Goal: Task Accomplishment & Management: Use online tool/utility

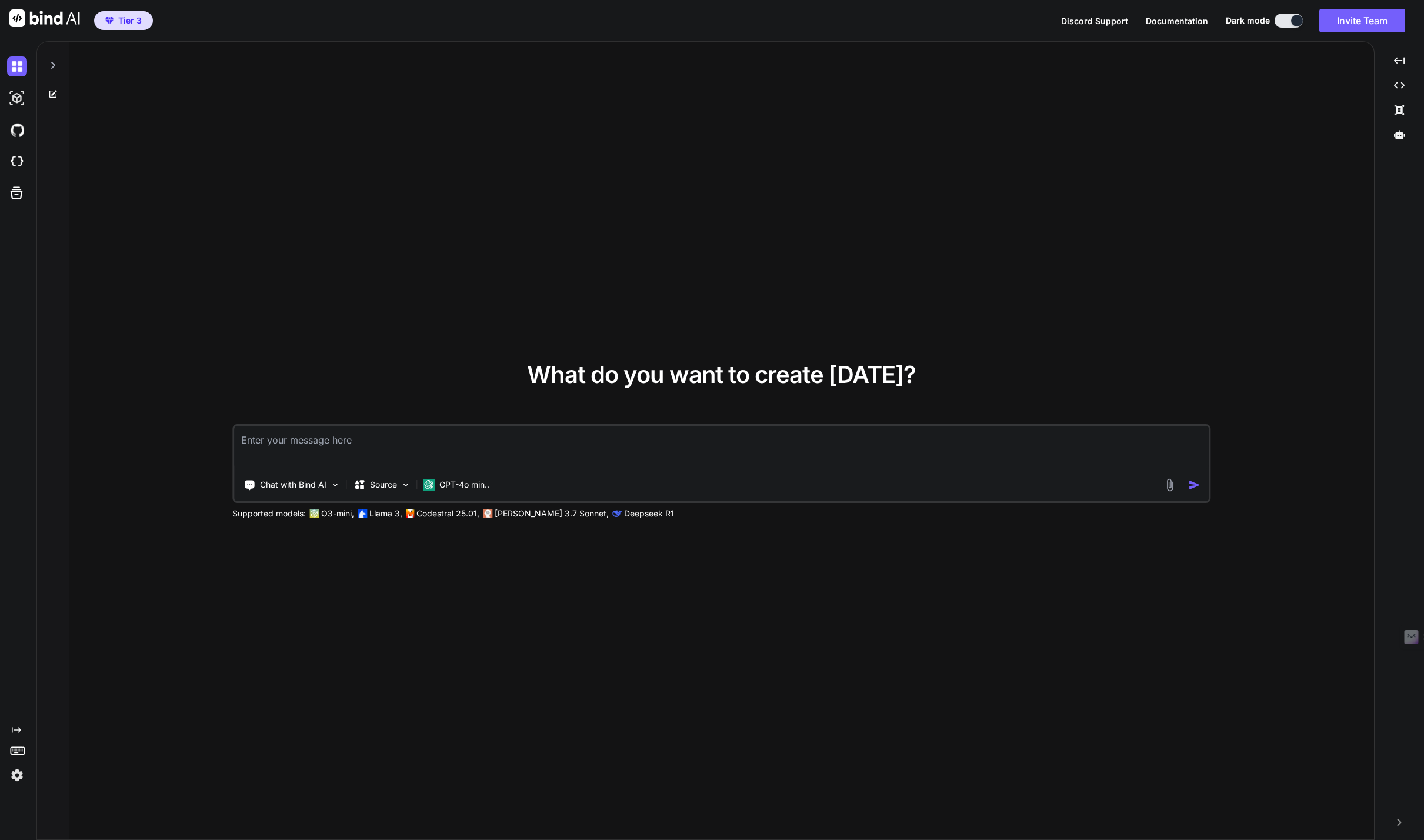
click at [15, 772] on img at bounding box center [17, 774] width 20 height 20
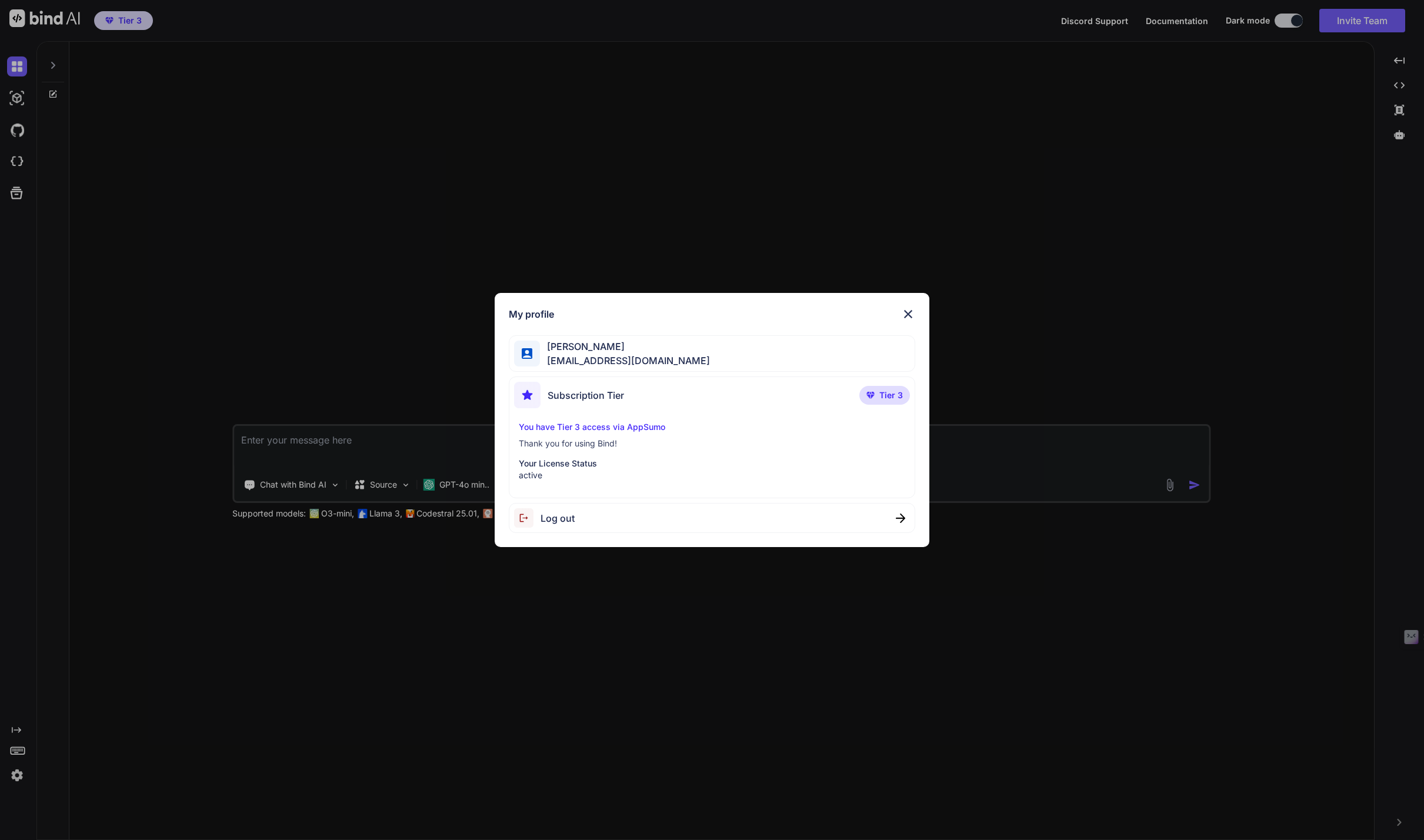
click at [365, 344] on div "My profile Ridgeway Lawrence ridge@wrld.tech Subscription Tier Tier 3 You have …" at bounding box center [712, 420] width 1424 height 840
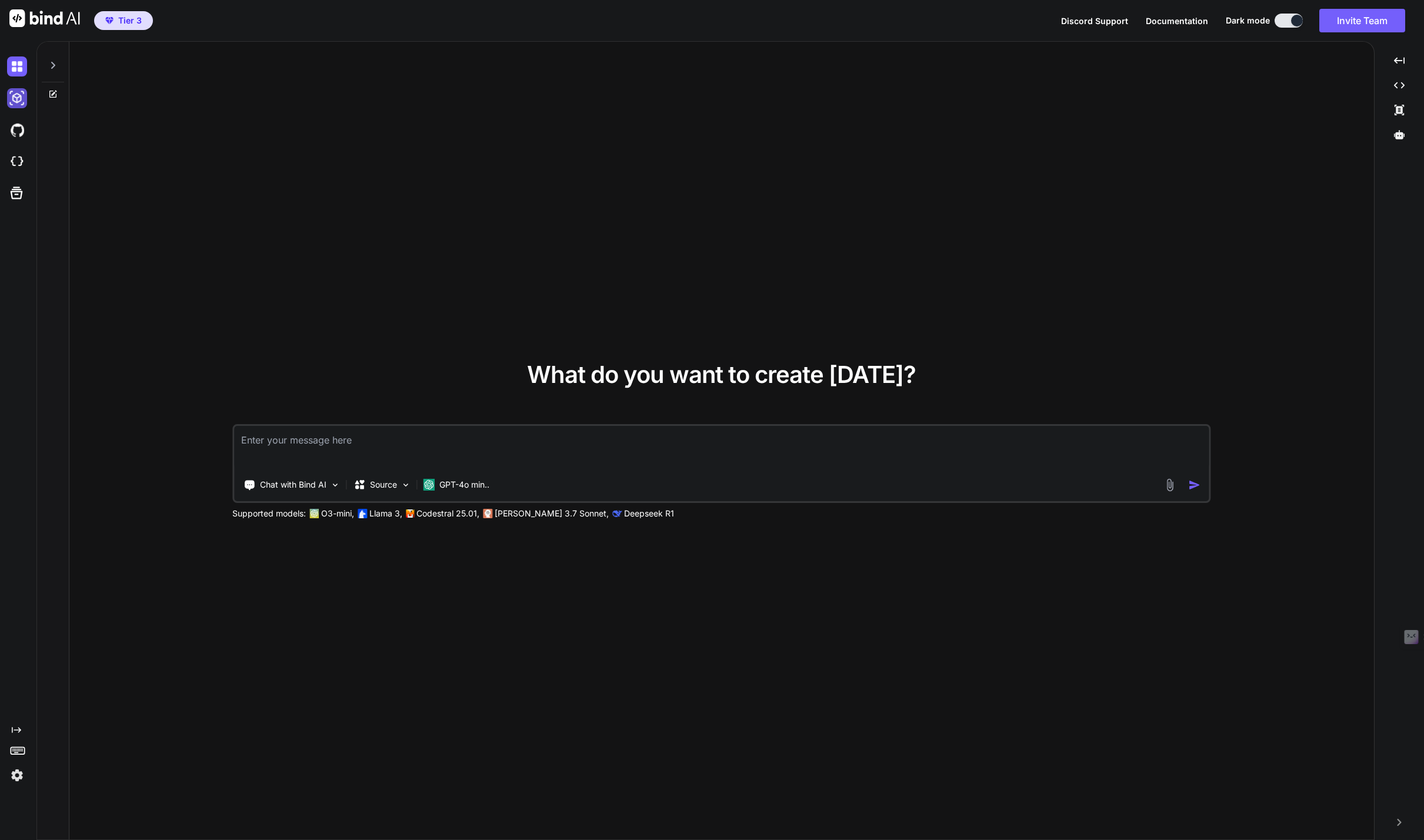
click at [21, 101] on img at bounding box center [17, 97] width 20 height 20
type textarea "x"
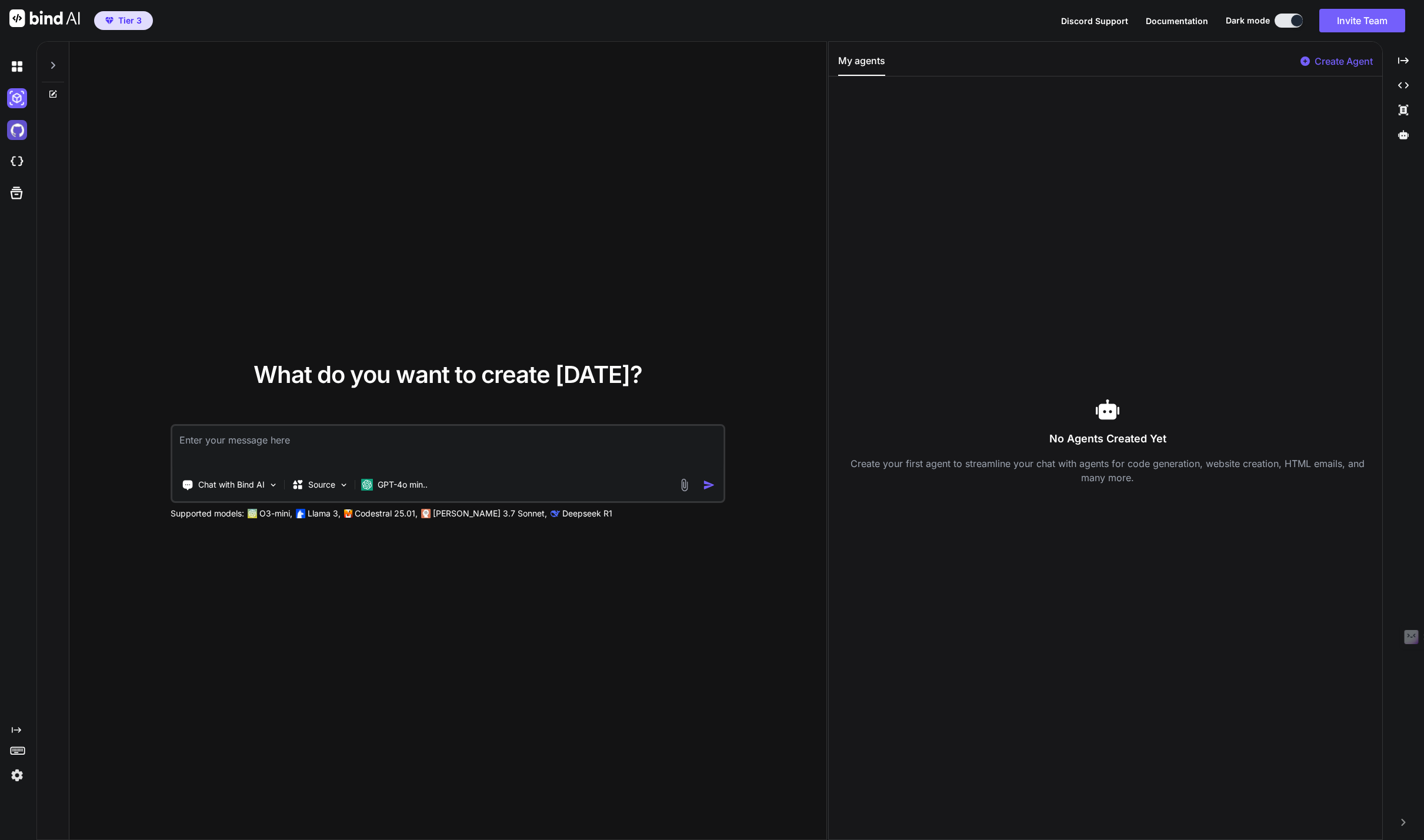
click at [13, 123] on img at bounding box center [17, 130] width 20 height 20
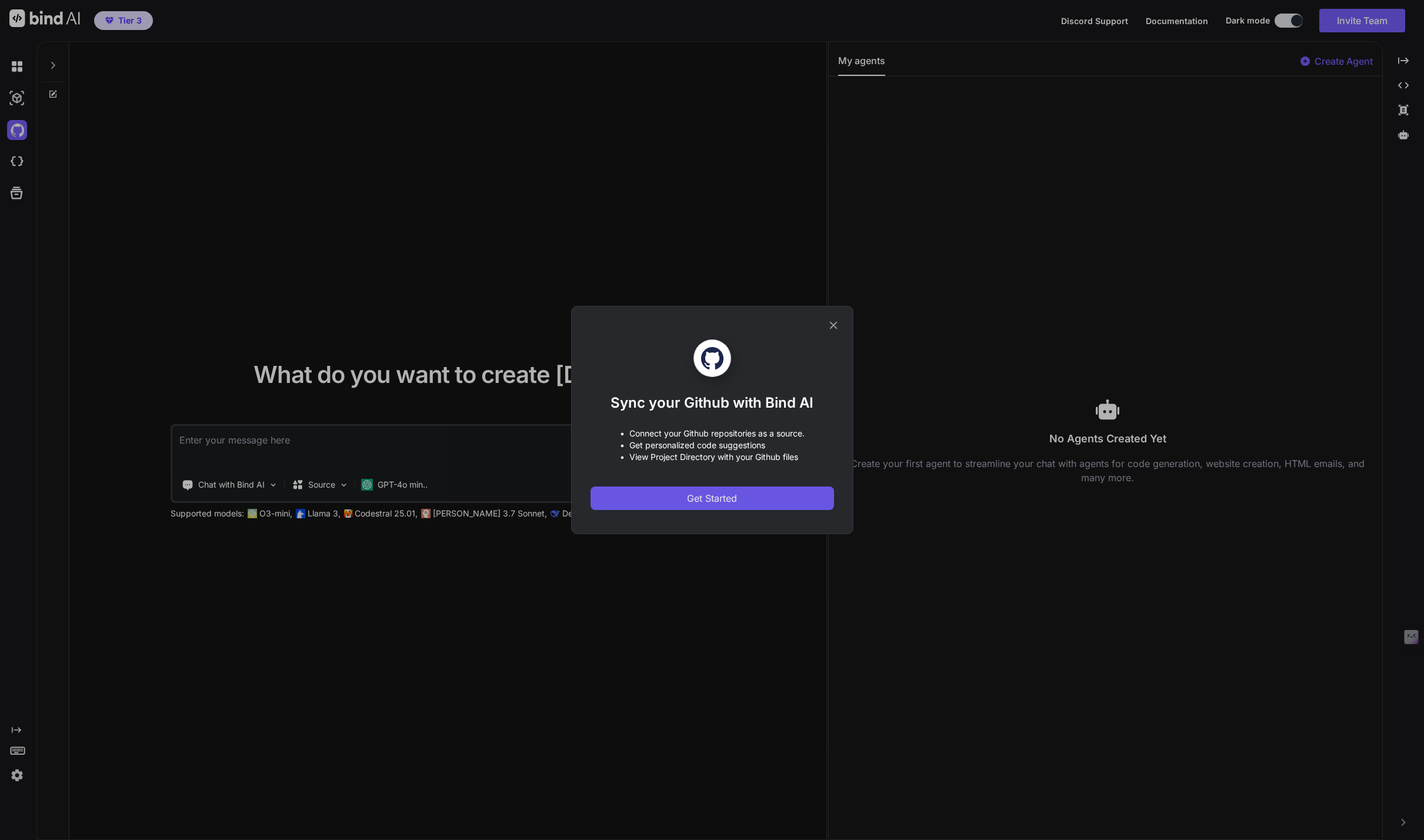
click at [678, 500] on button "Get Started" at bounding box center [713, 498] width 244 height 24
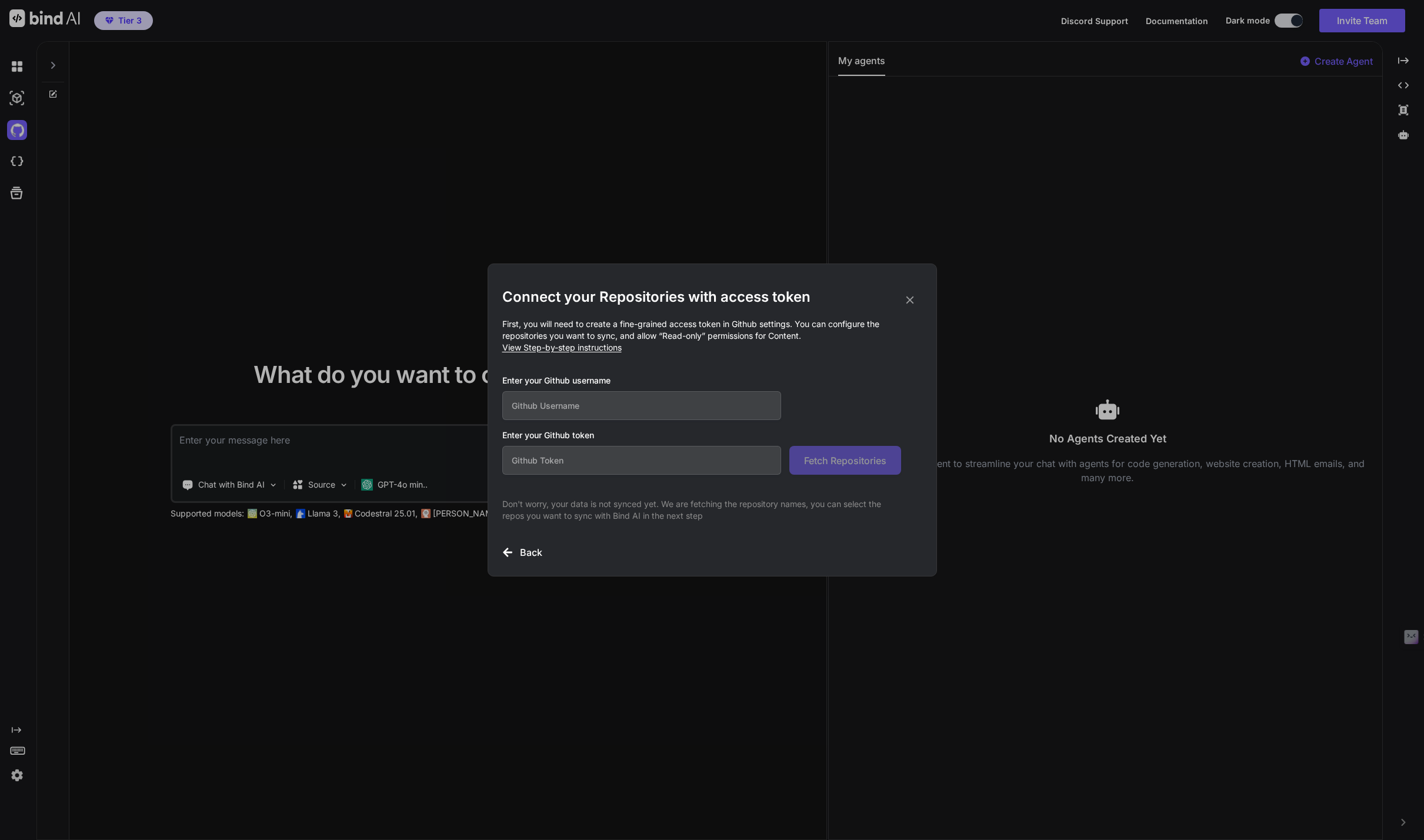
click at [608, 409] on input "text" at bounding box center [642, 405] width 280 height 29
type input "ridgelawrence"
paste input "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"
type input "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"
click at [839, 461] on span "Fetch Repositories" at bounding box center [845, 461] width 82 height 14
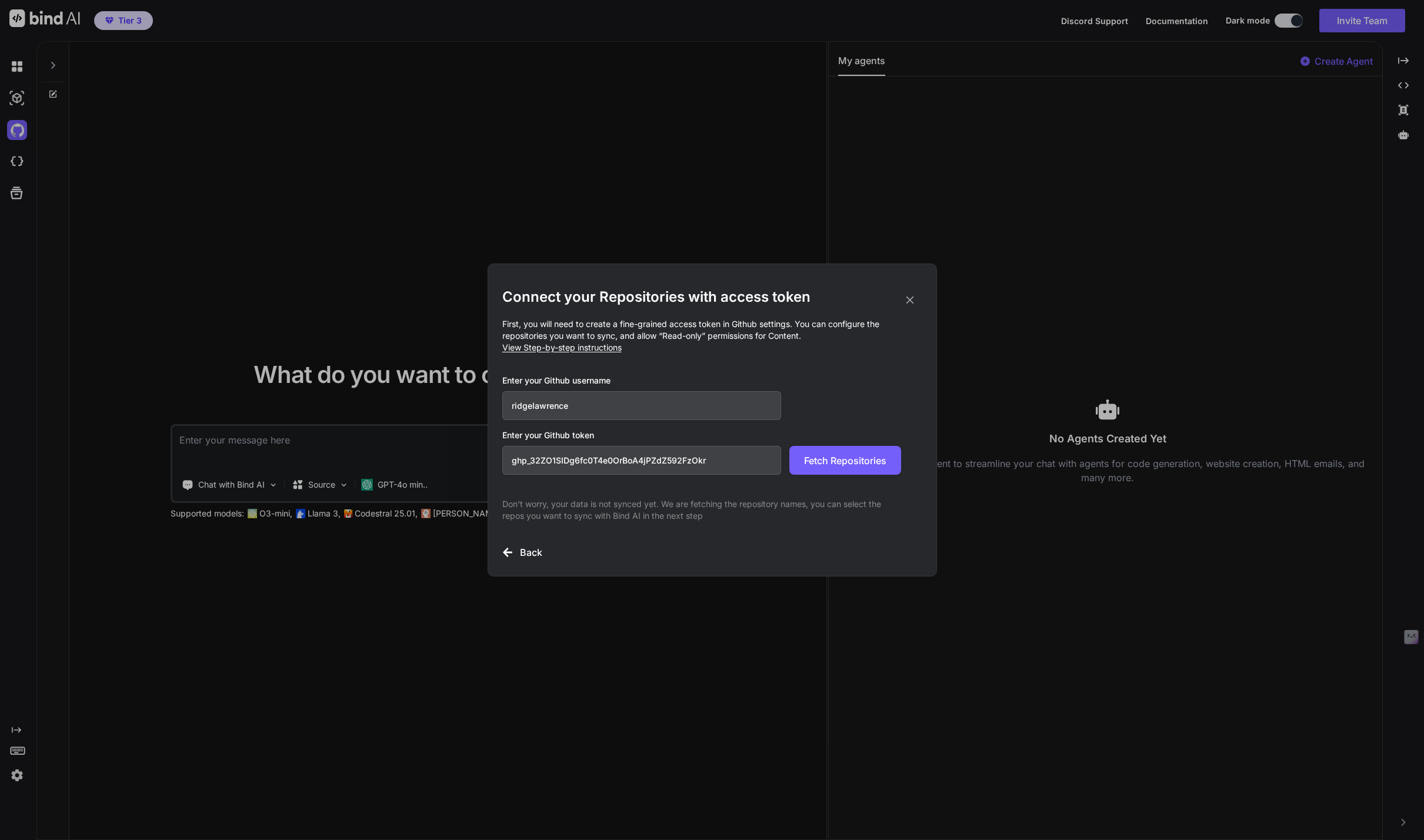
scroll to position [1, 0]
click at [908, 297] on icon at bounding box center [910, 300] width 13 height 13
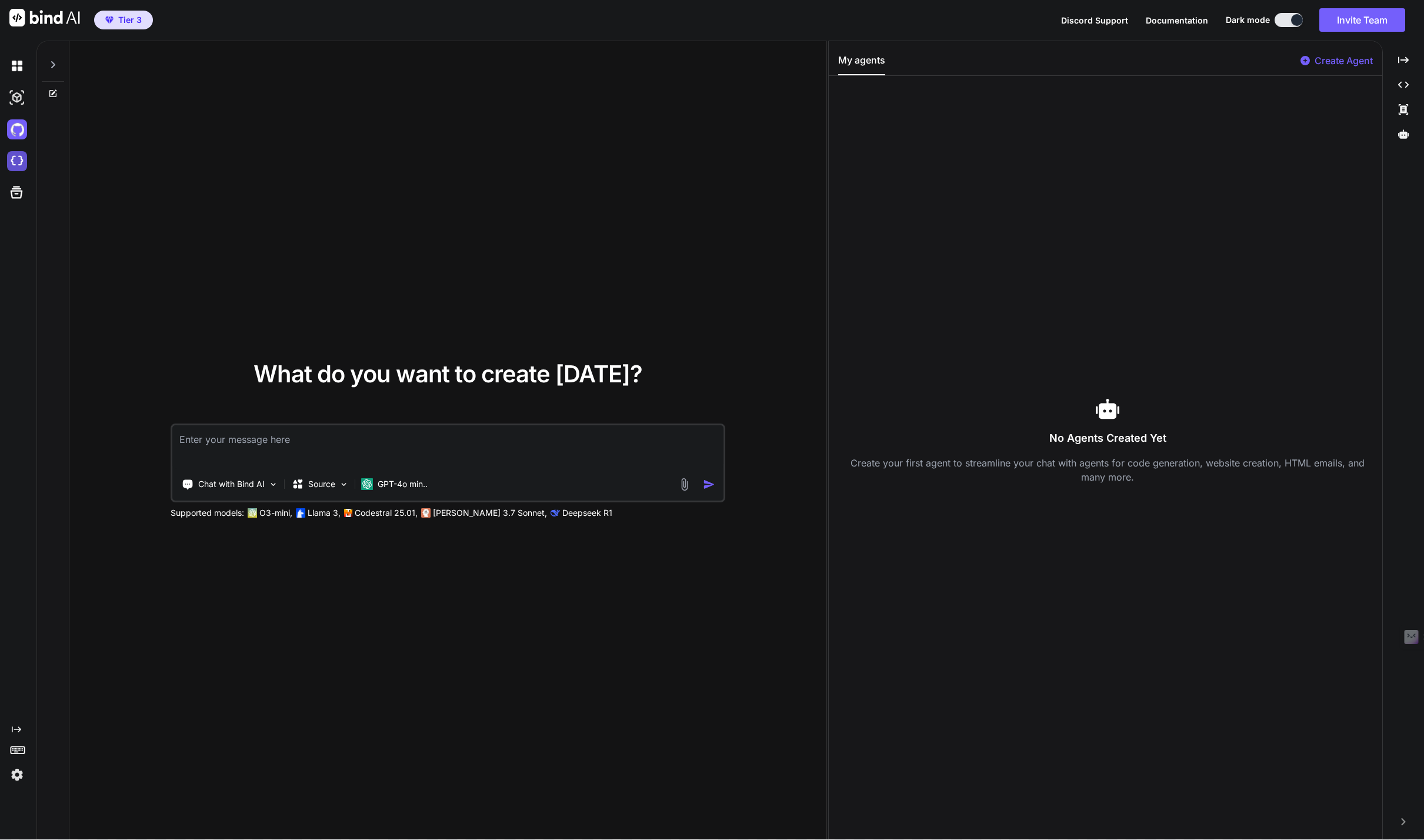
click at [17, 164] on img at bounding box center [17, 161] width 20 height 20
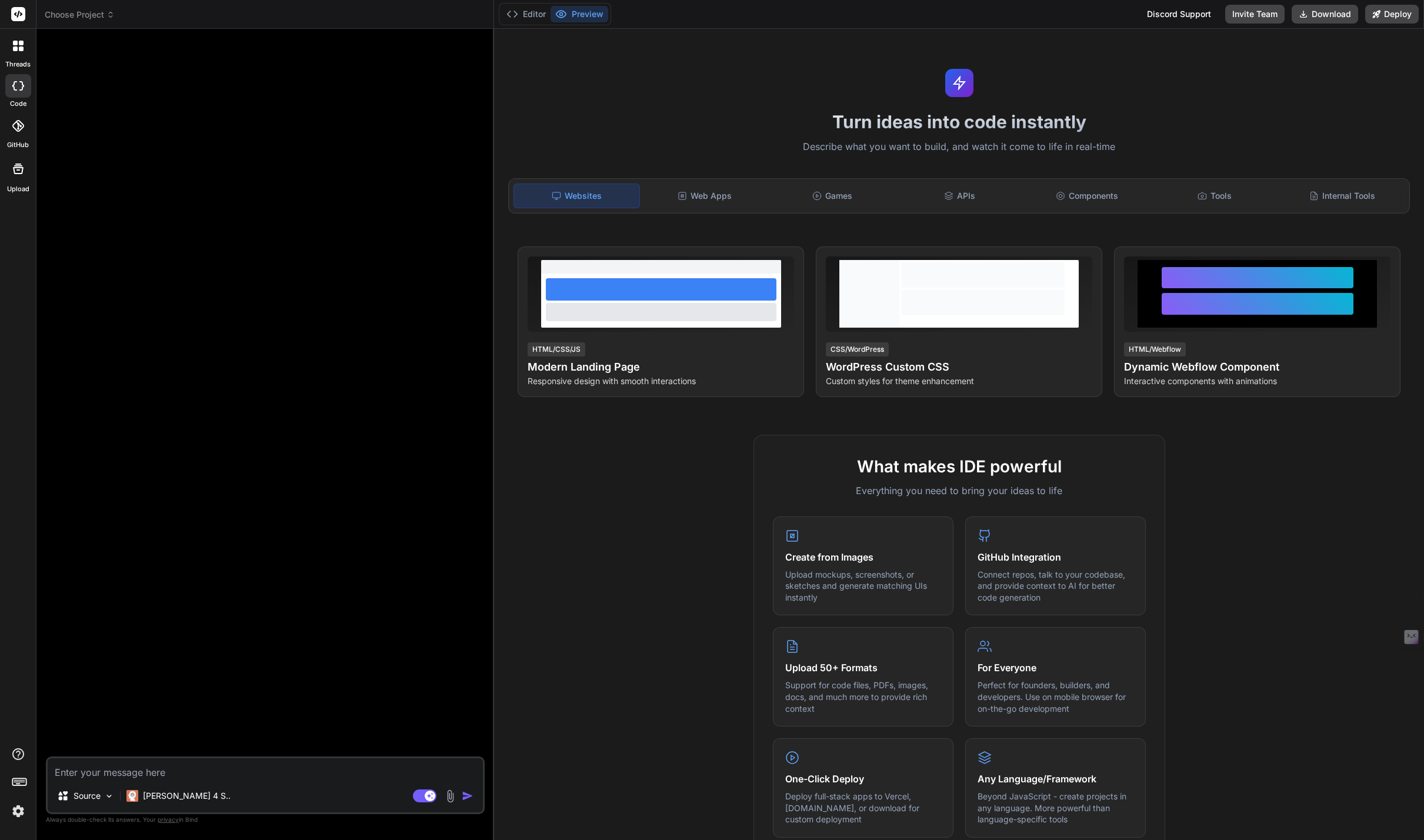
type textarea "x"
click at [20, 811] on img at bounding box center [17, 811] width 20 height 20
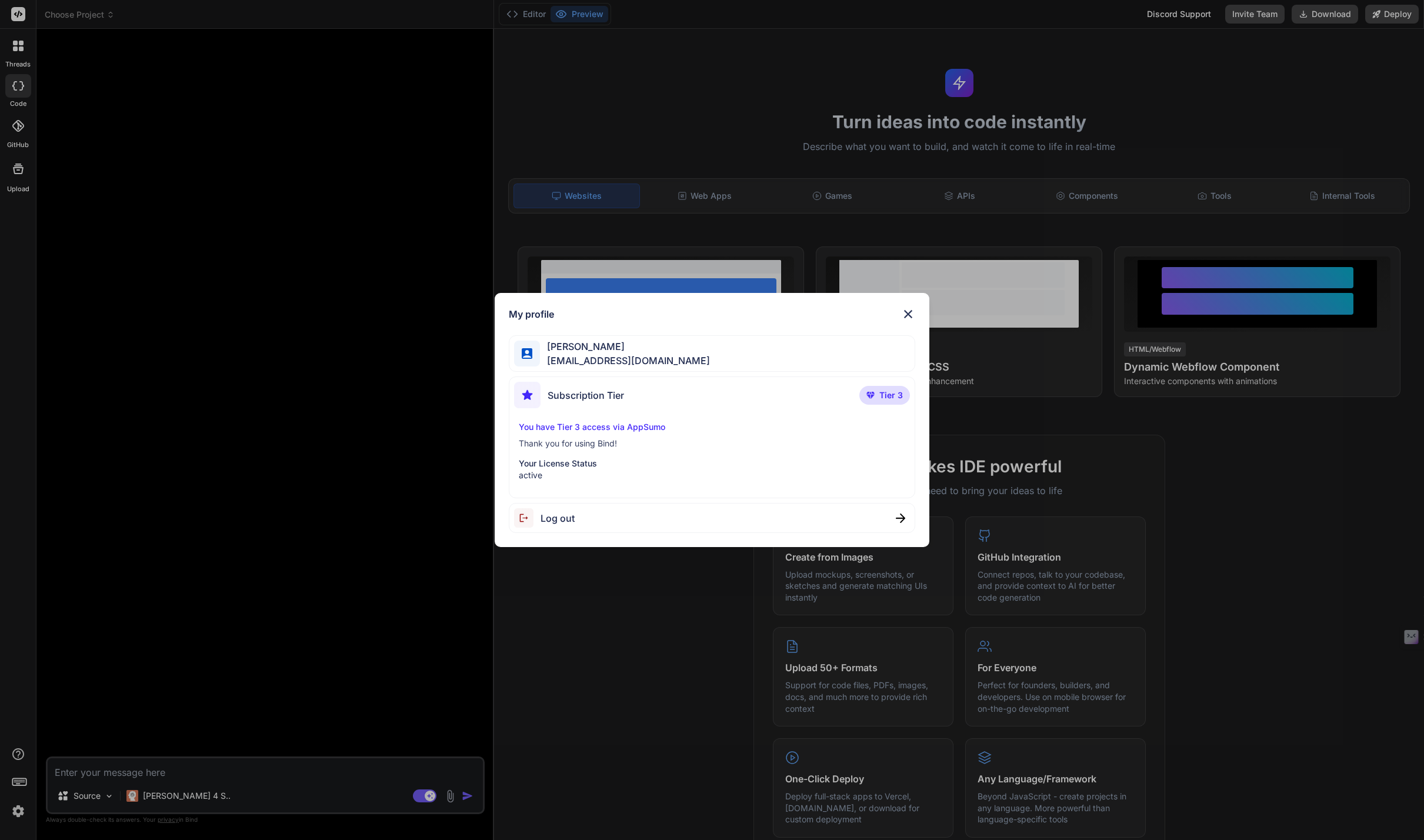
click at [559, 394] on span "Subscription Tier" at bounding box center [586, 395] width 77 height 14
click at [904, 315] on img at bounding box center [908, 314] width 14 height 14
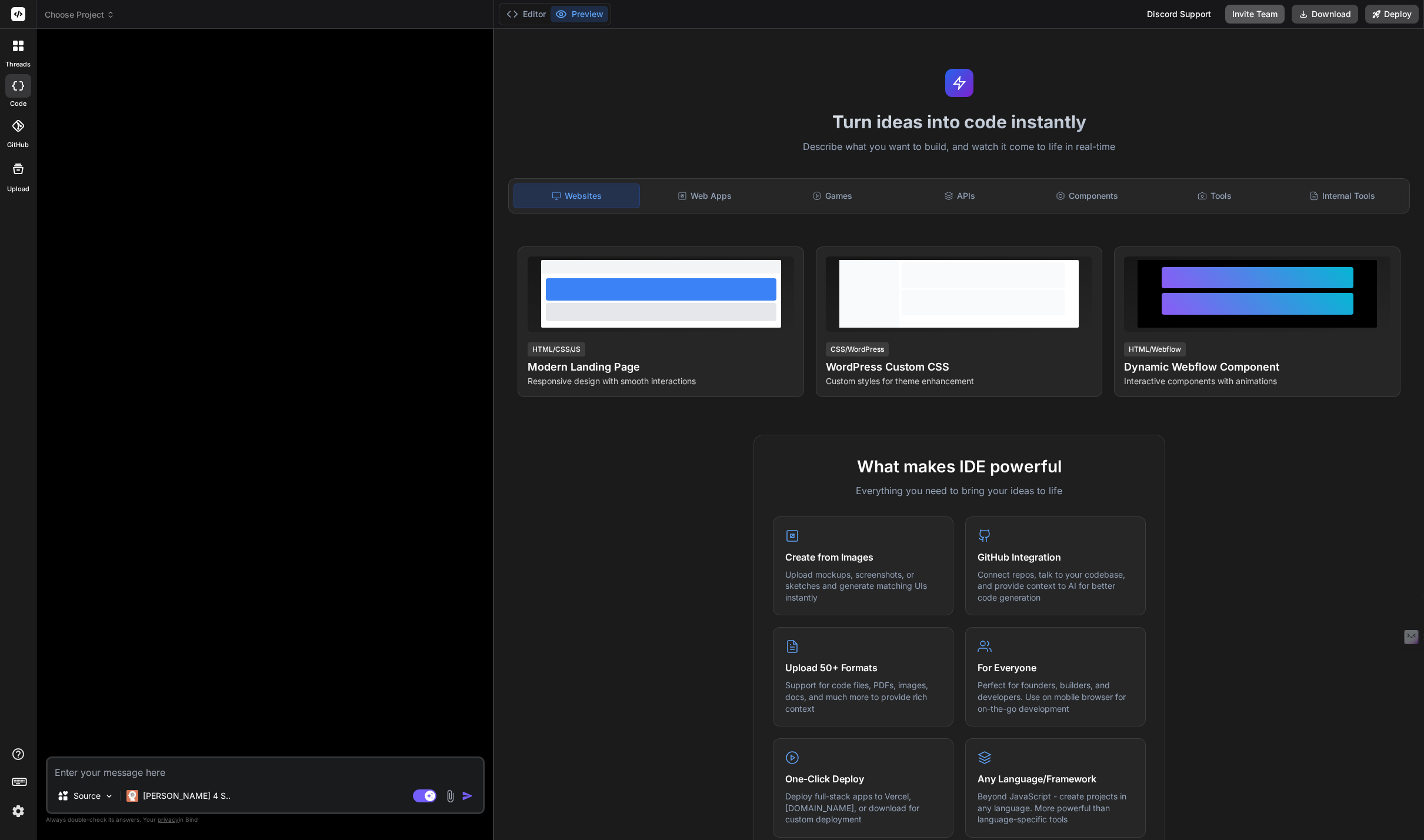
click at [1271, 12] on button "Invite Team" at bounding box center [1255, 14] width 59 height 19
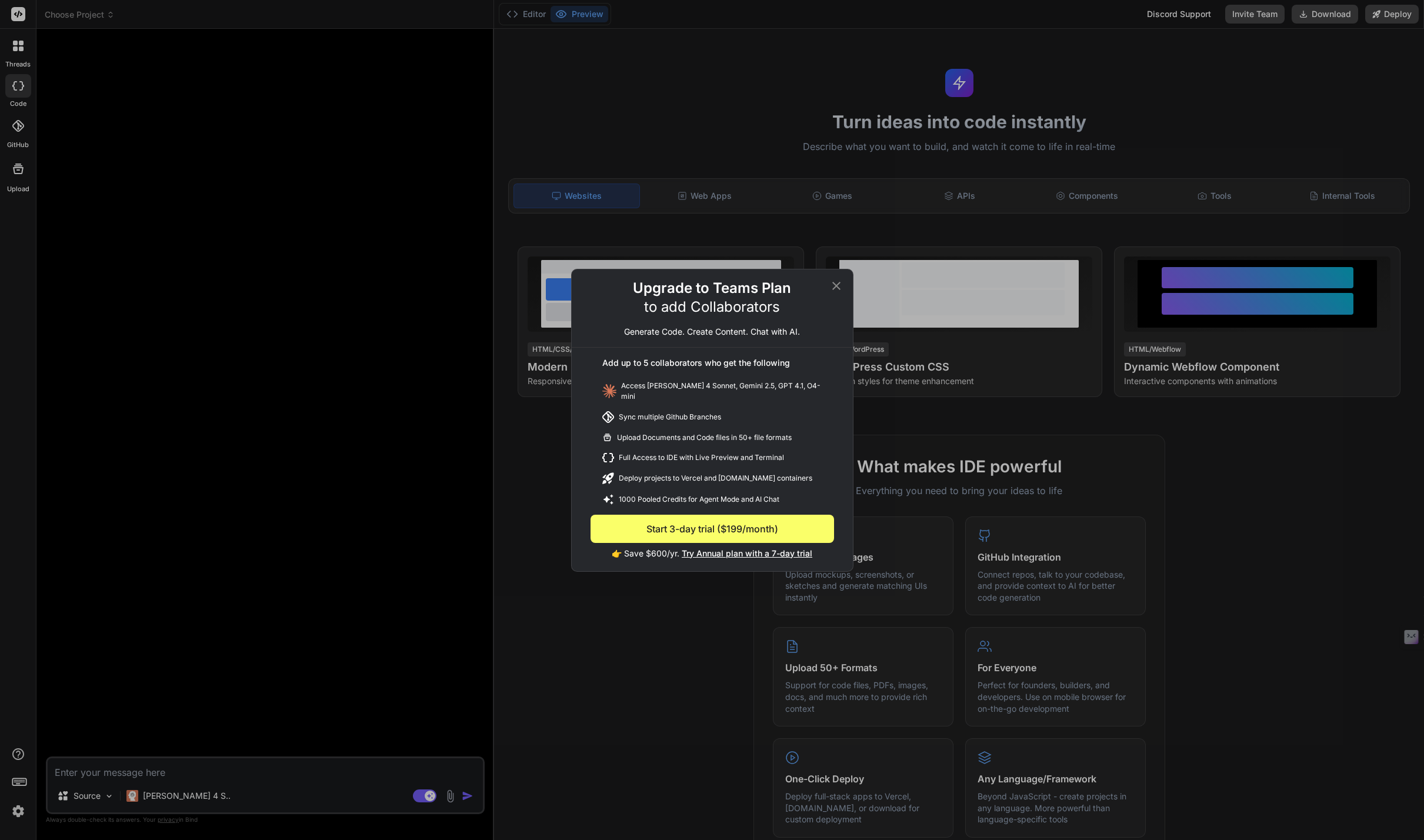
click at [680, 527] on button "Start 3-day trial ($199/month)" at bounding box center [713, 529] width 244 height 29
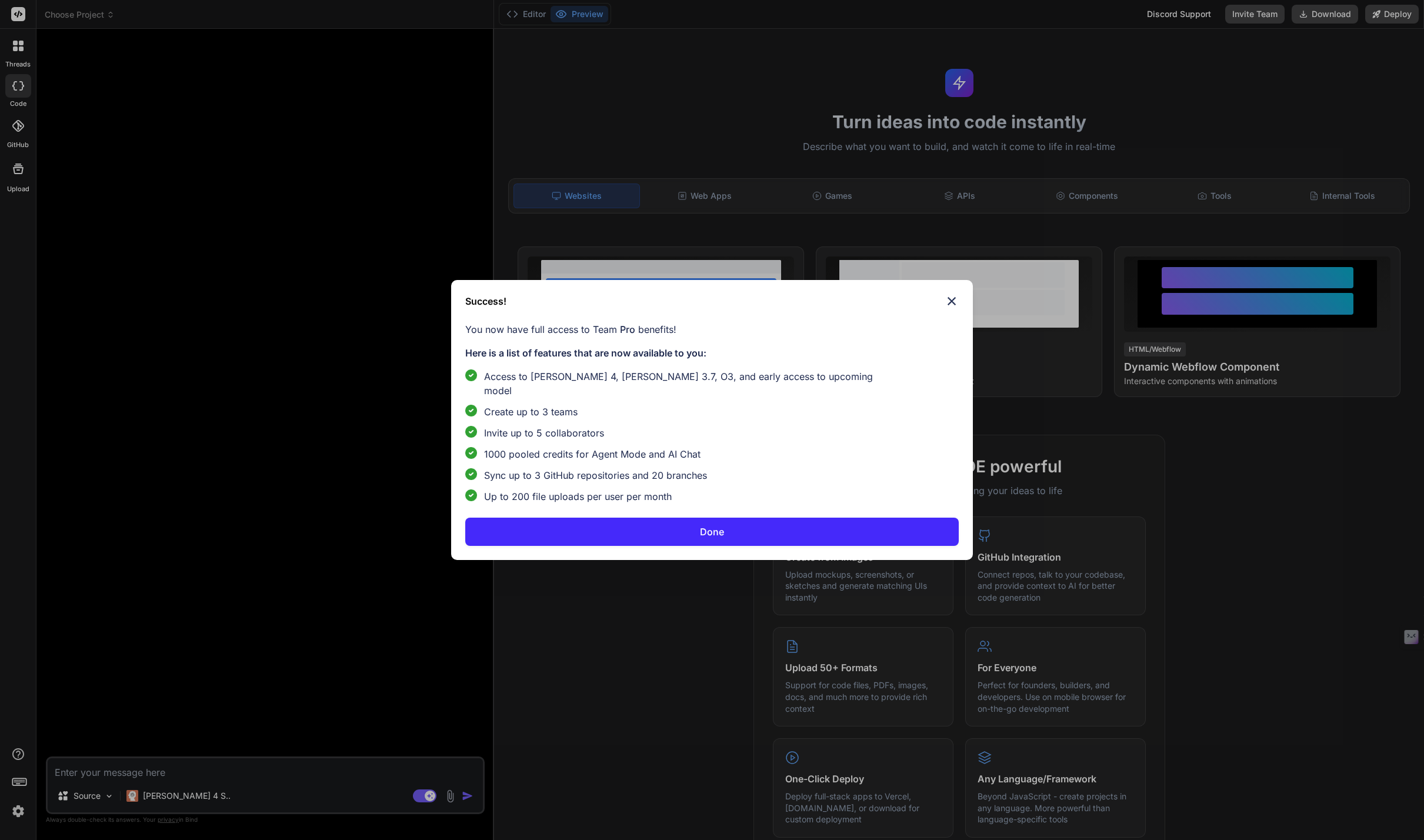
click at [628, 526] on button "Done" at bounding box center [713, 532] width 494 height 29
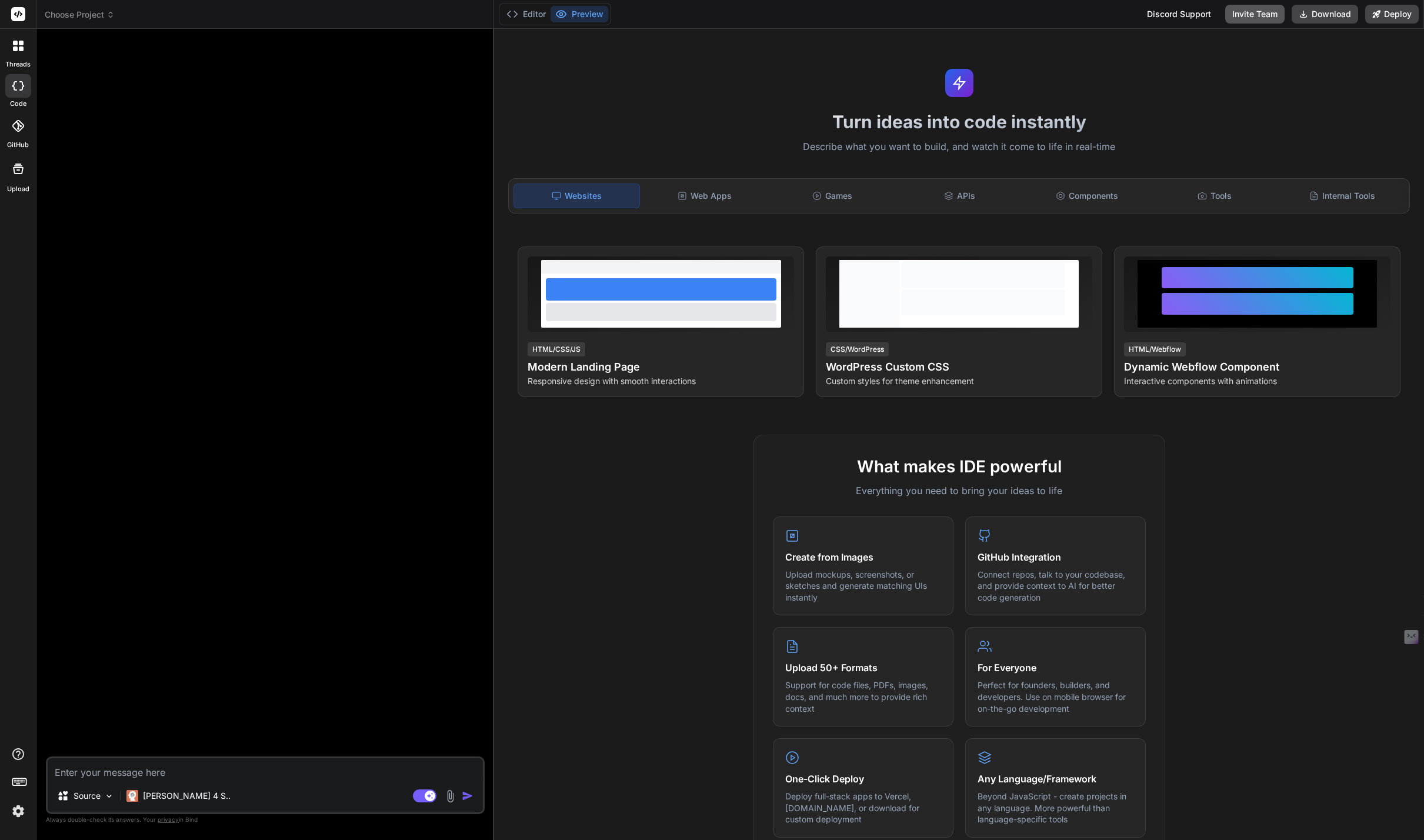
click at [1268, 19] on button "Invite Team" at bounding box center [1255, 14] width 59 height 19
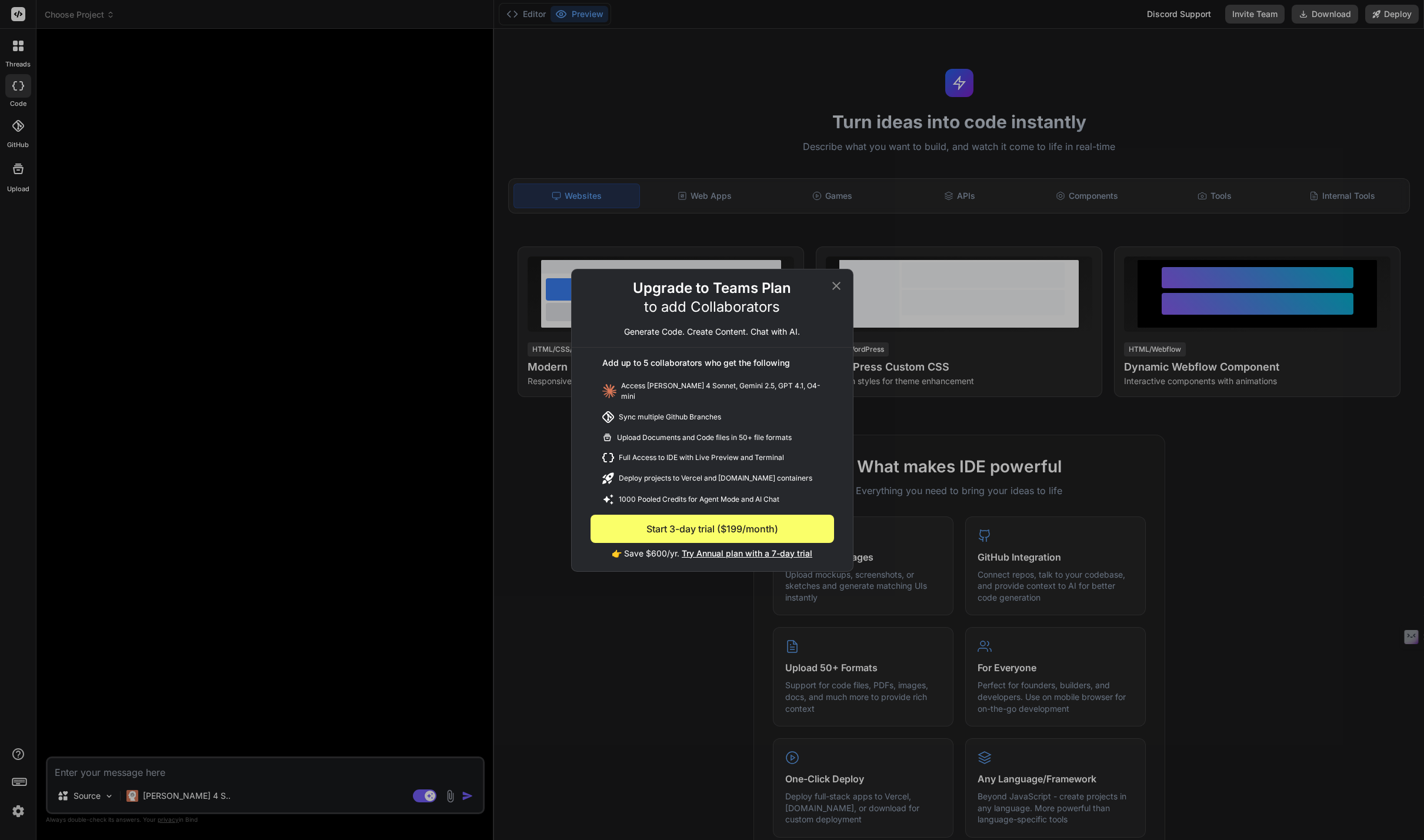
click at [832, 285] on icon at bounding box center [836, 286] width 14 height 14
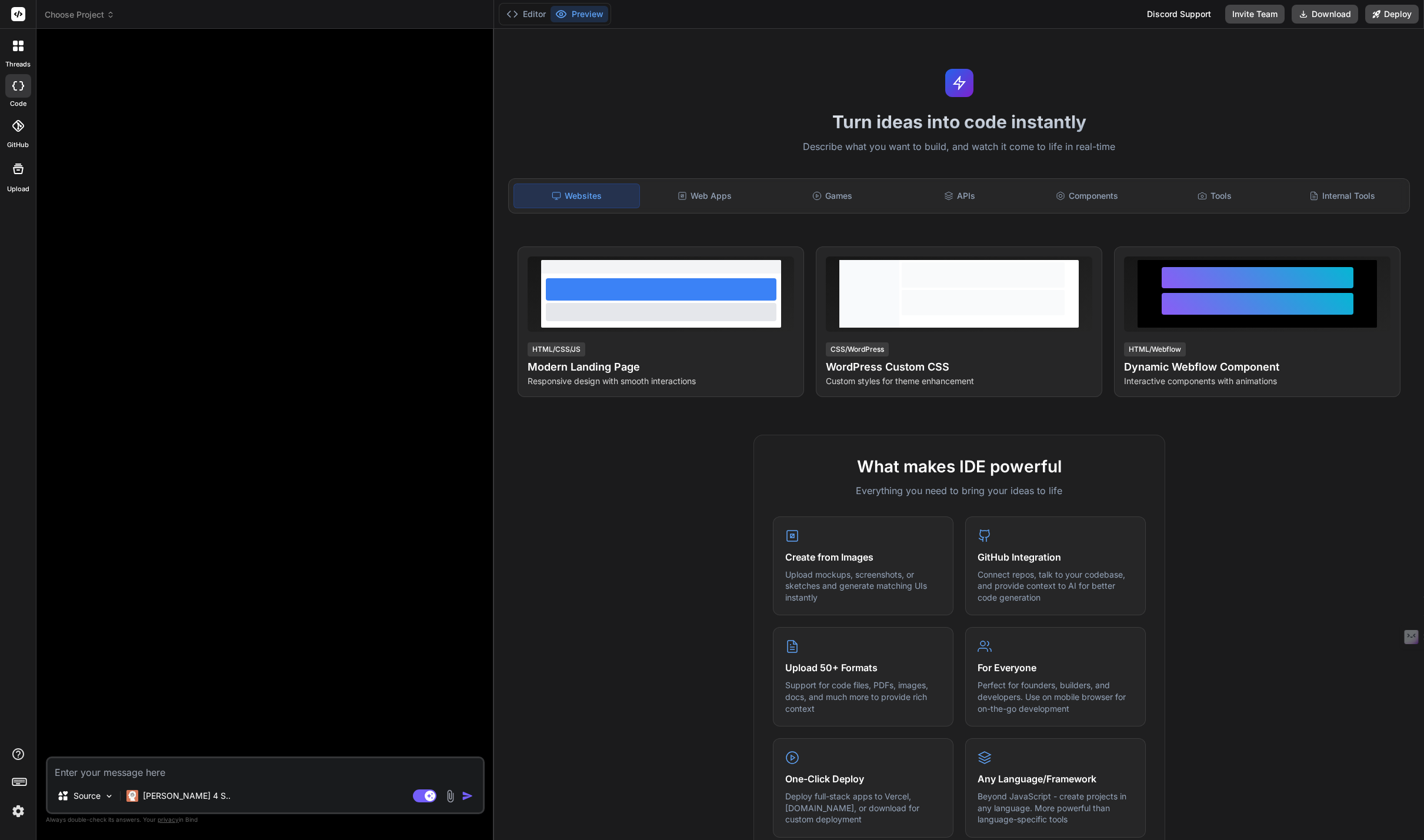
click at [16, 809] on img at bounding box center [17, 811] width 20 height 20
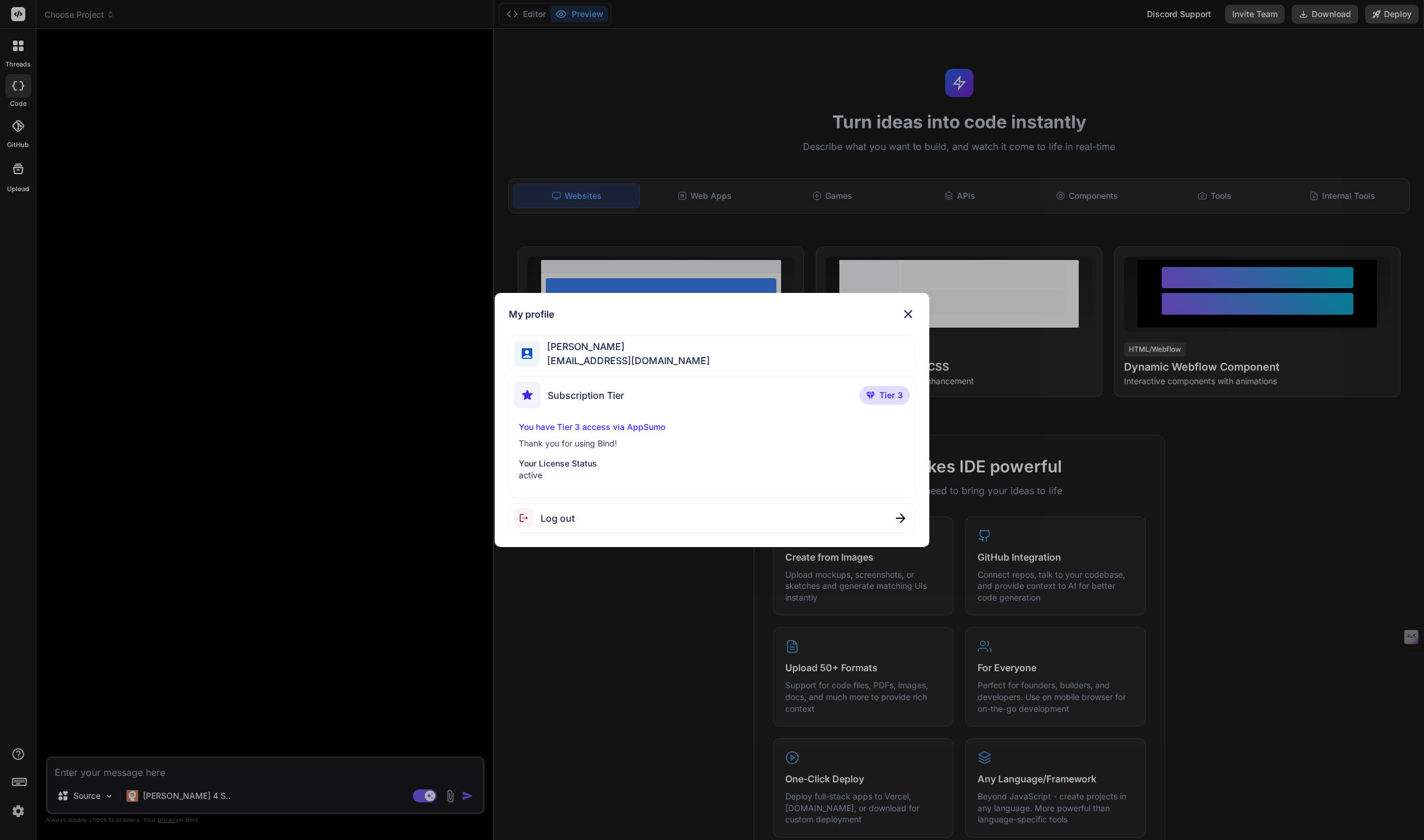
click at [74, 587] on div "My profile Ridgeway Lawrence ridge@wrld.tech Subscription Tier Tier 3 You have …" at bounding box center [712, 420] width 1424 height 840
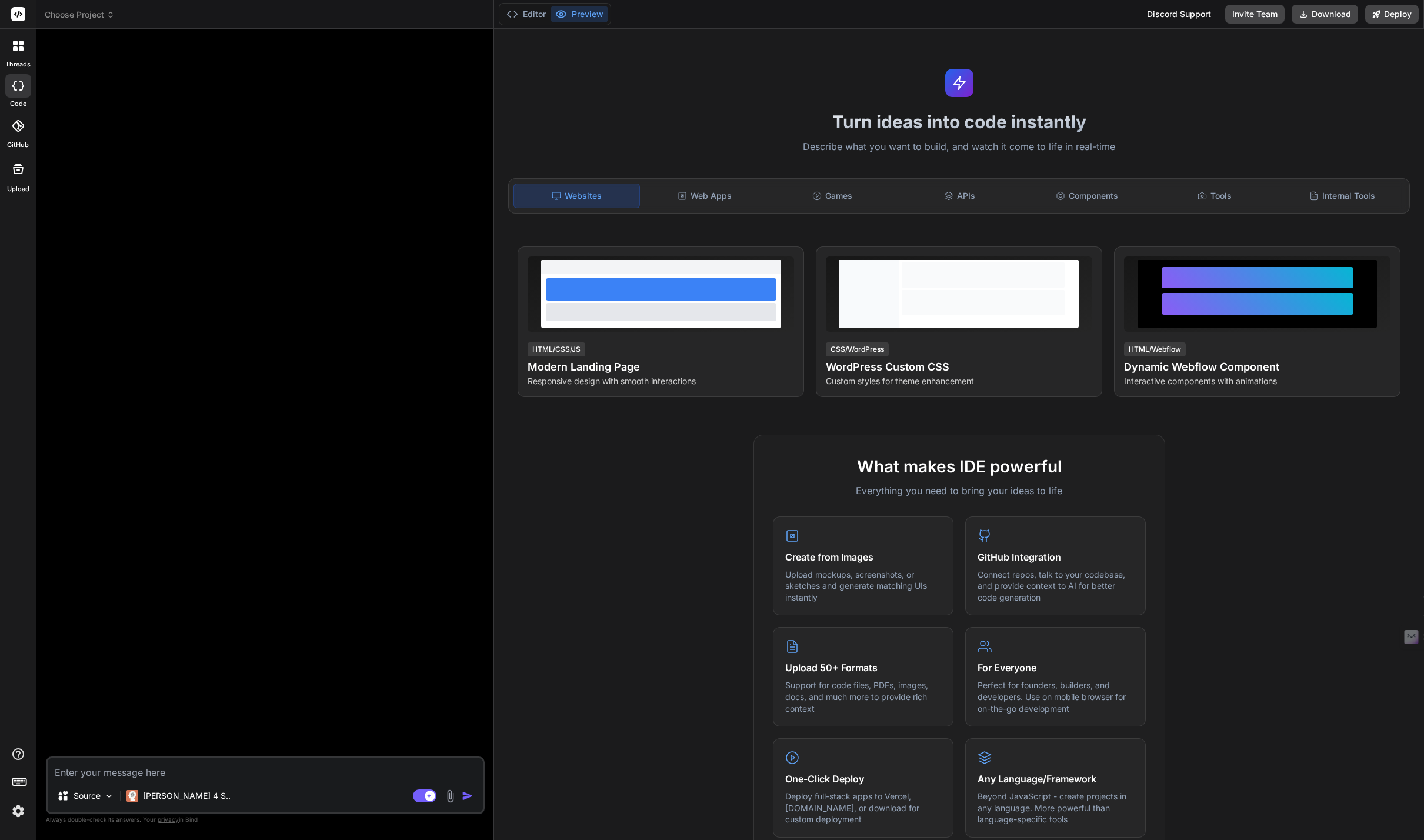
click at [19, 39] on div at bounding box center [17, 45] width 25 height 25
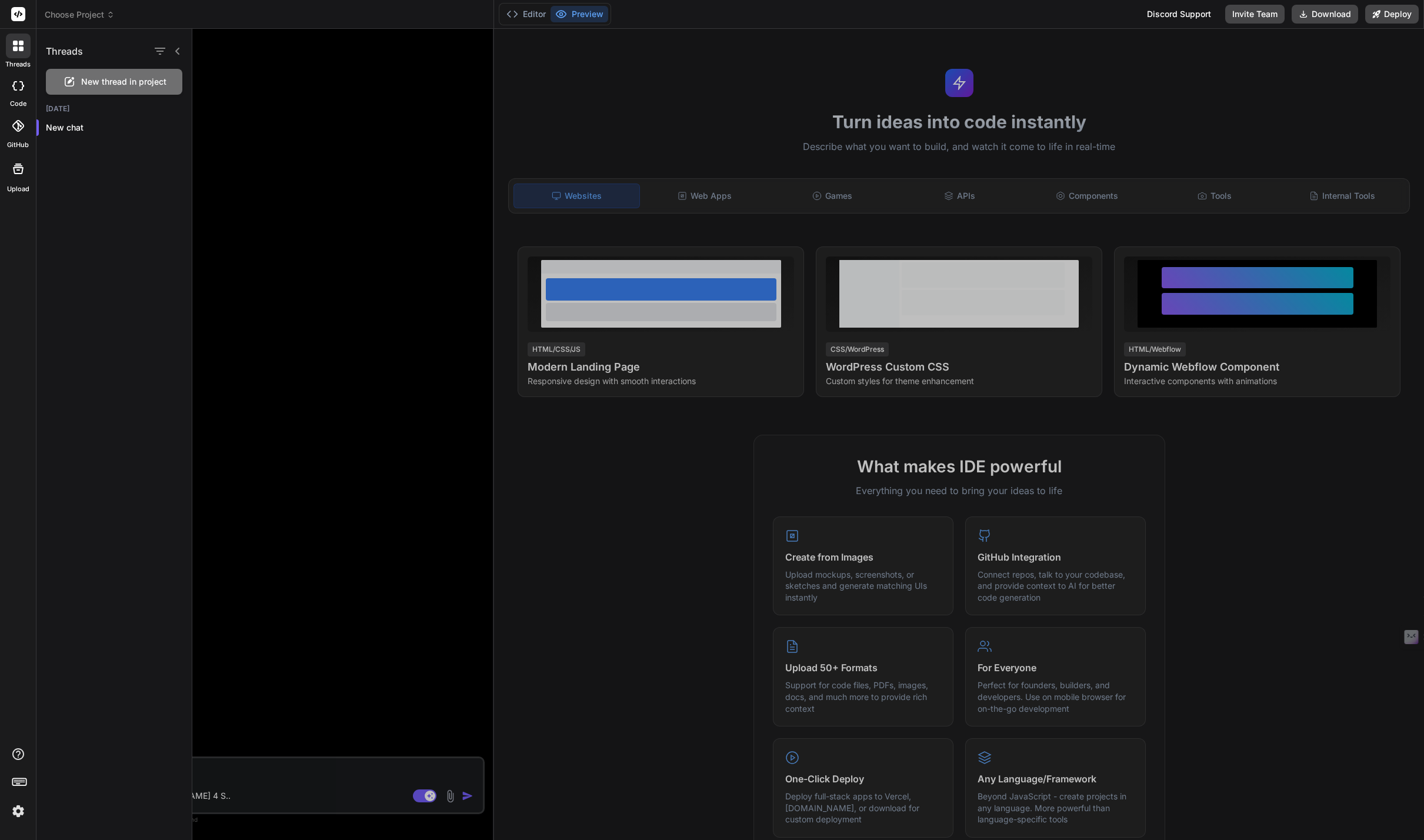
click at [17, 171] on icon at bounding box center [18, 169] width 14 height 14
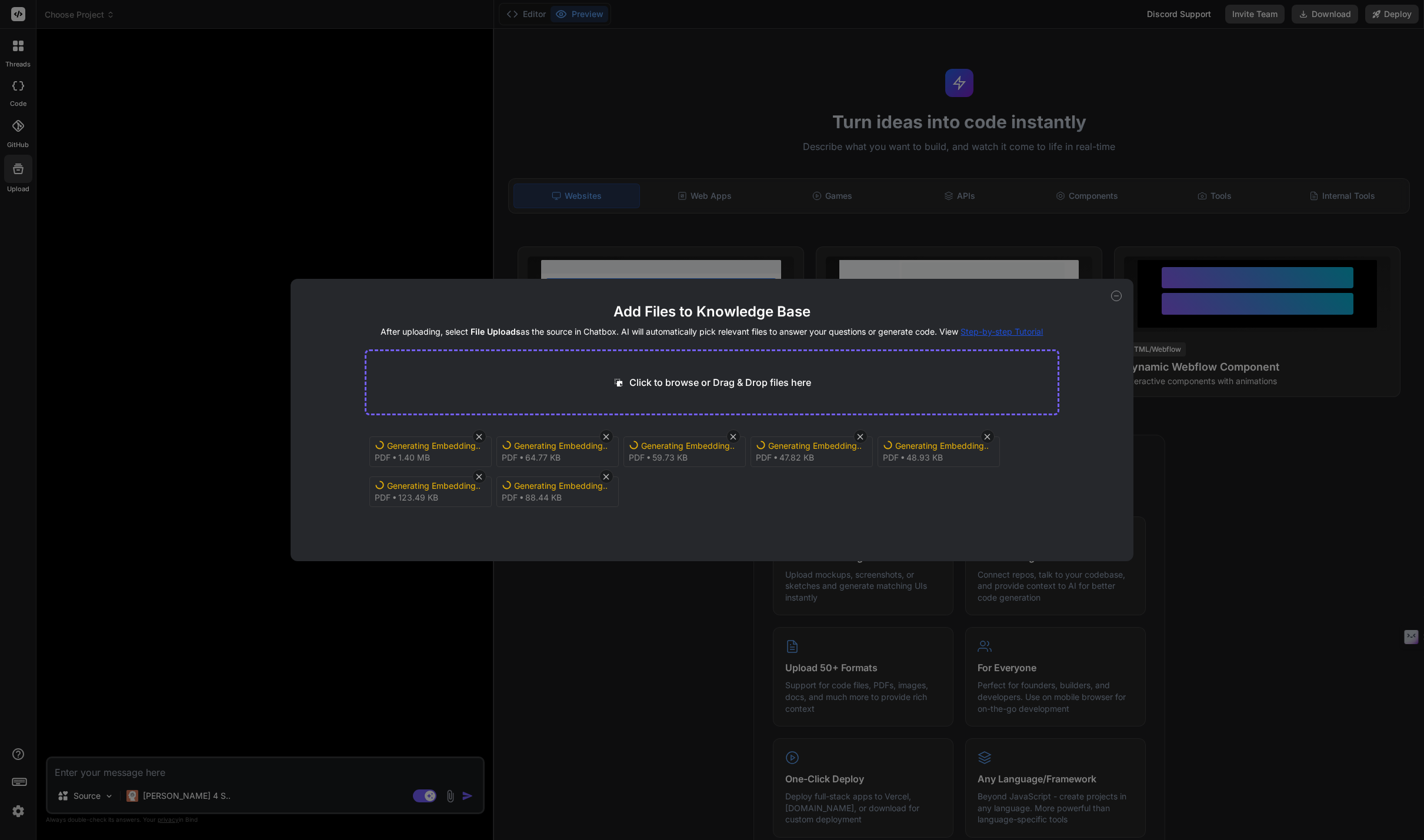
scroll to position [5, 0]
click at [1115, 298] on icon at bounding box center [1116, 295] width 10 height 10
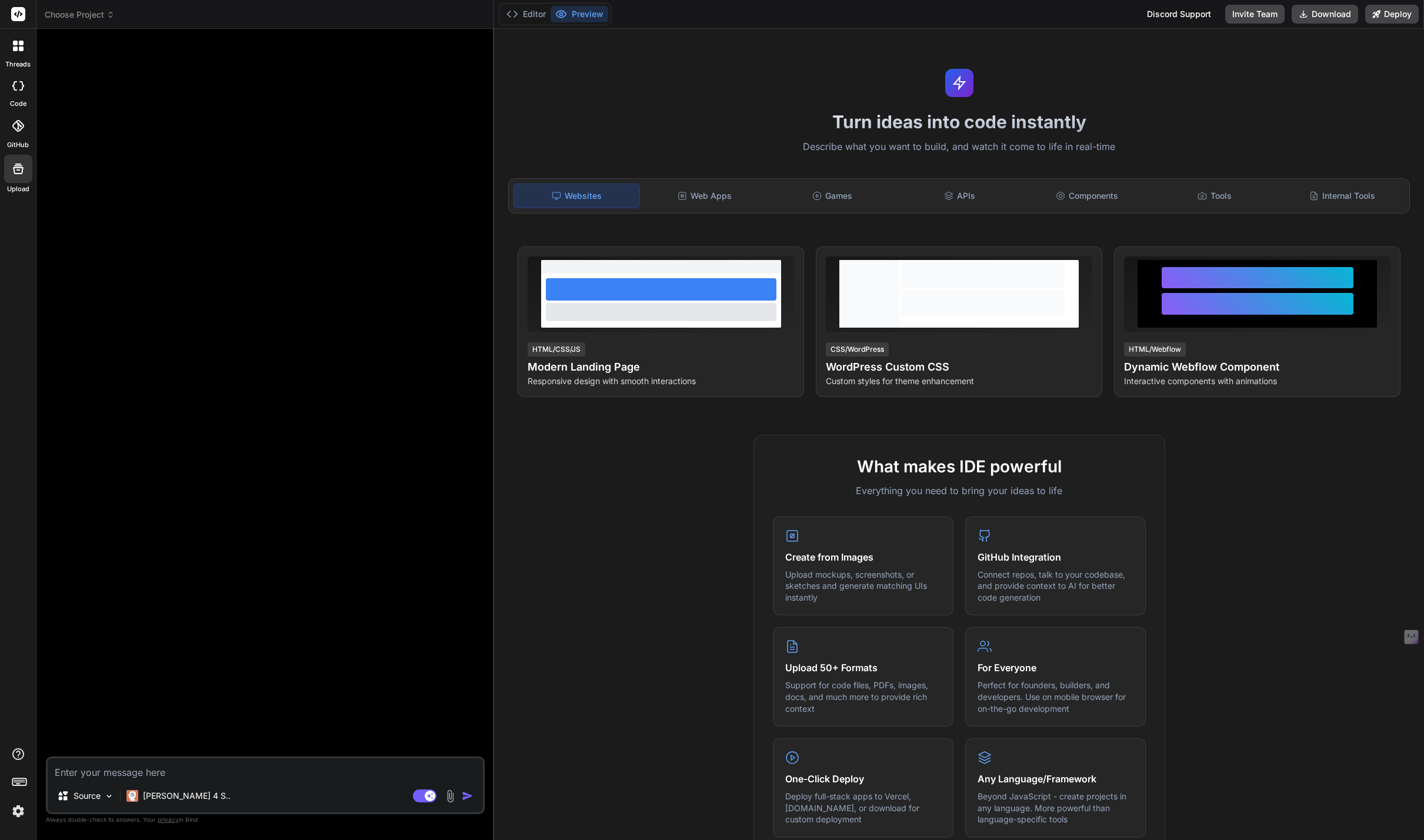
click at [21, 129] on icon at bounding box center [17, 126] width 12 height 12
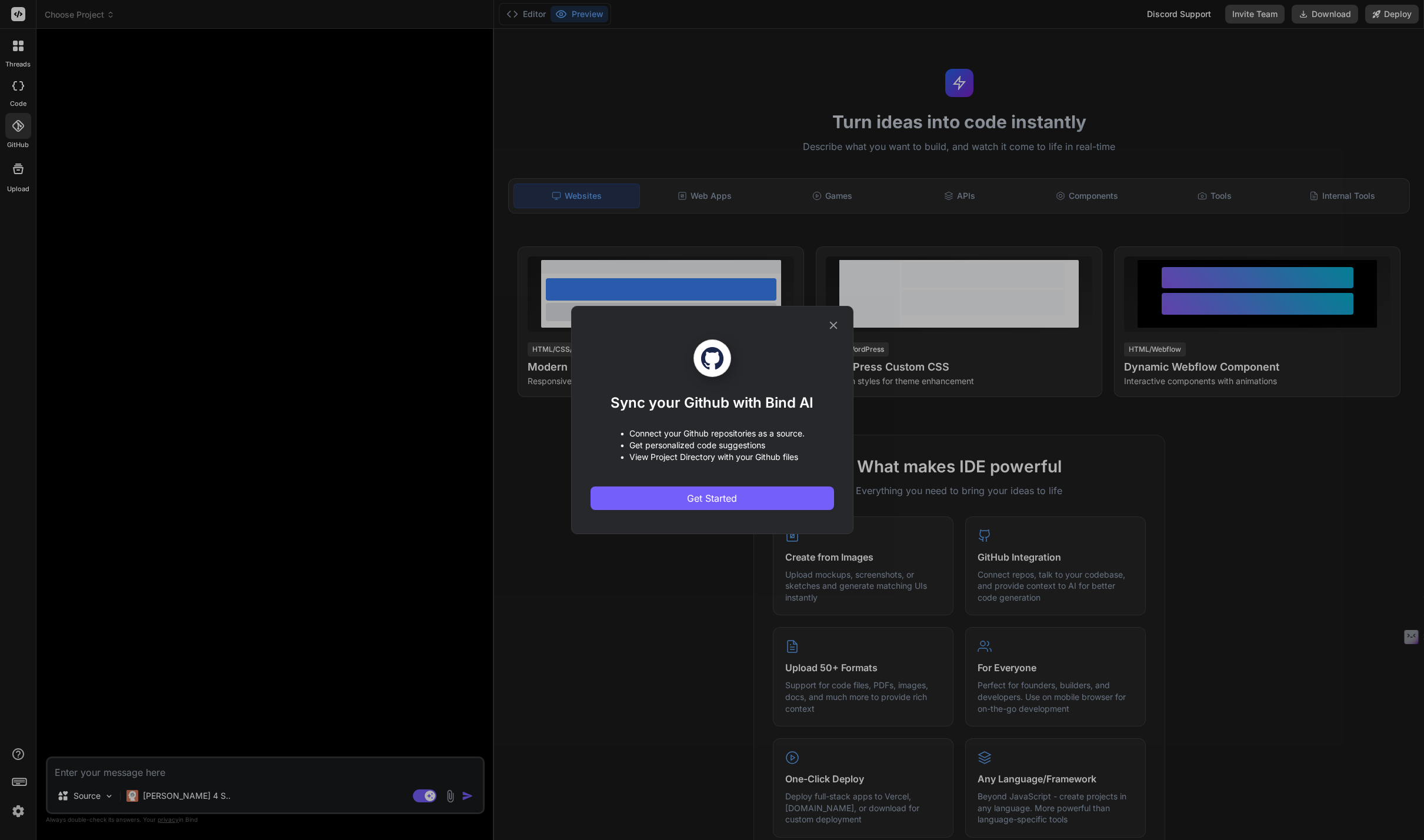
click at [17, 84] on div "Sync your Github with Bind AI • Connect your Github repositories as a source. •…" at bounding box center [712, 420] width 1424 height 840
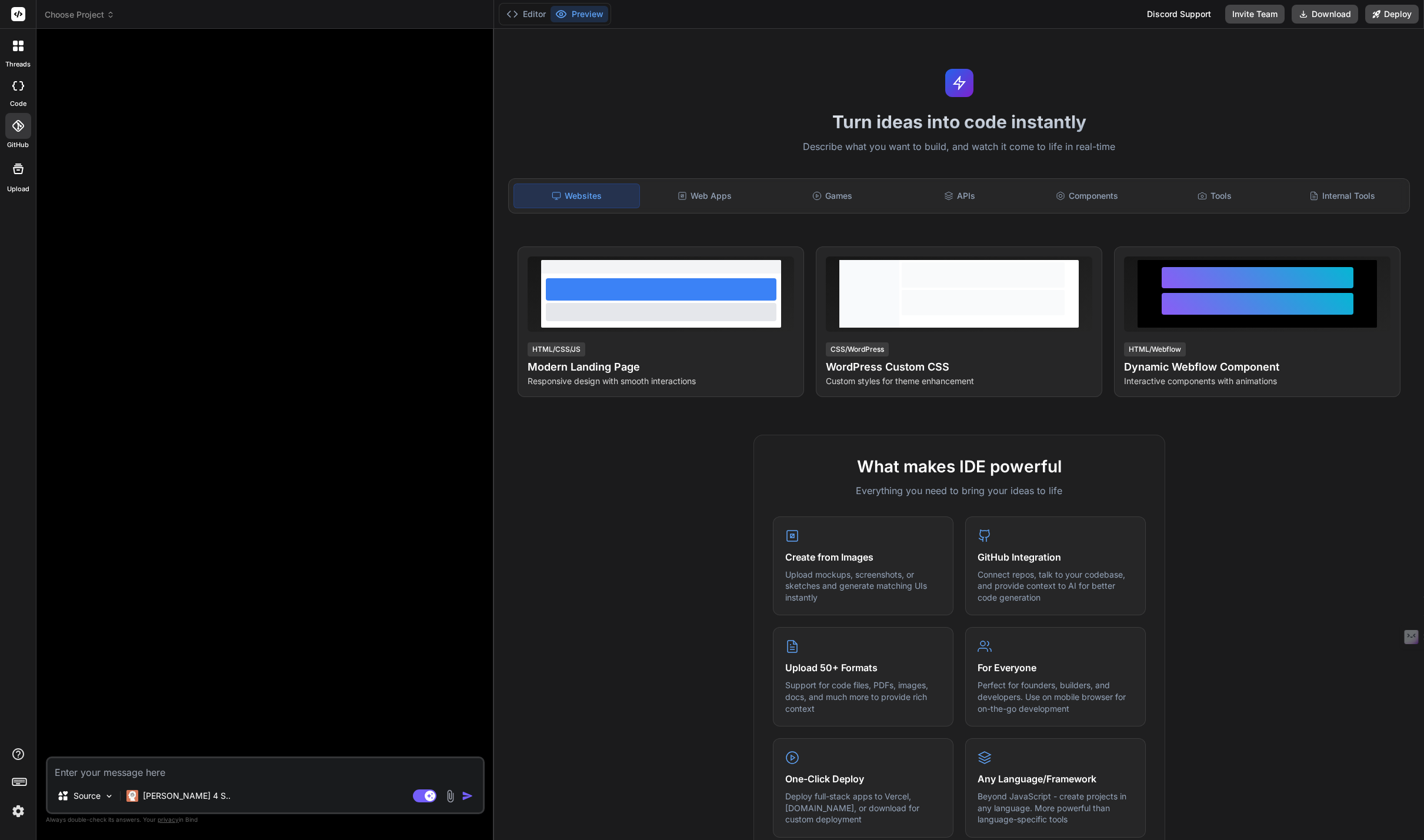
click at [13, 46] on icon at bounding box center [17, 45] width 10 height 10
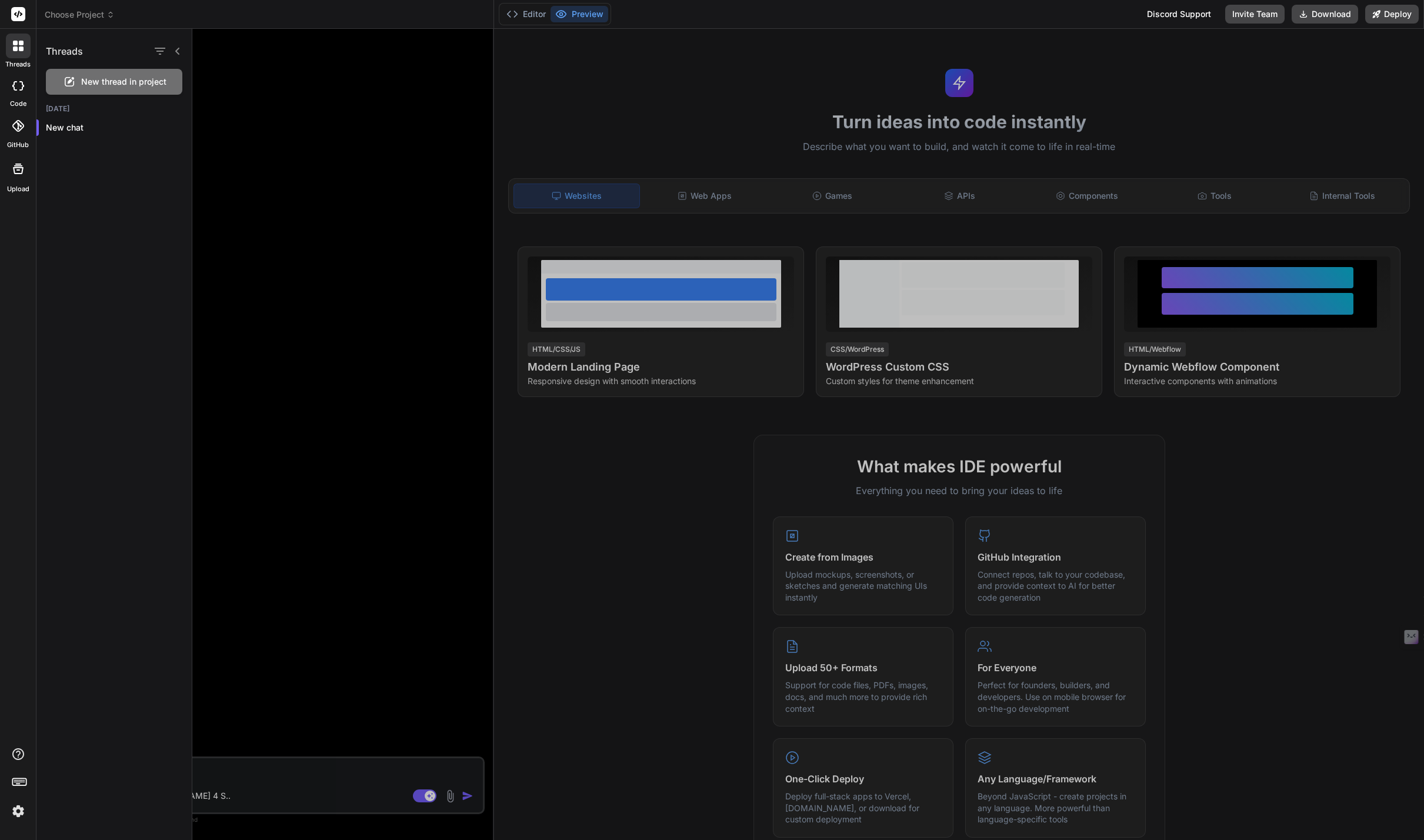
click at [78, 73] on div "New thread in project" at bounding box center [114, 82] width 136 height 26
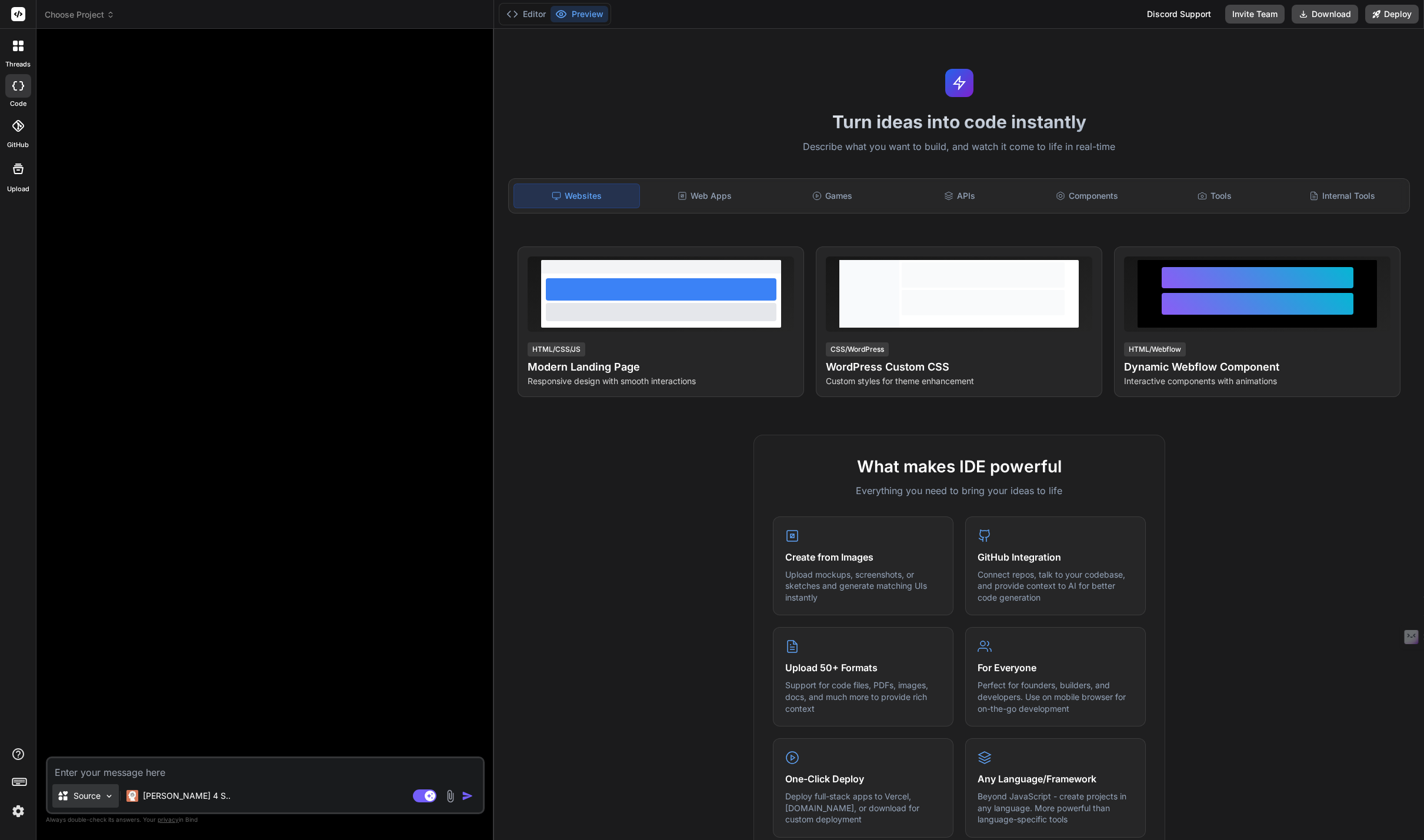
click at [108, 789] on div "Source" at bounding box center [86, 796] width 67 height 24
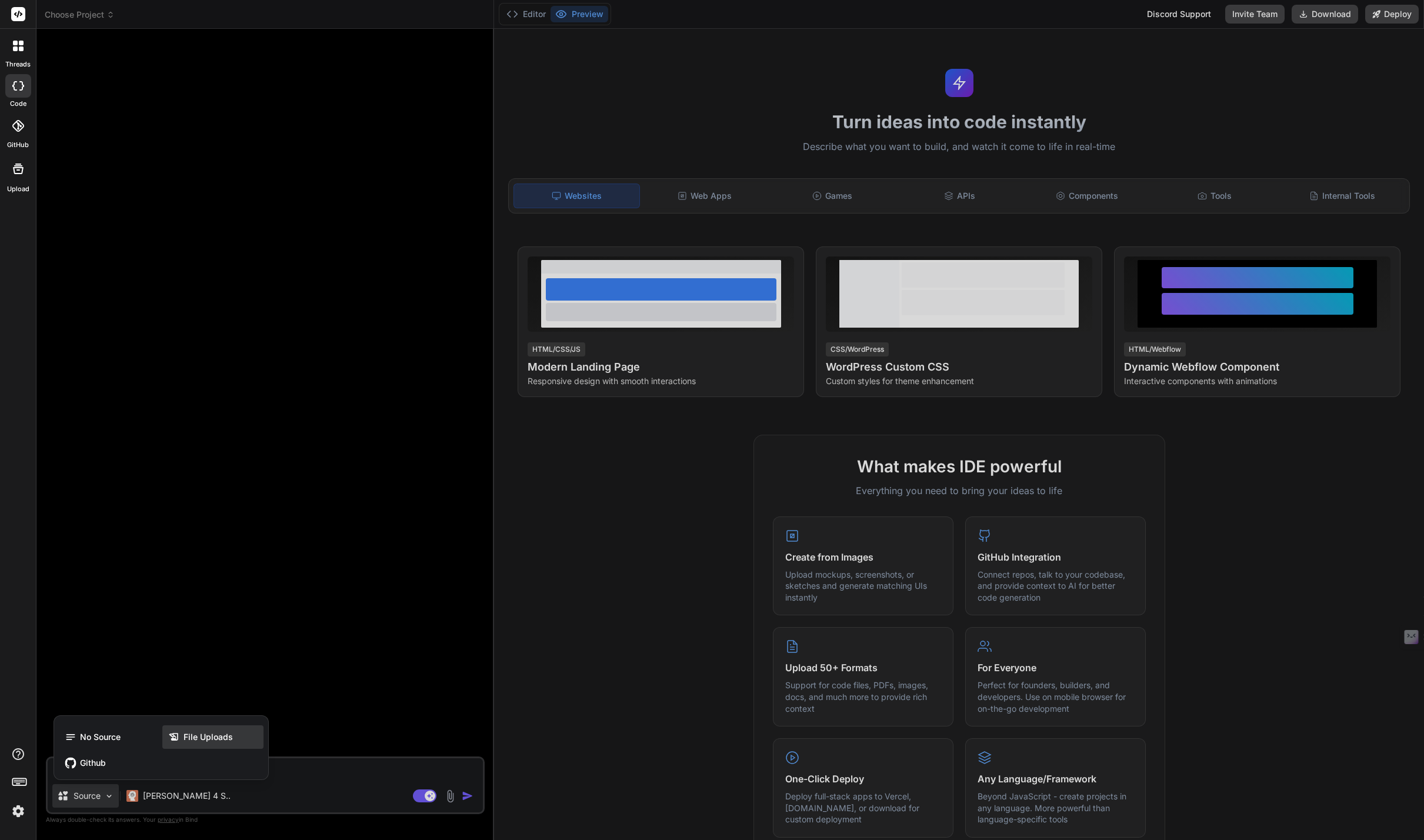
click at [185, 726] on div "File Uploads" at bounding box center [213, 737] width 101 height 24
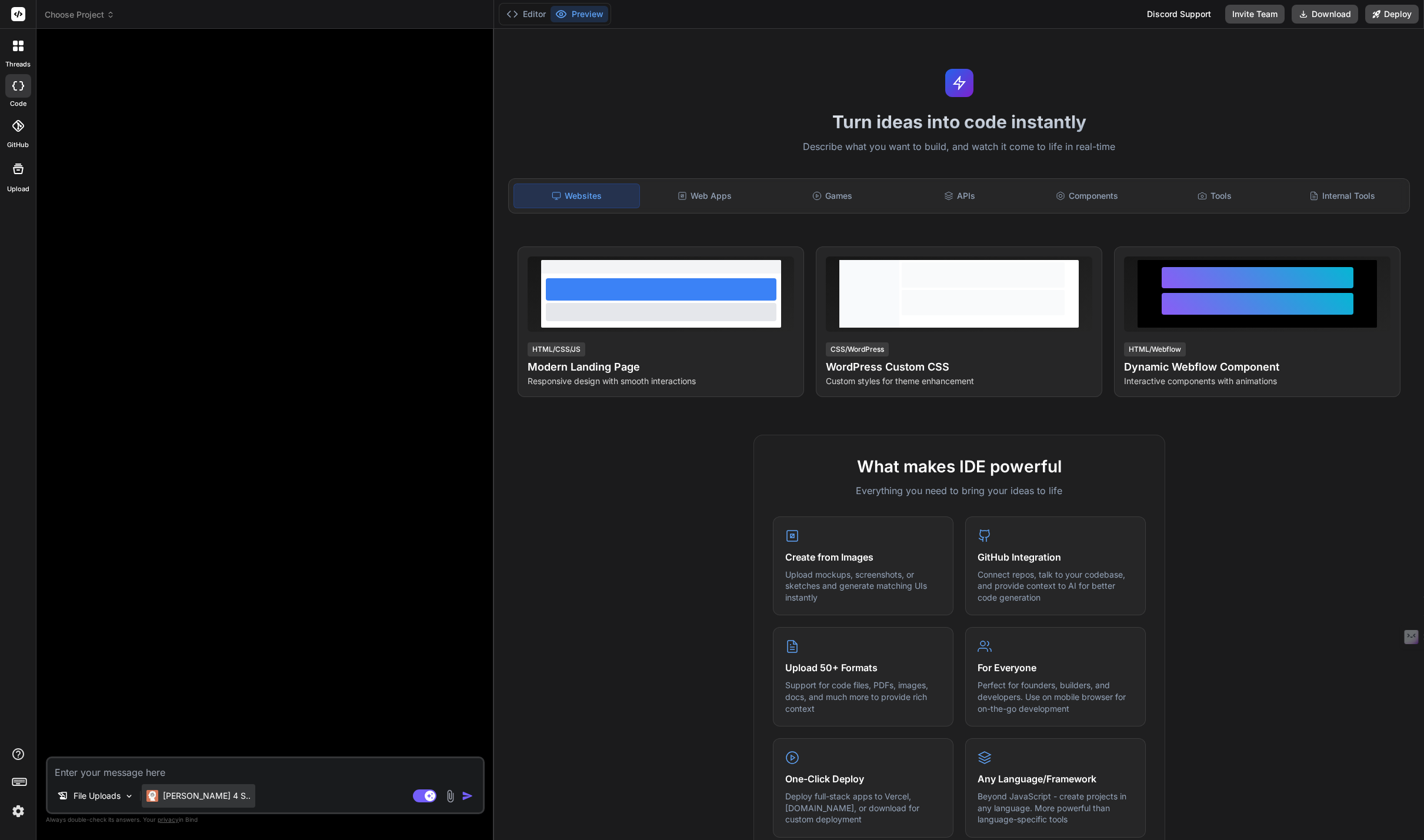
click at [175, 797] on p "[PERSON_NAME] 4 S.." at bounding box center [207, 796] width 88 height 12
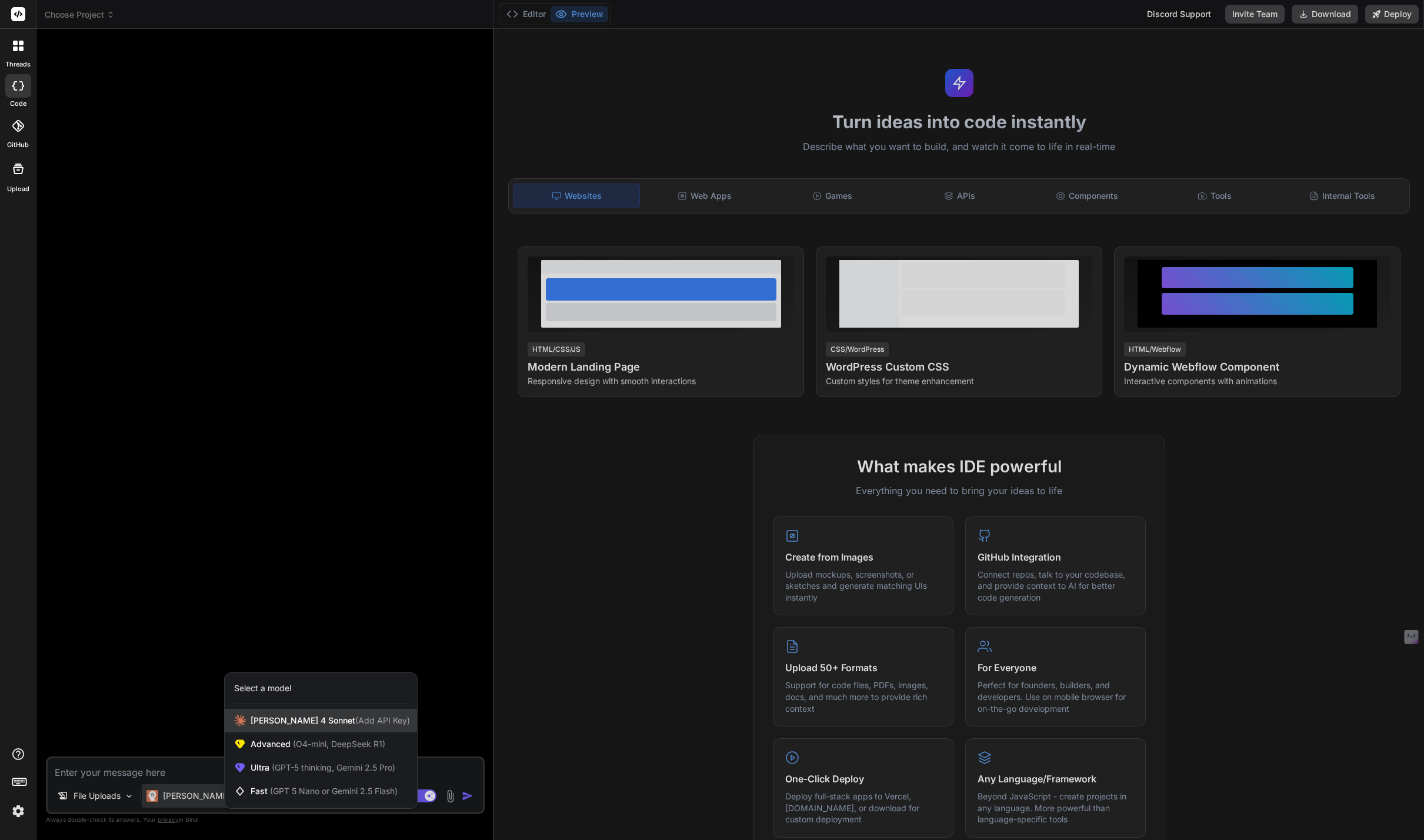
click at [356, 721] on span "(Add API Key)" at bounding box center [383, 720] width 55 height 10
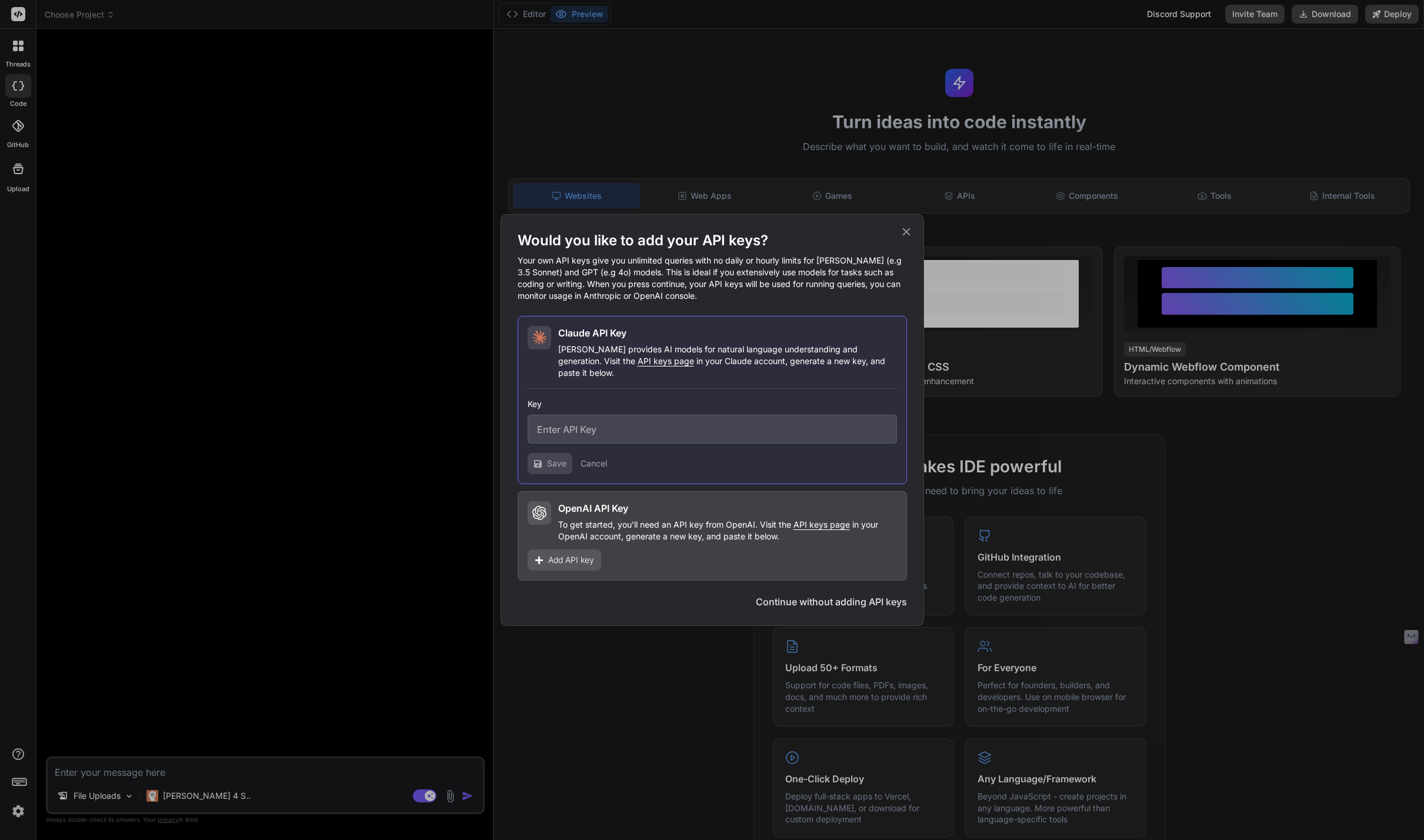
click at [580, 558] on span "Add API key" at bounding box center [571, 560] width 46 height 12
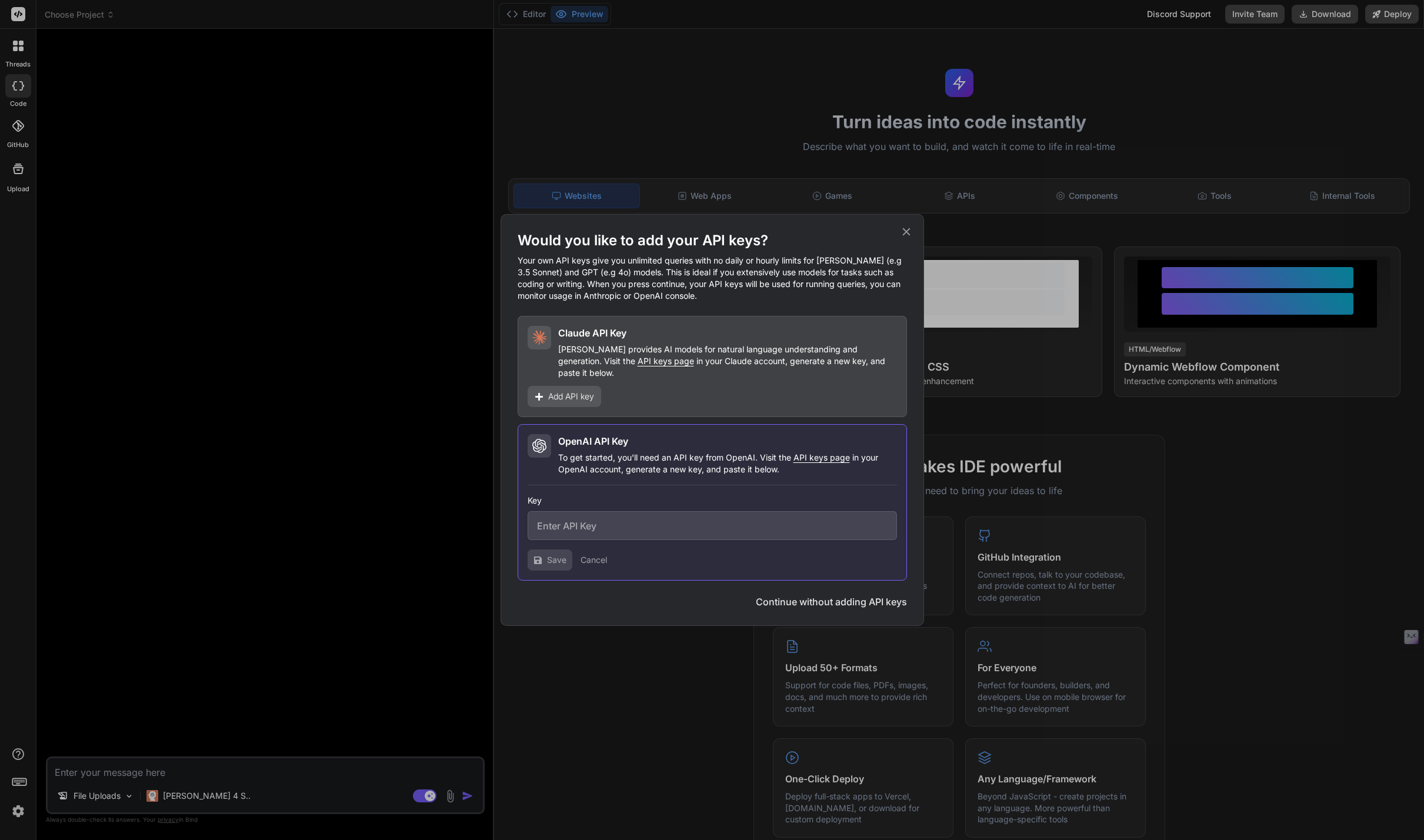
click at [590, 525] on input "text" at bounding box center [712, 526] width 369 height 29
type textarea "x"
paste input "sk-proj-eYmEmd71Uju8AAk8yIp-4unG43VC0WL2a4owm5JZySntEd-PySjwVT_Si0od-h0SVGnhQsr…"
type input "sk-proj-eYmEmd71Uju8AAk8yIp-4unG43VC0WL2a4owm5JZySntEd-PySjwVT_Si0od-h0SVGnhQsr…"
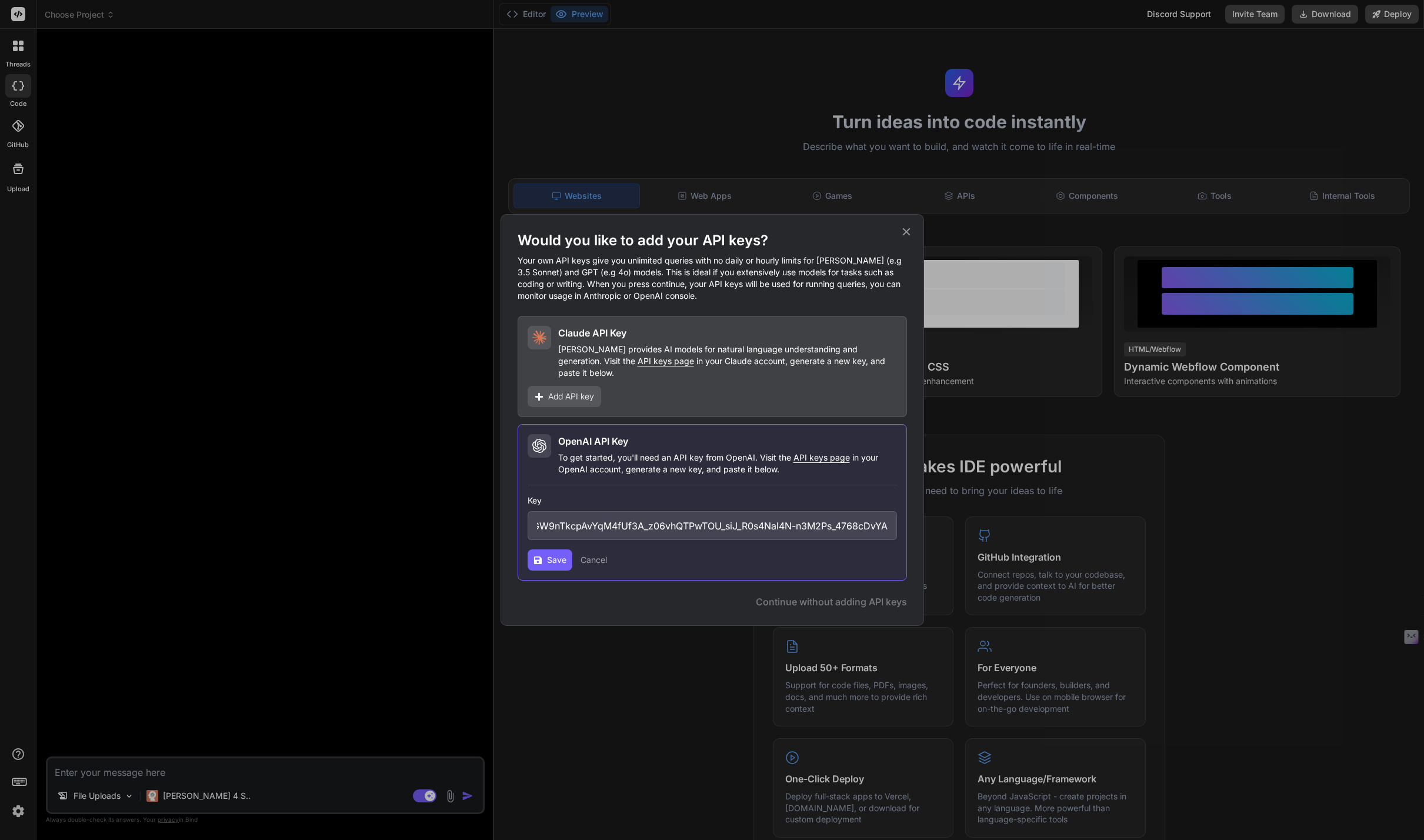
type textarea "x"
type input "sk-proj-eYmEmd71Uju8AAk8yIp-4unG43VC0WL2a4owm5JZySntEd-PySjwVT_Si0od-h0SVGnhQsr…"
click at [536, 556] on icon at bounding box center [538, 560] width 9 height 9
click at [571, 391] on span "Add API key" at bounding box center [571, 396] width 46 height 12
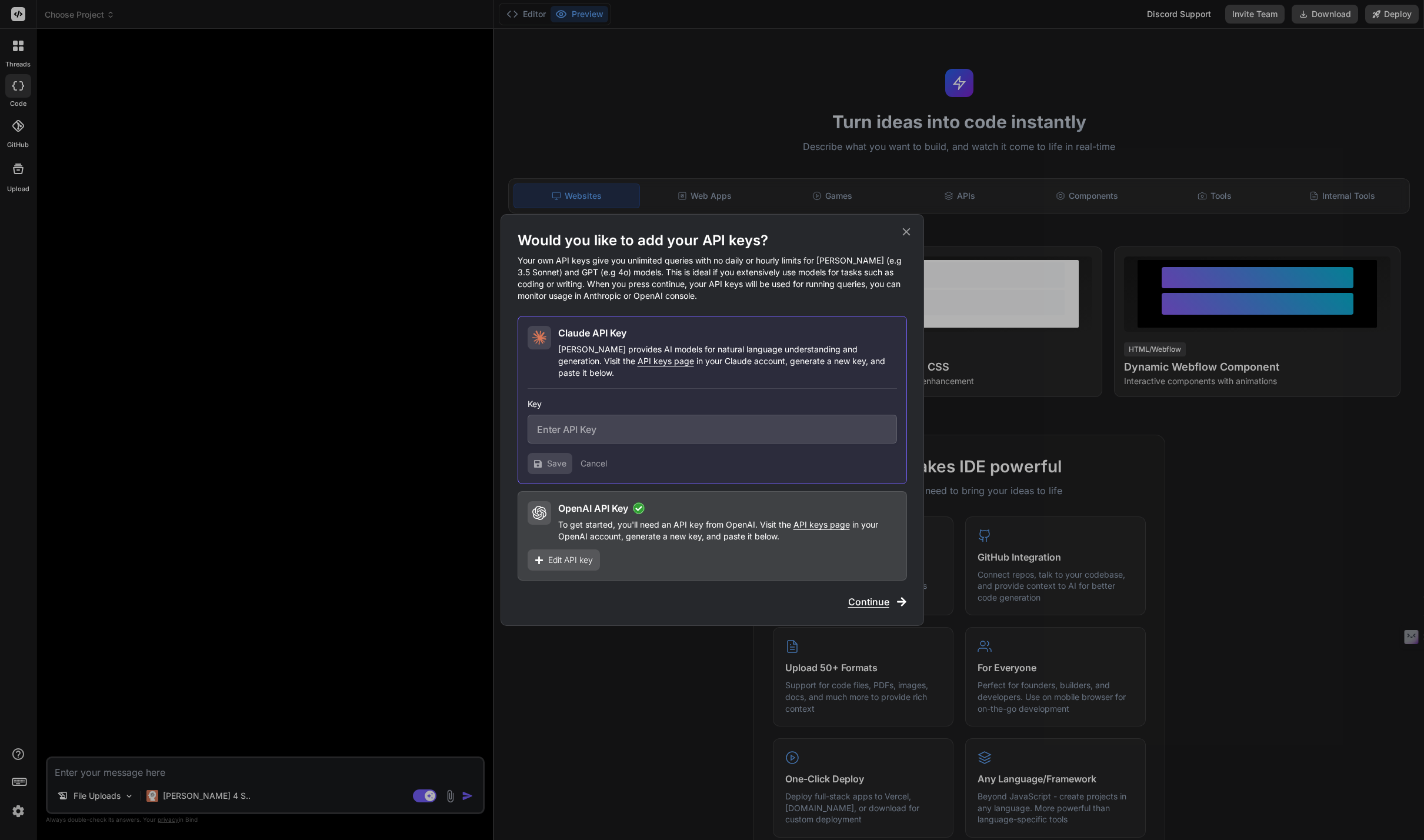
click at [638, 366] on span "API keys page" at bounding box center [665, 360] width 56 height 10
type textarea "x"
click at [596, 430] on input "text" at bounding box center [712, 429] width 369 height 29
paste input "sk-ant-api03-pSytzYrLKDlKjXnLqsyt6juYXYV-e8ln9jvlv7JVbn061fkbGaU0SJxtuAyuKVWcKB…"
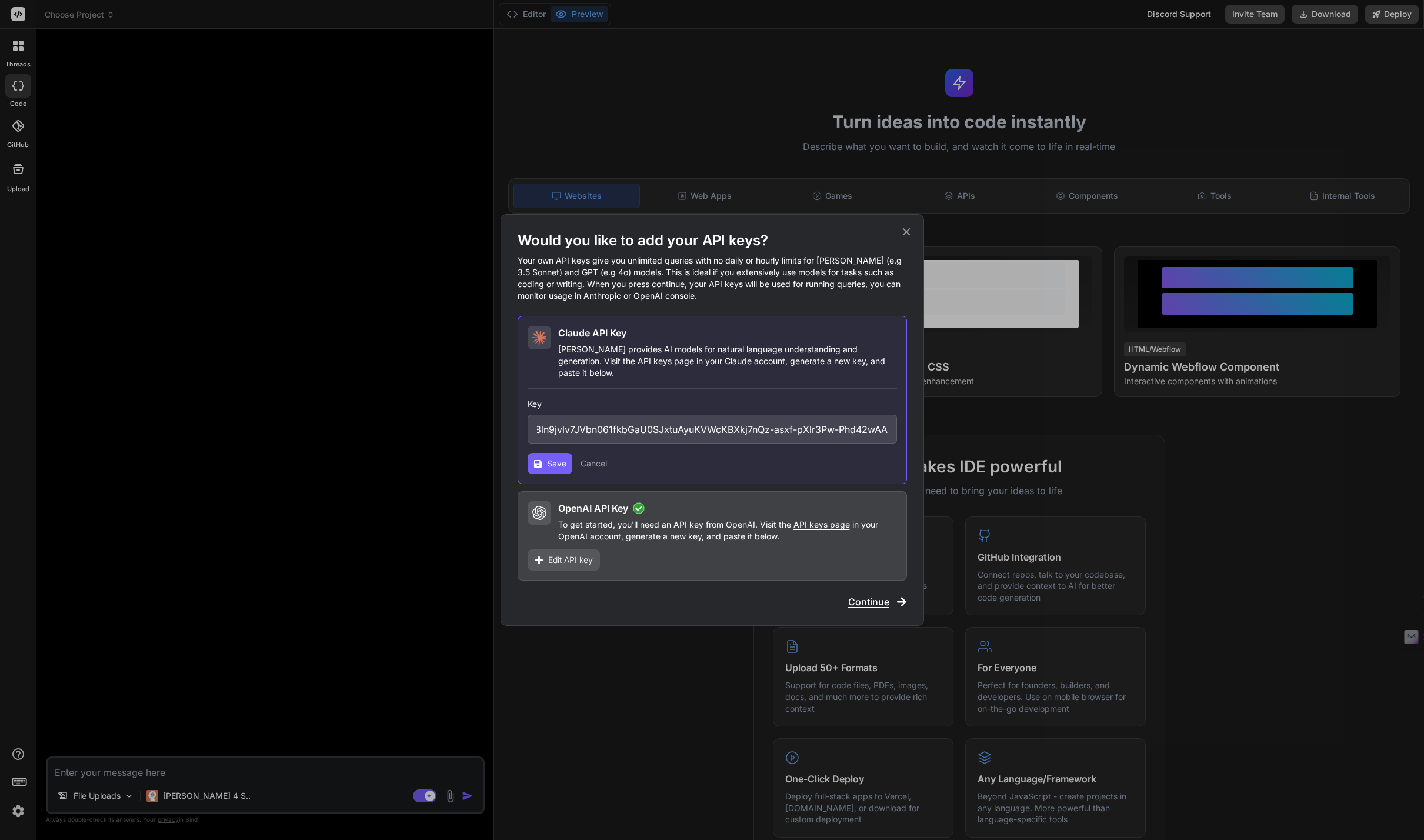
type input "sk-ant-api03-pSytzYrLKDlKjXnLqsyt6juYXYV-e8ln9jvlv7JVbn061fkbGaU0SJxtuAyuKVWcKB…"
click at [554, 453] on button "Save" at bounding box center [550, 463] width 44 height 21
click at [870, 595] on span "Continue" at bounding box center [869, 602] width 41 height 14
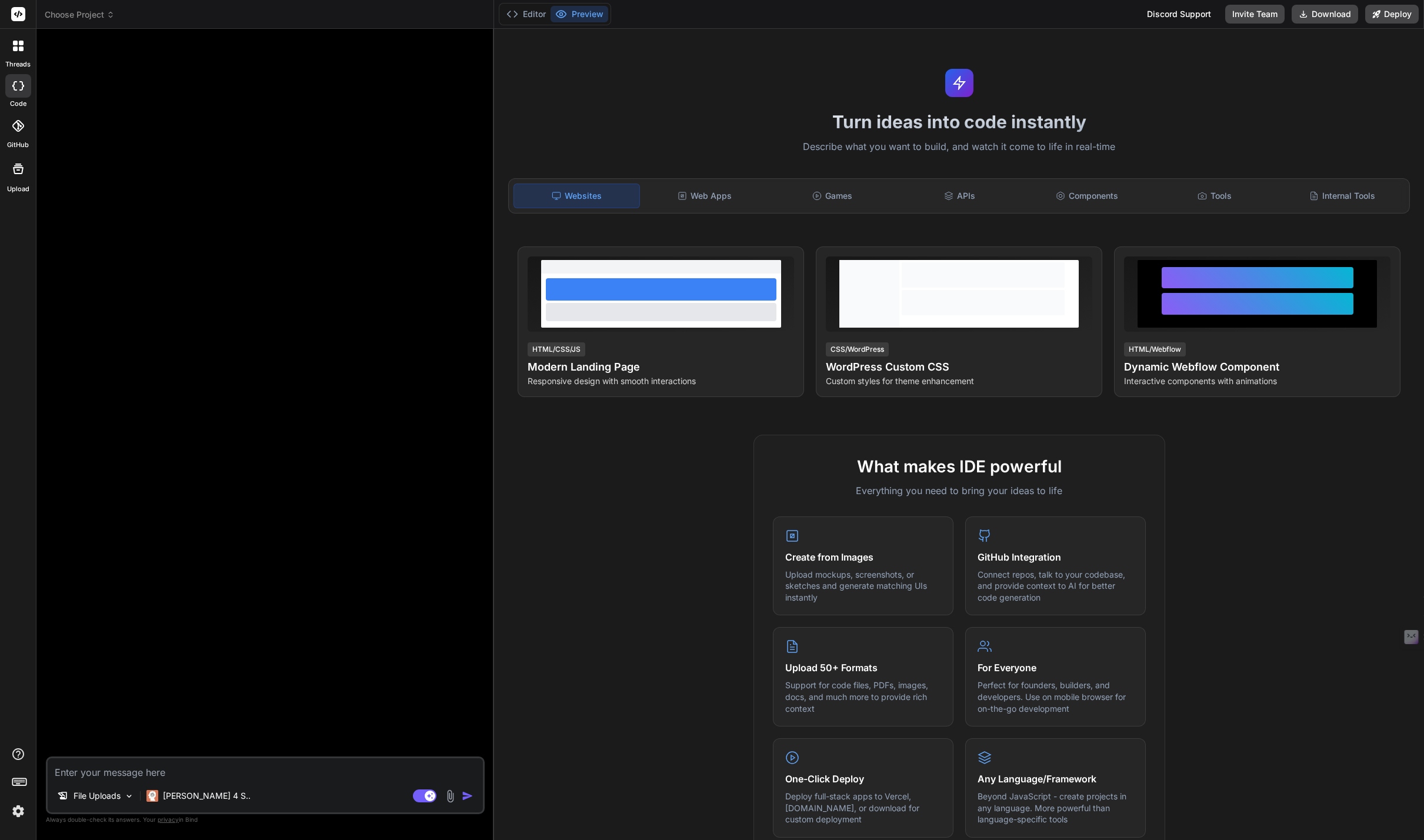
click at [18, 11] on icon at bounding box center [18, 13] width 9 height 7
click at [19, 49] on icon at bounding box center [21, 49] width 5 height 5
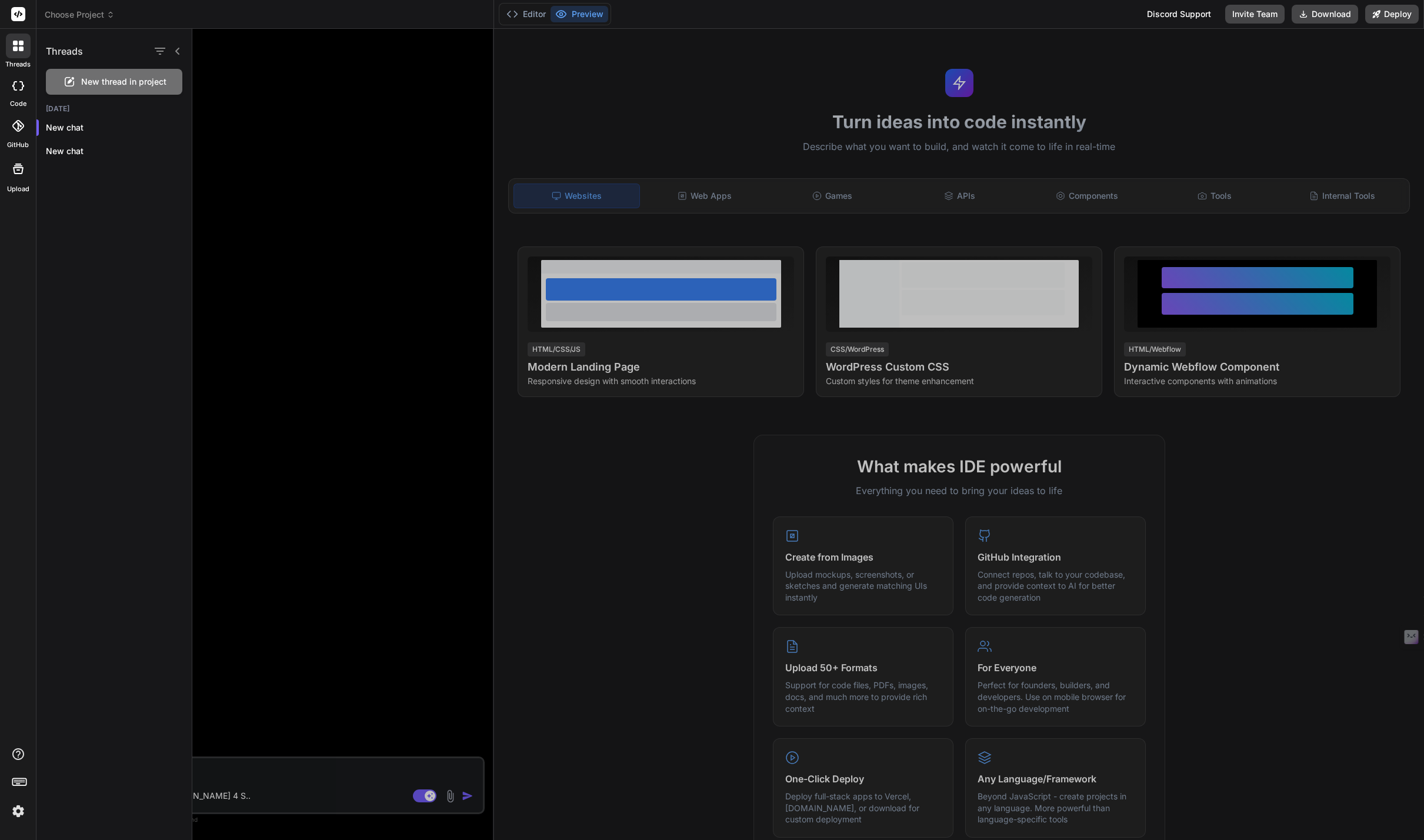
click at [19, 49] on icon at bounding box center [21, 49] width 5 height 5
click at [176, 89] on div "New thread in project" at bounding box center [114, 82] width 136 height 26
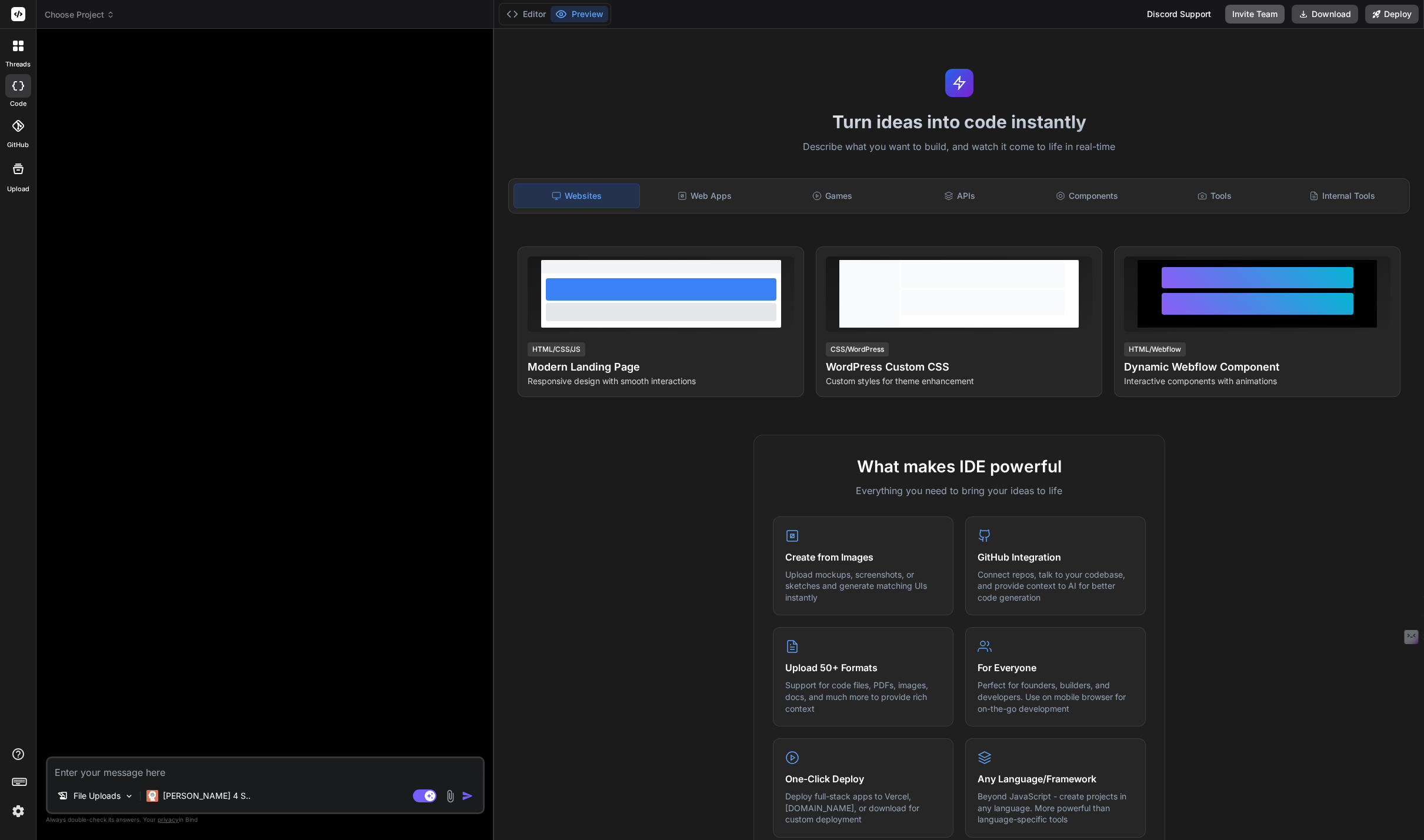
click at [1263, 17] on button "Invite Team" at bounding box center [1255, 14] width 59 height 19
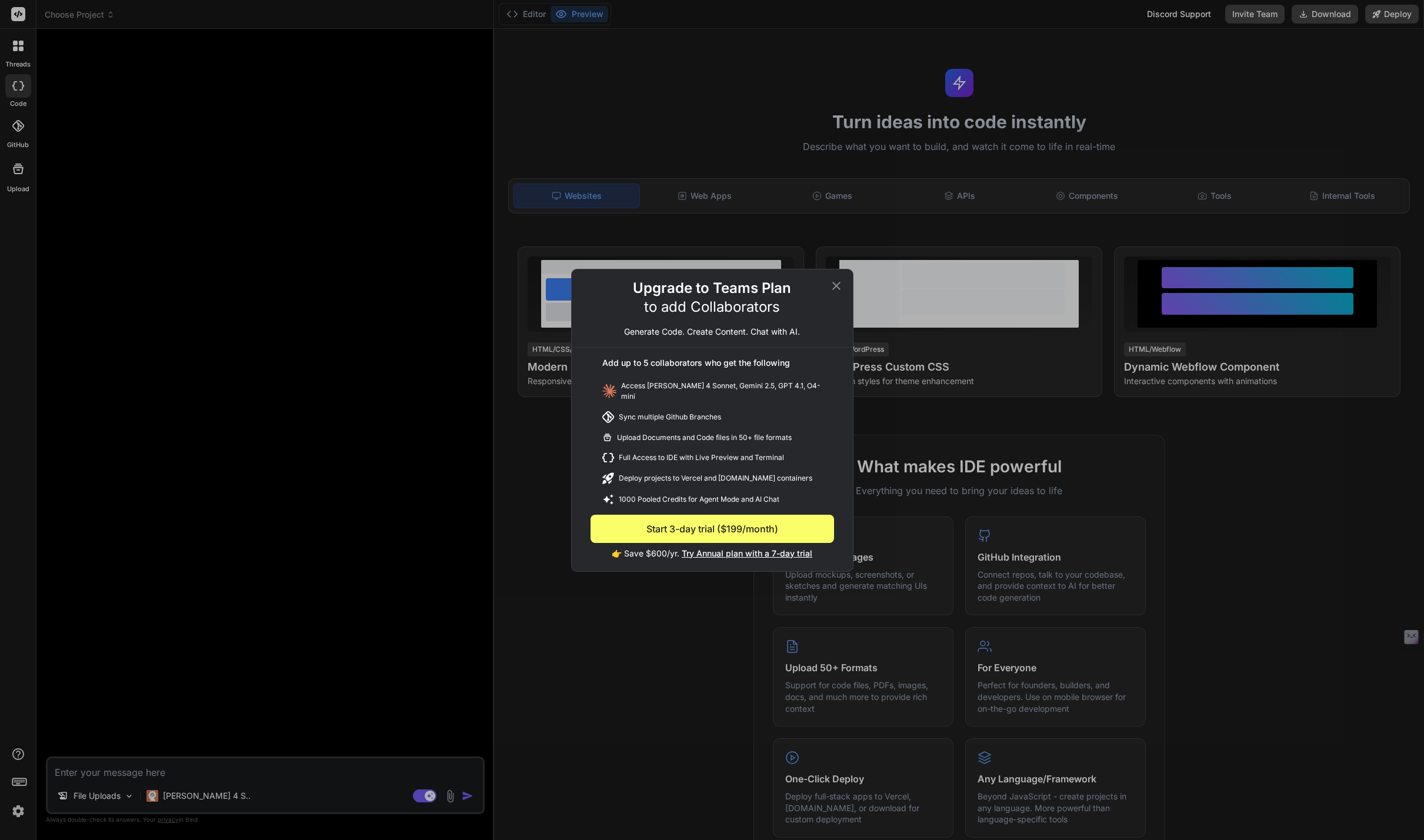
click at [1256, 18] on div "Upgrade to Teams Plan to add Collaborators Generate Code. Create Content. Chat …" at bounding box center [712, 420] width 1424 height 840
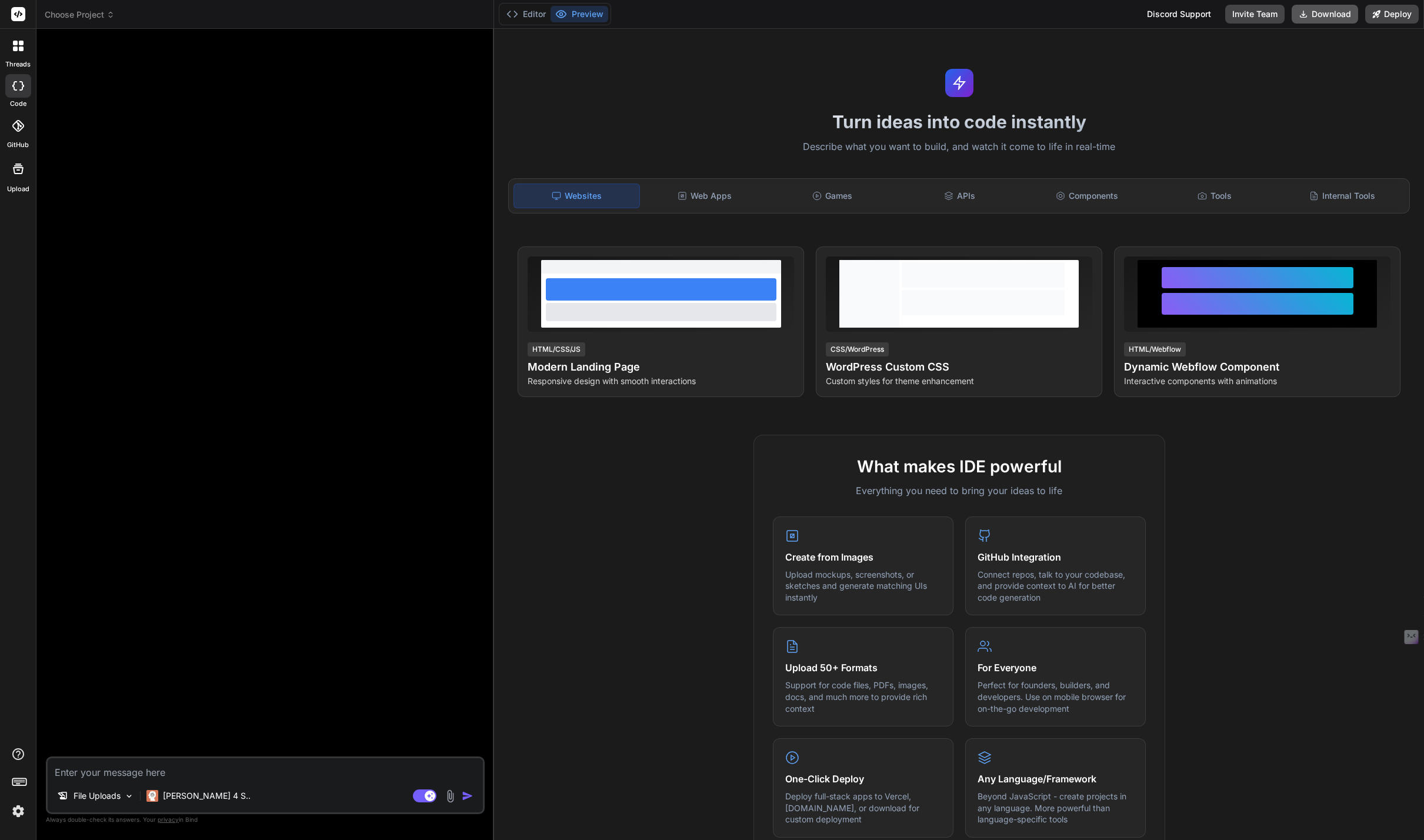
click at [1312, 20] on button "Download" at bounding box center [1325, 14] width 67 height 19
drag, startPoint x: 182, startPoint y: 36, endPoint x: 169, endPoint y: 35, distance: 13.0
click at [180, 36] on div "Bind AI Web Search Created with Pixso. Code Generator File Uploads Claude 4 S..…" at bounding box center [265, 434] width 458 height 811
click at [67, 15] on span "Choose Project" at bounding box center [79, 14] width 70 height 12
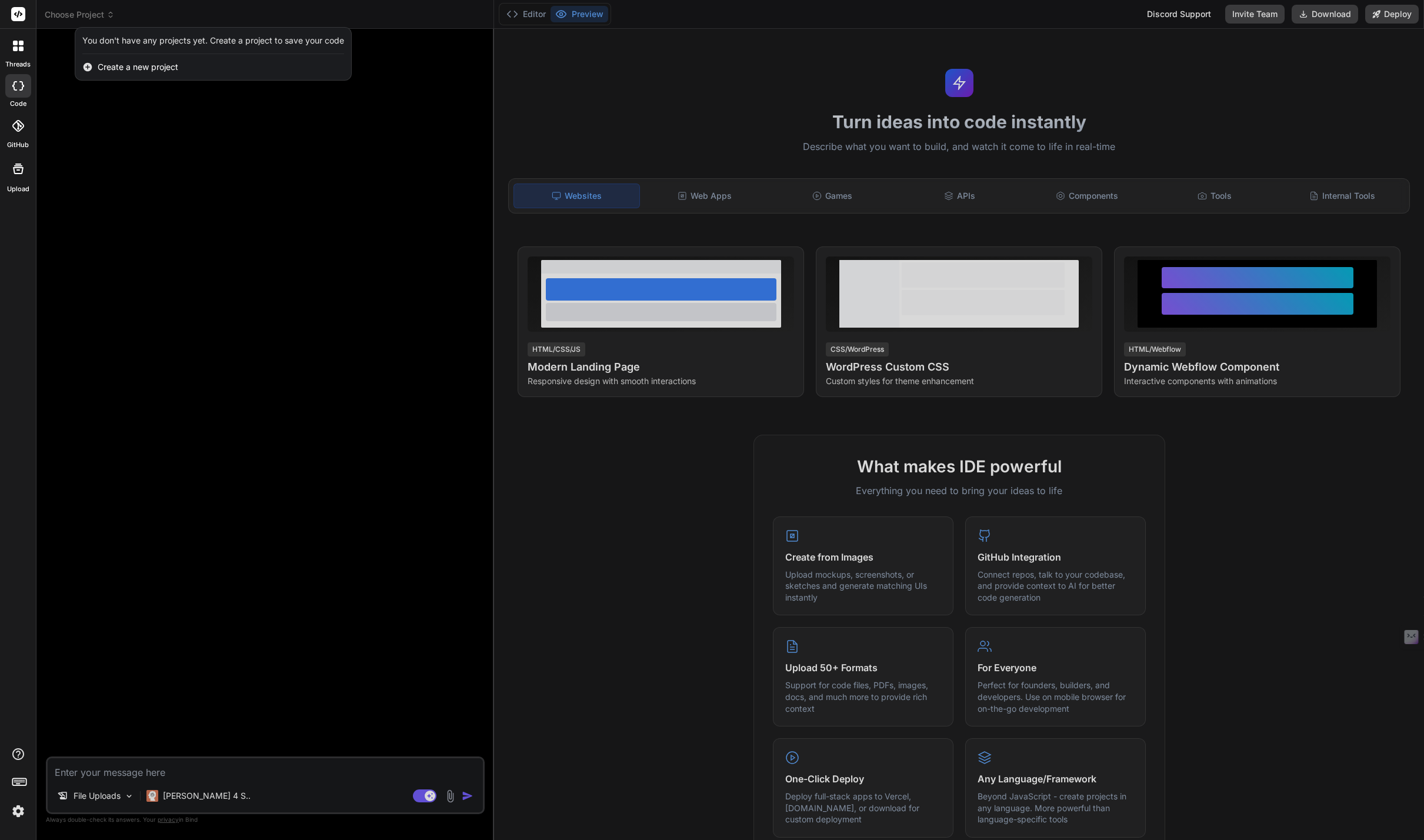
click at [117, 65] on span "Create a new project" at bounding box center [138, 67] width 81 height 12
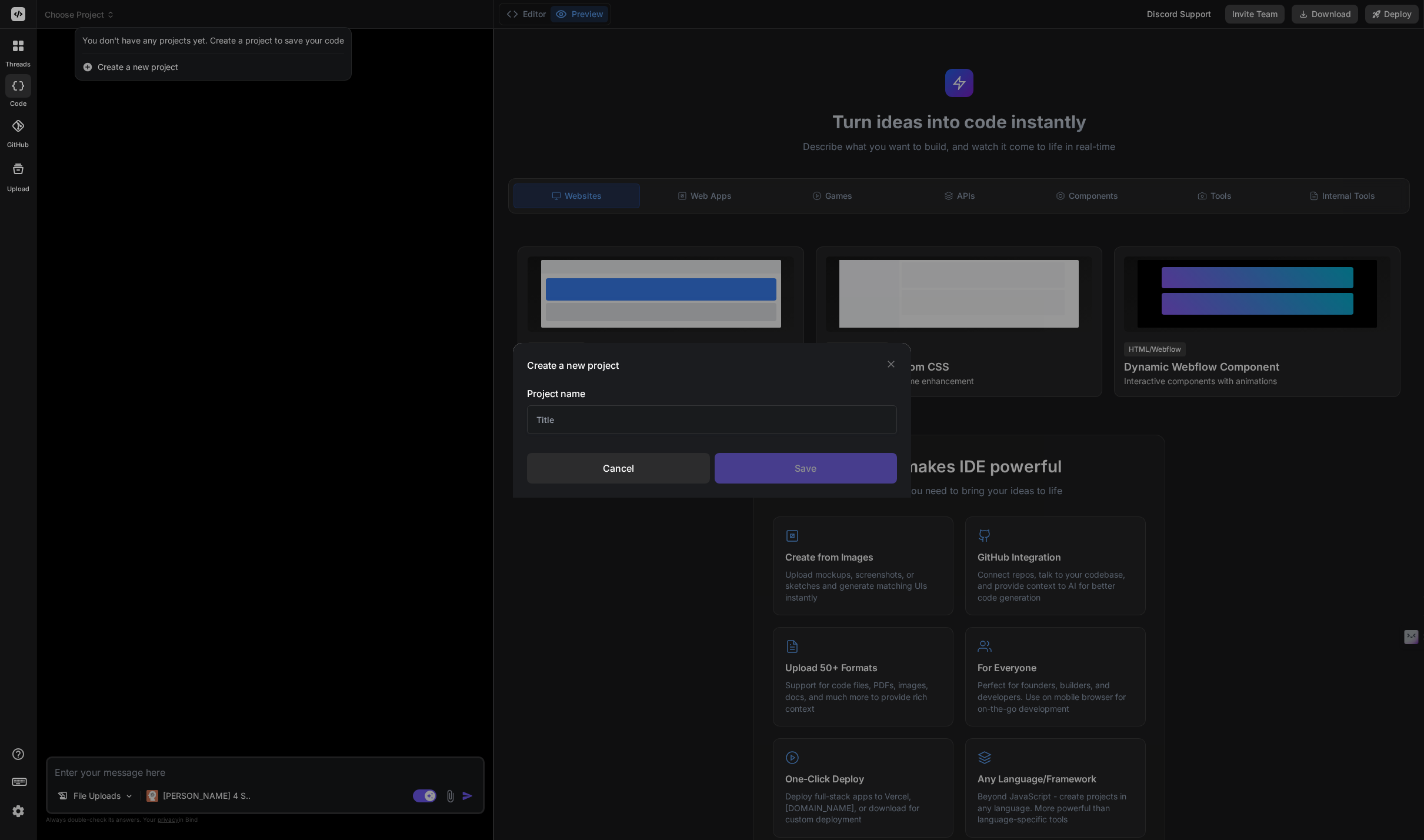
type textarea "x"
click at [575, 405] on div at bounding box center [713, 420] width 371 height 29
click at [579, 411] on input "text" at bounding box center [713, 420] width 371 height 29
type input "Cow"
type textarea "x"
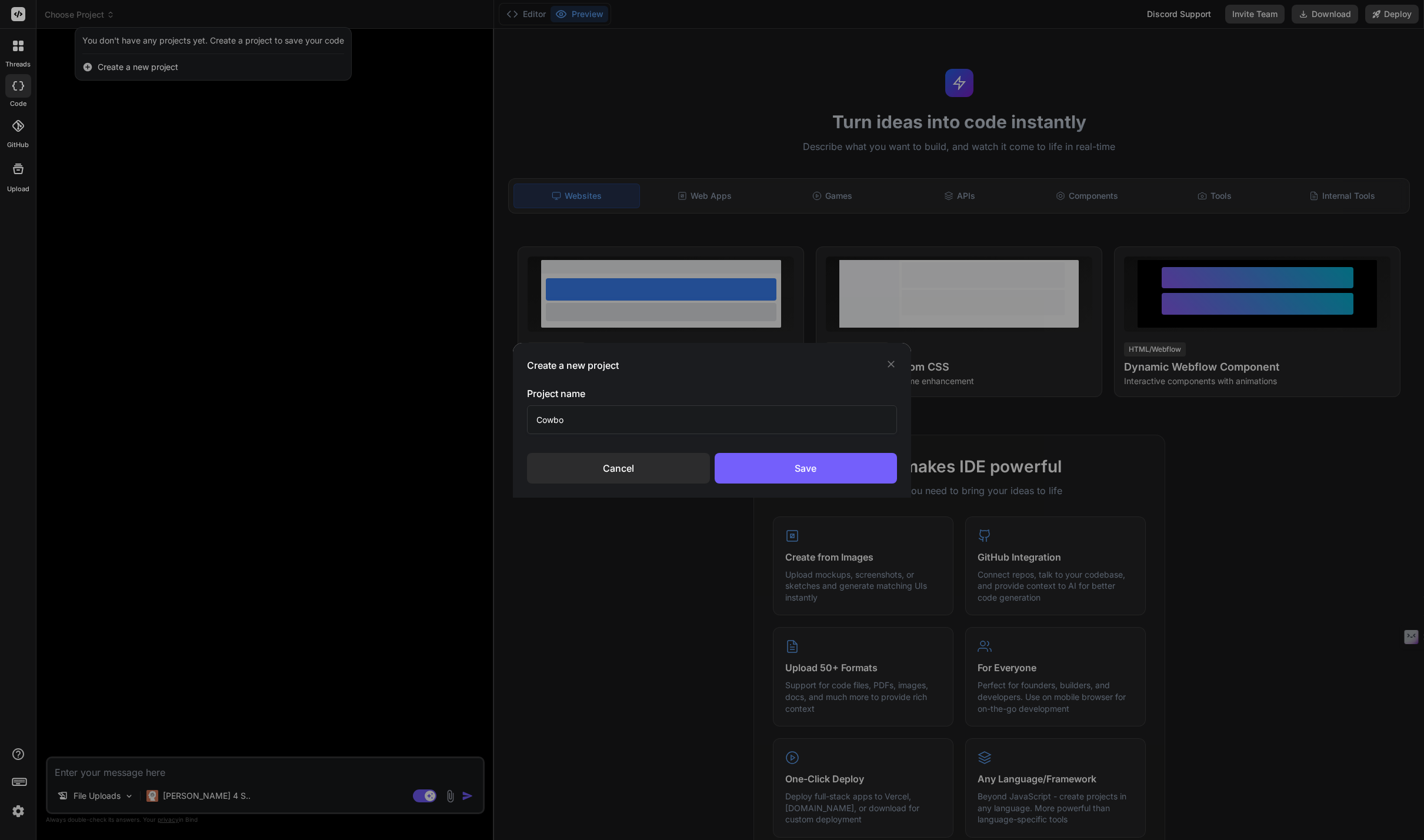
type input "Cowboy"
type textarea "x"
type input "CowboySpice"
type textarea "x"
type input "CowboySpice"
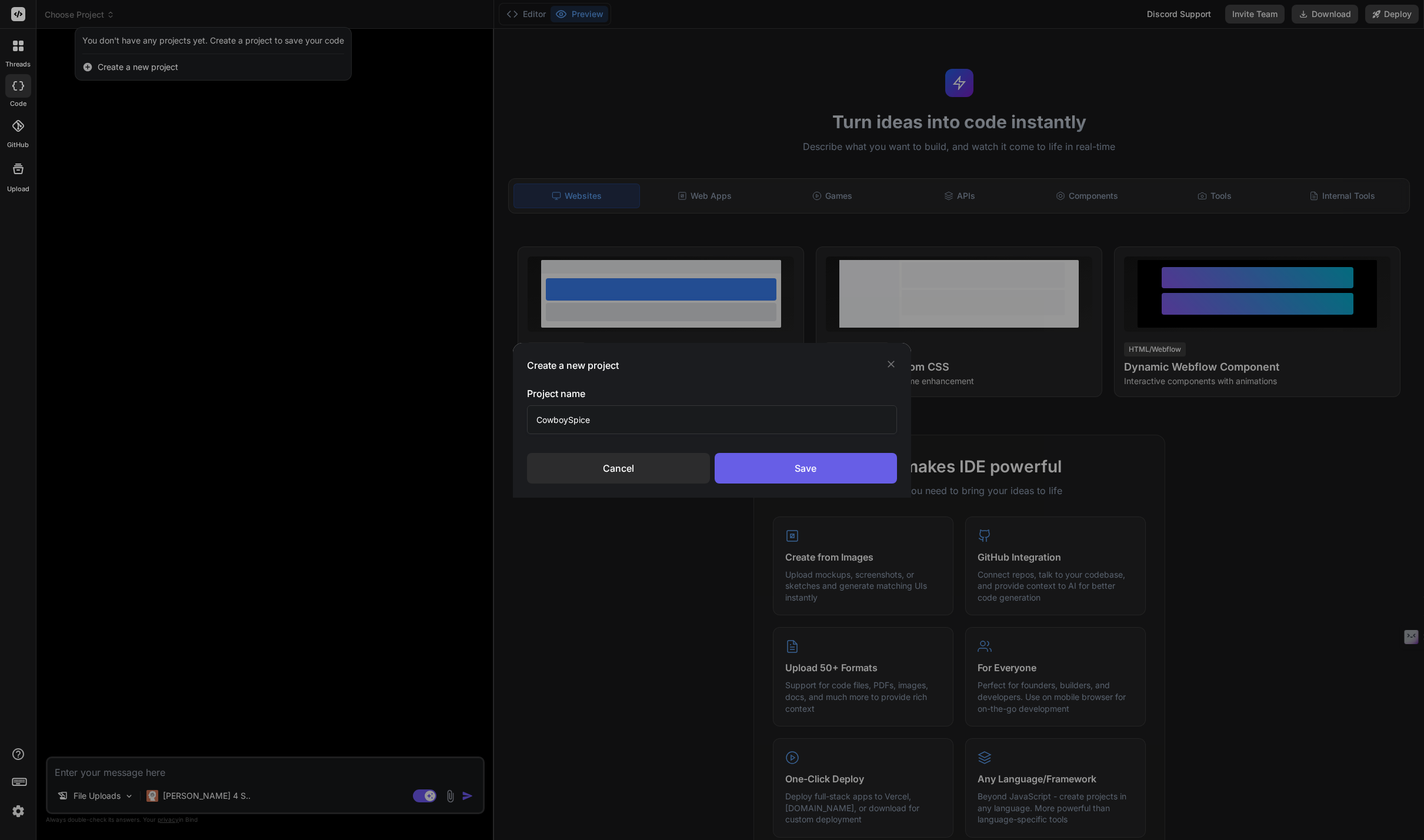
click at [832, 458] on div "Save" at bounding box center [806, 468] width 183 height 31
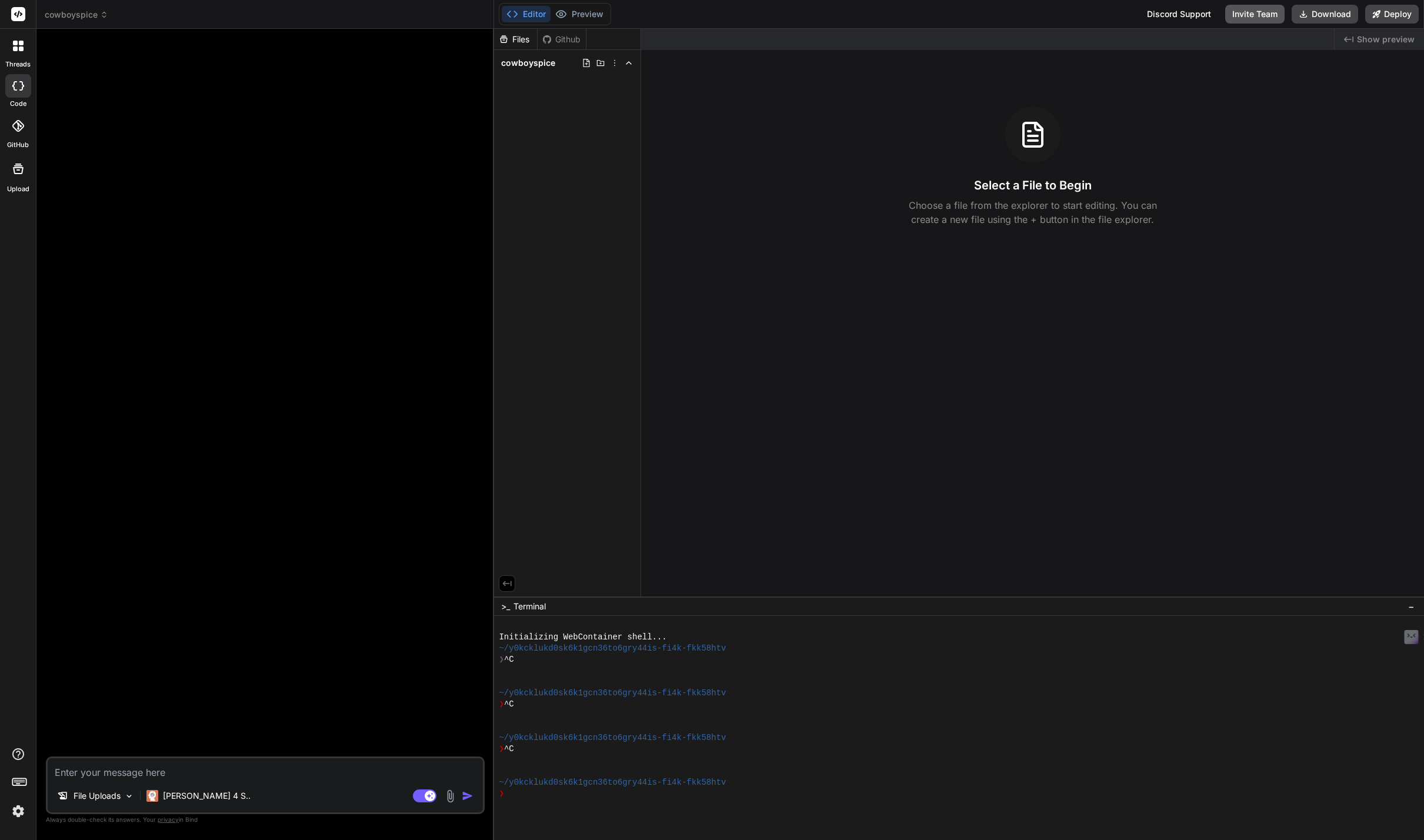
click at [1263, 17] on button "Invite Team" at bounding box center [1255, 14] width 59 height 19
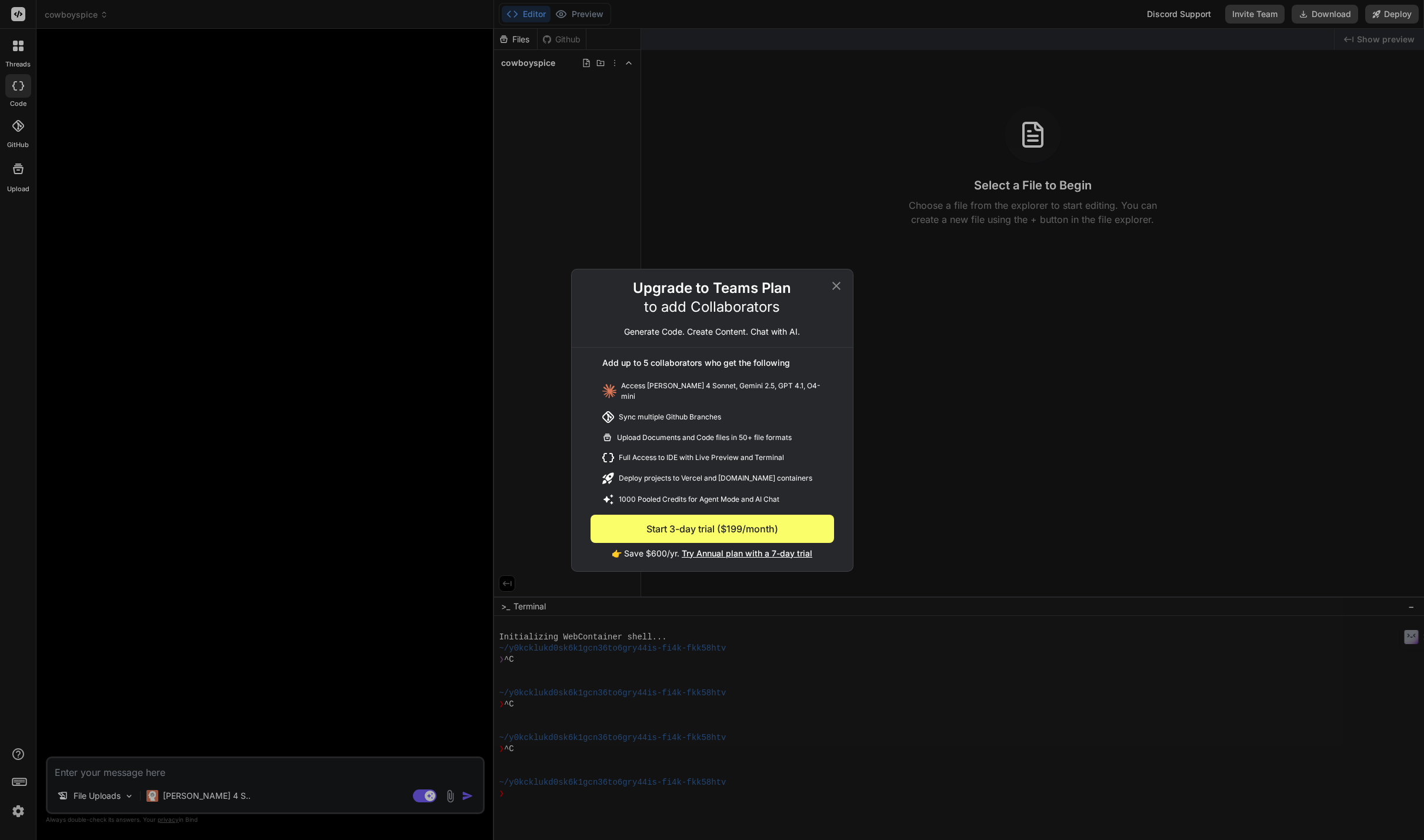
click at [1263, 17] on div "Upgrade to Teams Plan to add Collaborators Generate Code. Create Content. Chat …" at bounding box center [712, 420] width 1424 height 840
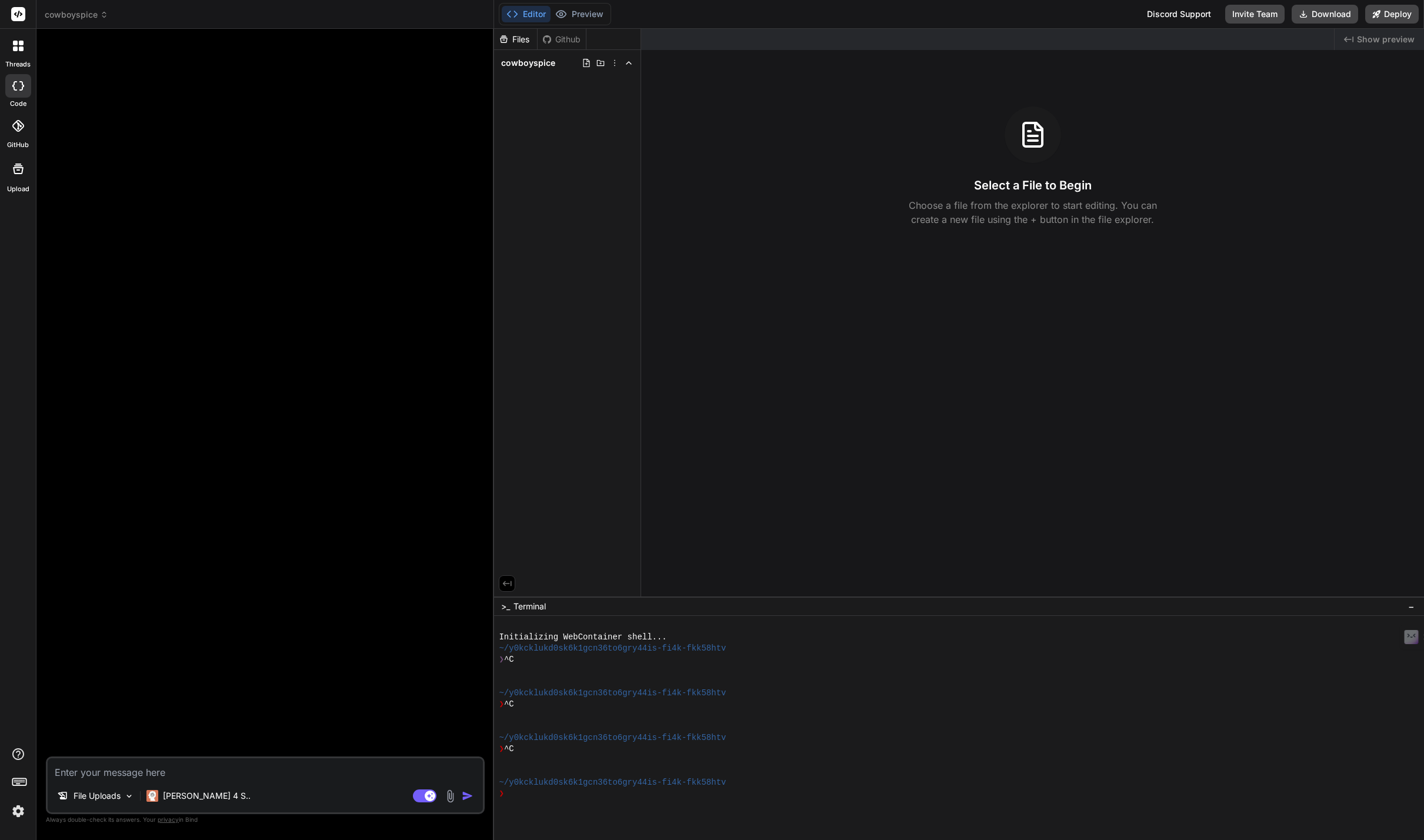
click at [89, 16] on span "cowboyspice" at bounding box center [76, 14] width 63 height 12
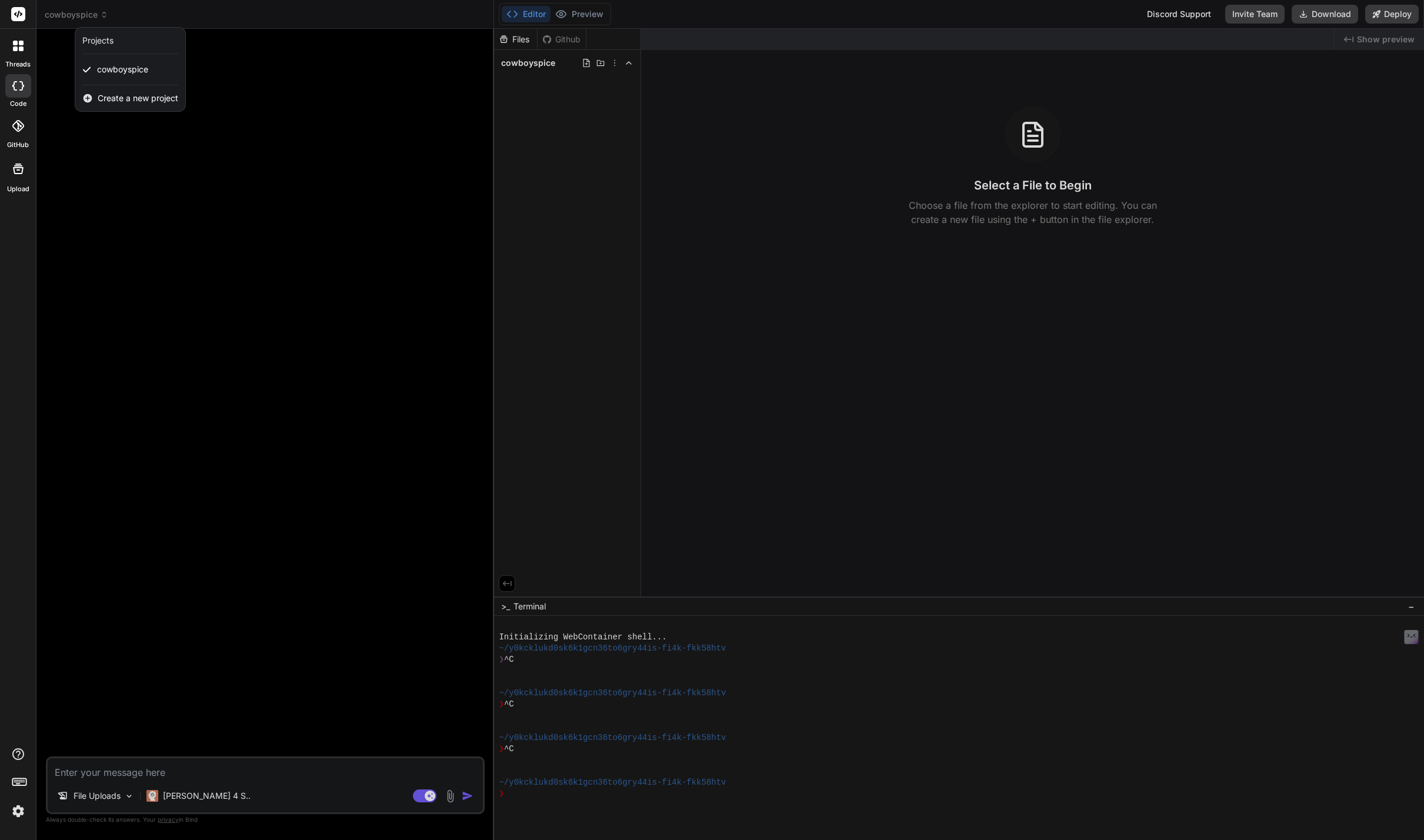
click at [89, 16] on div at bounding box center [712, 420] width 1424 height 840
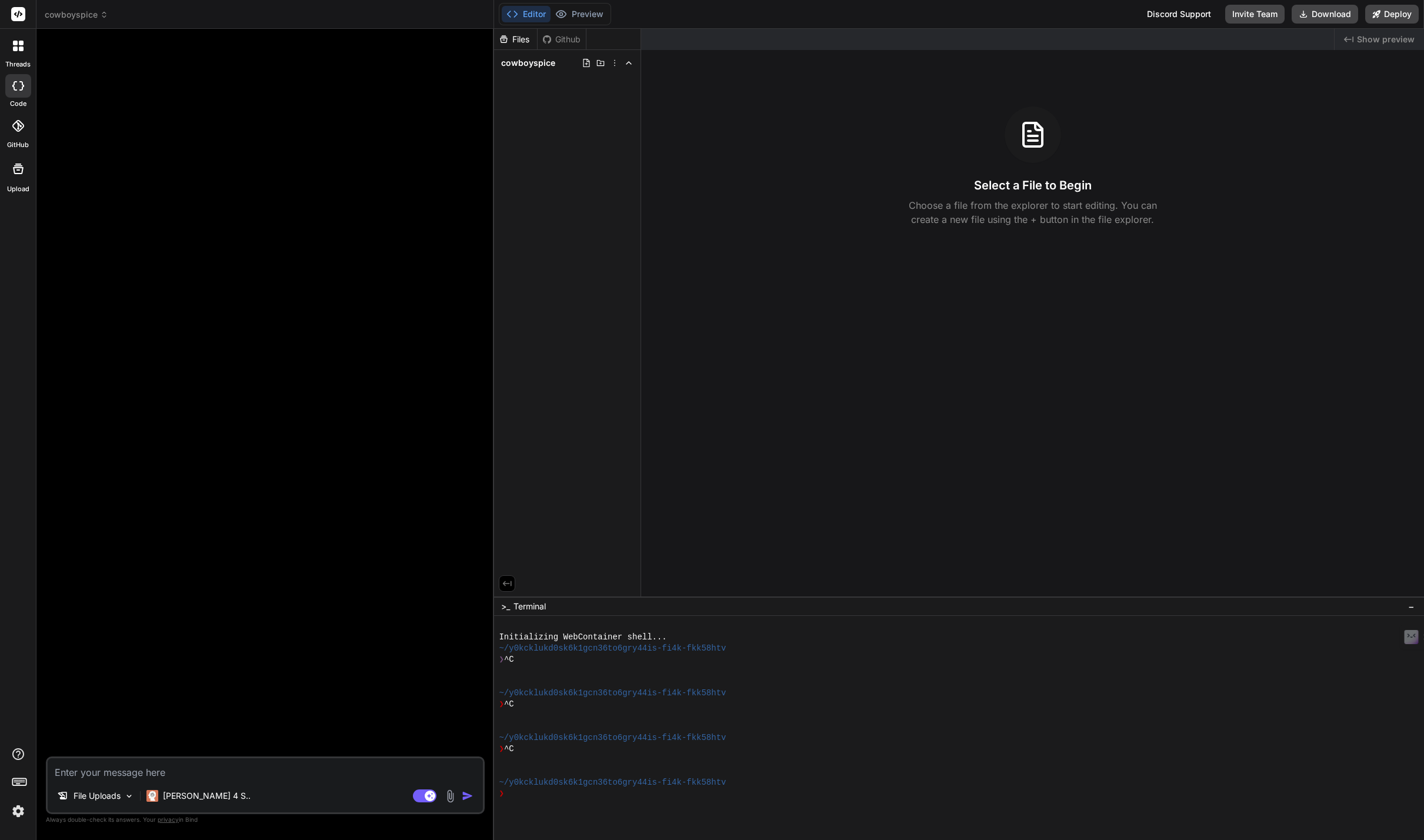
click at [18, 811] on img at bounding box center [17, 811] width 20 height 20
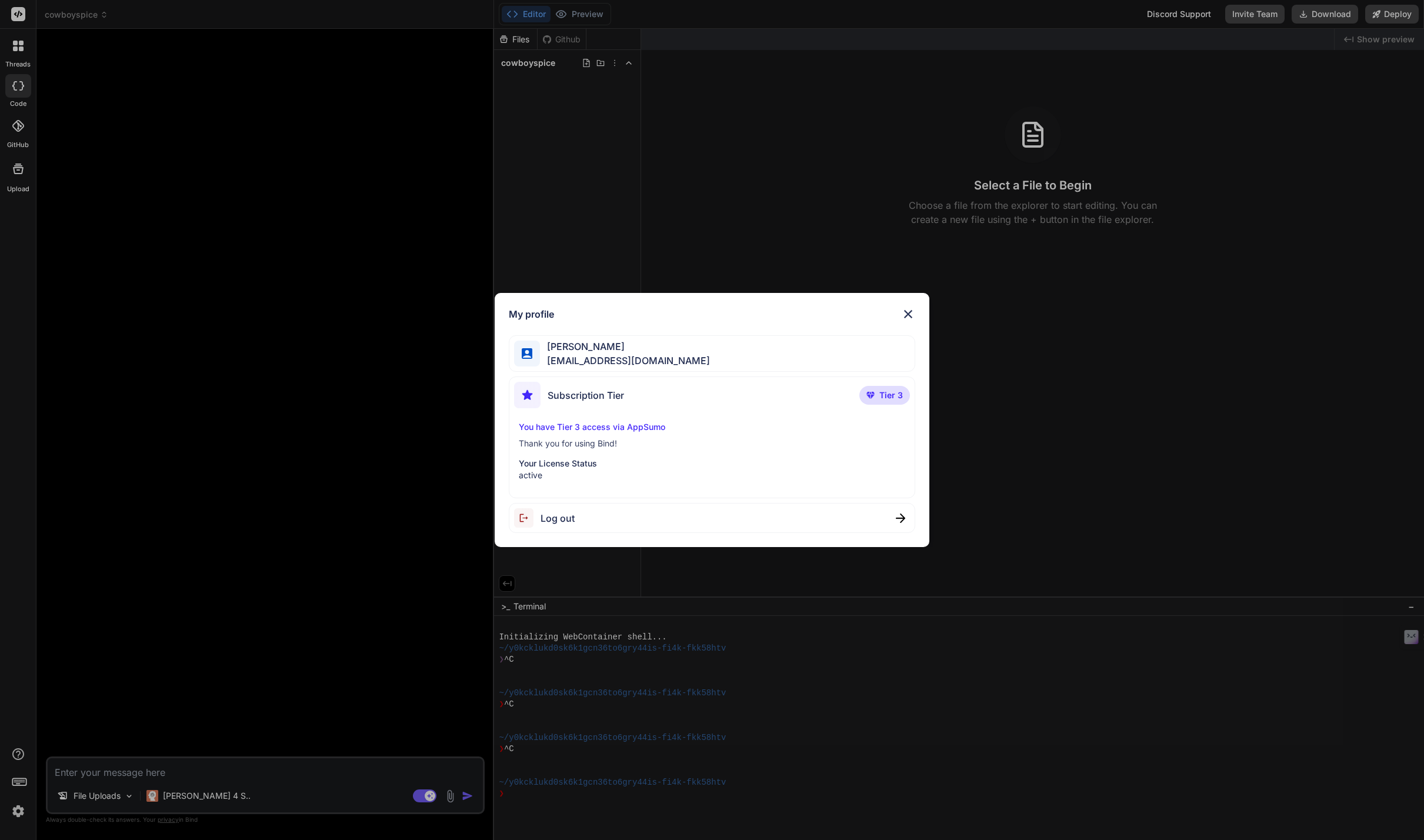
click at [18, 811] on div "My profile Ridgeway Lawrence ridge@wrld.tech Subscription Tier Tier 3 You have …" at bounding box center [712, 420] width 1424 height 840
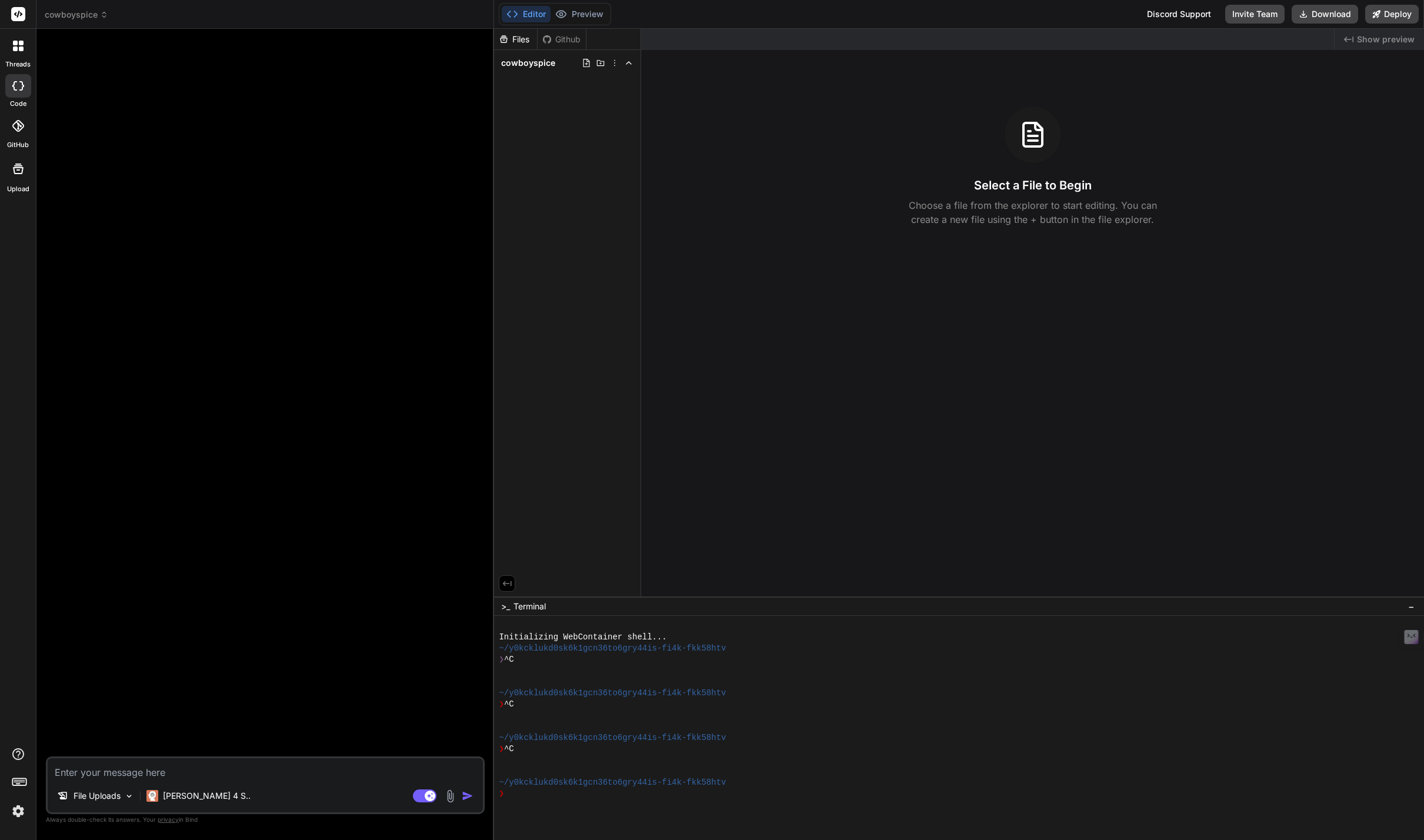
type textarea "x"
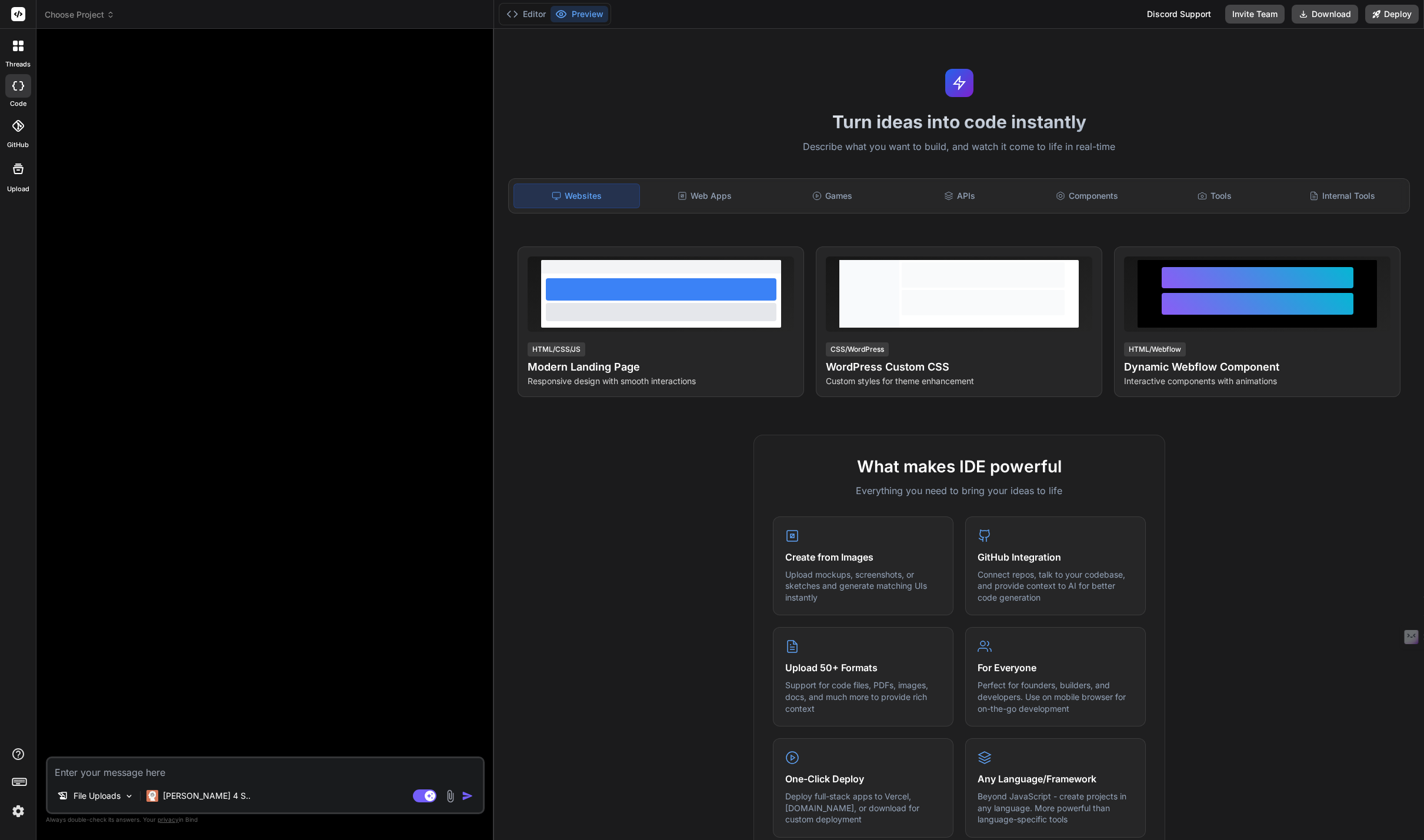
click at [93, 15] on span "Choose Project" at bounding box center [79, 14] width 70 height 12
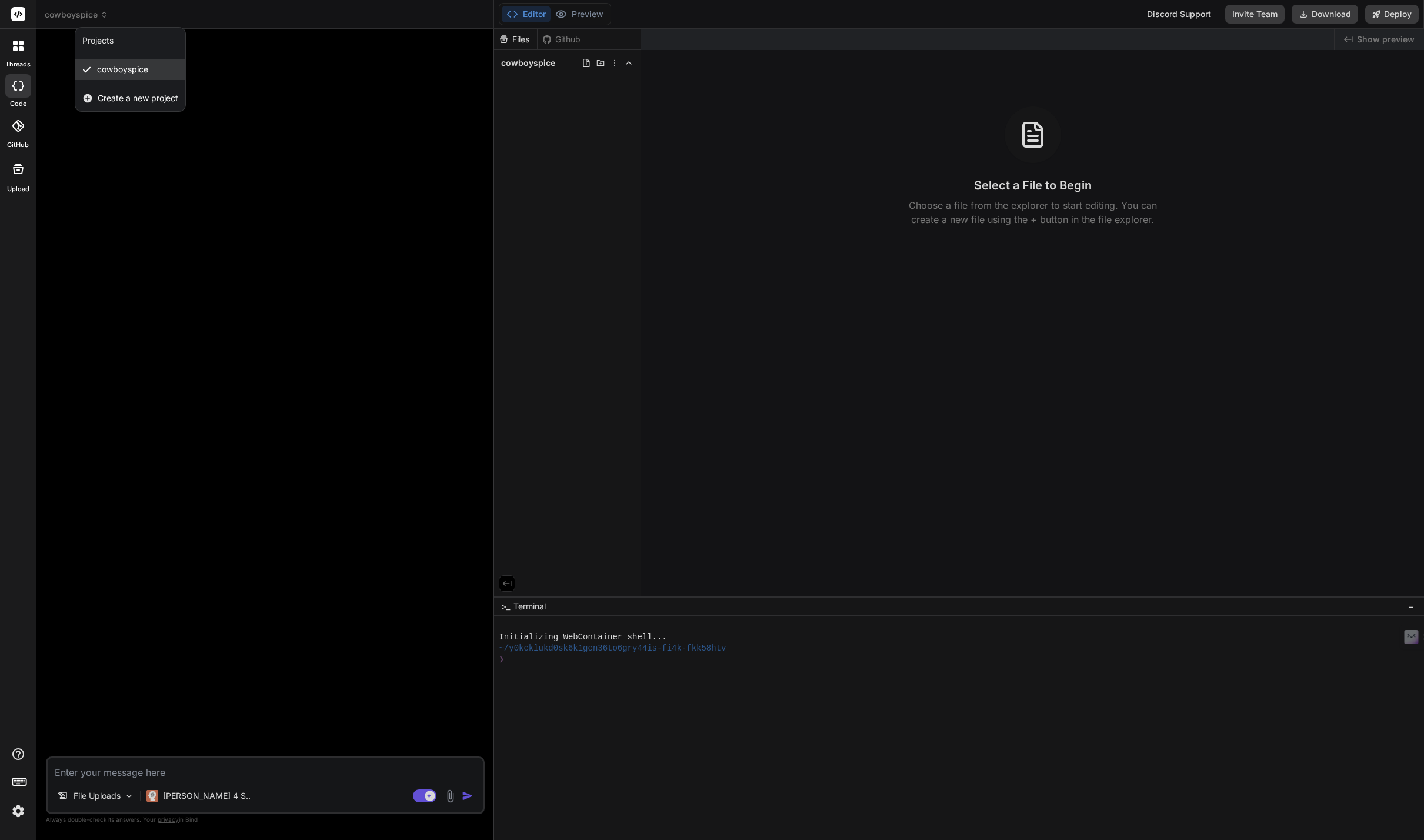
click at [116, 68] on span "cowboyspice" at bounding box center [123, 69] width 51 height 12
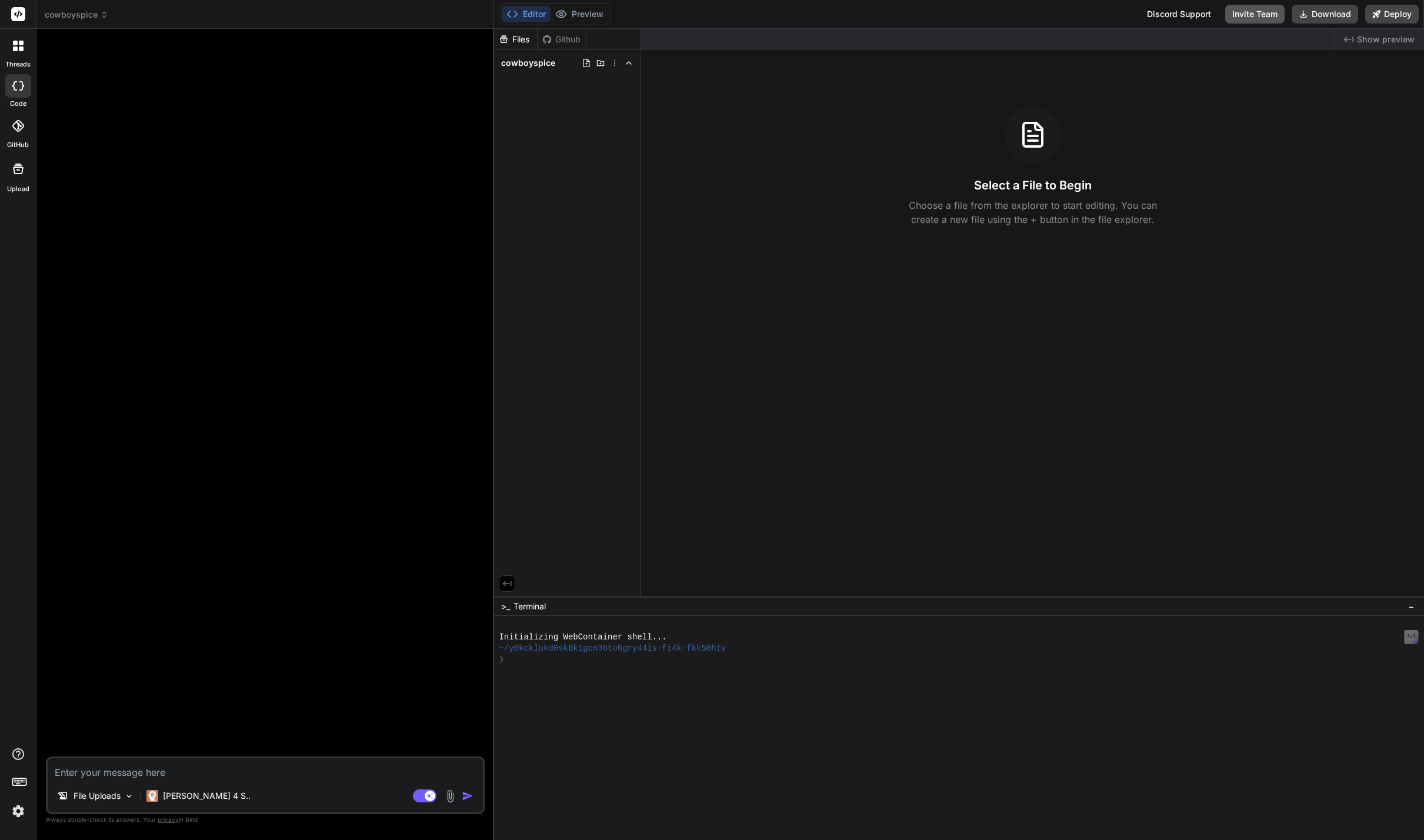
click at [1268, 13] on button "Invite Team" at bounding box center [1255, 14] width 59 height 19
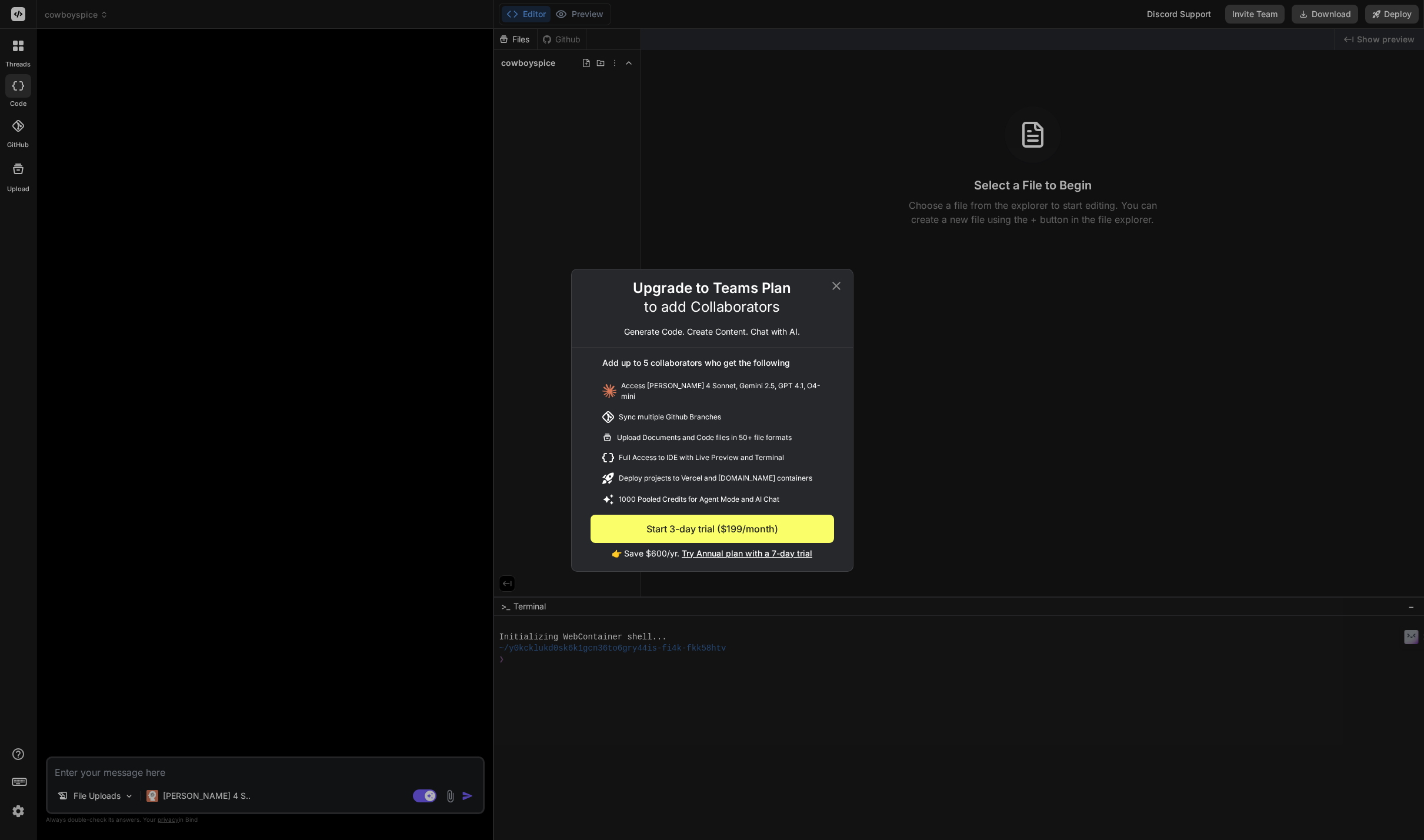
click at [1274, 14] on div "Upgrade to Teams Plan to add Collaborators Generate Code. Create Content. Chat …" at bounding box center [712, 420] width 1424 height 840
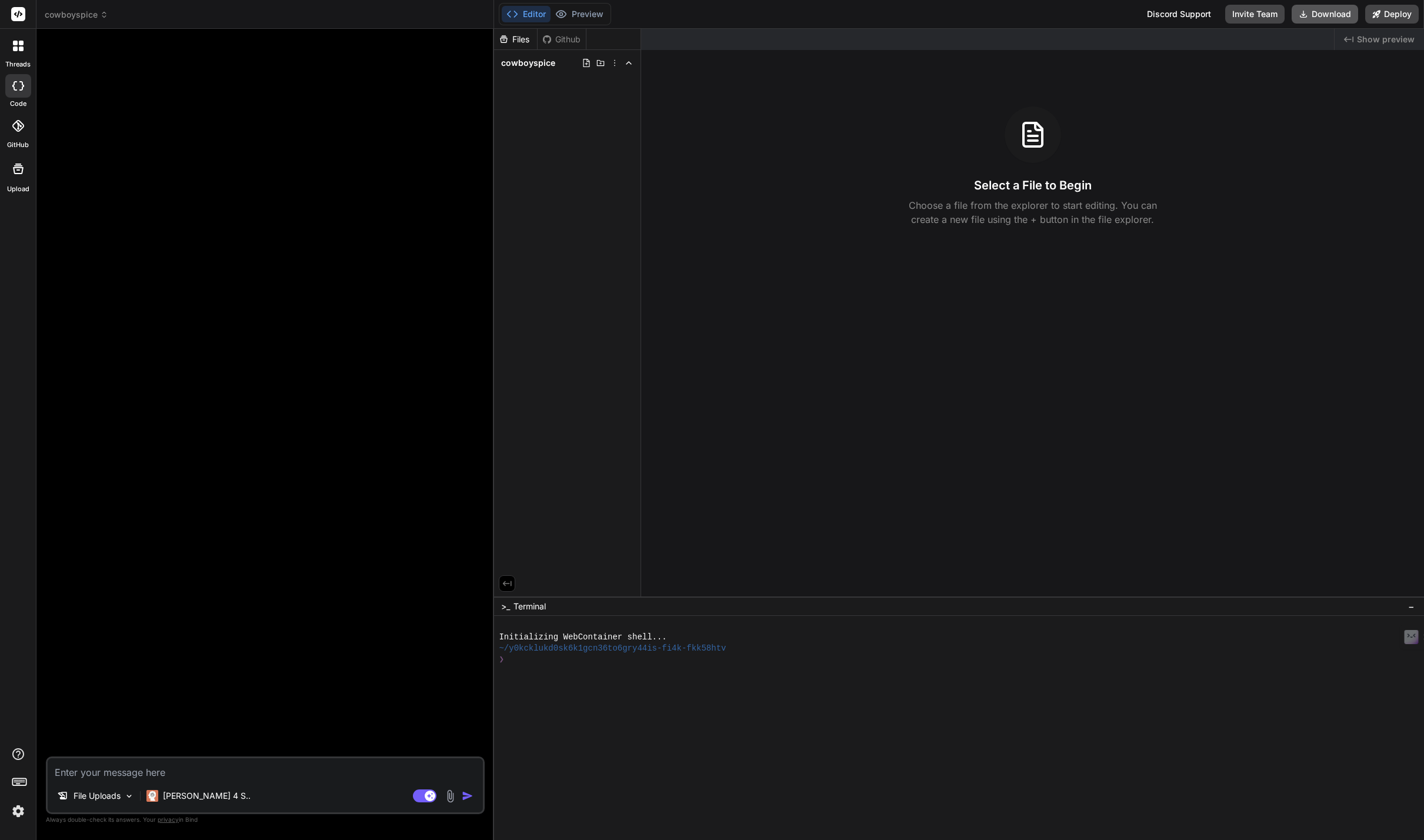
click at [1335, 14] on button "Download" at bounding box center [1325, 14] width 67 height 19
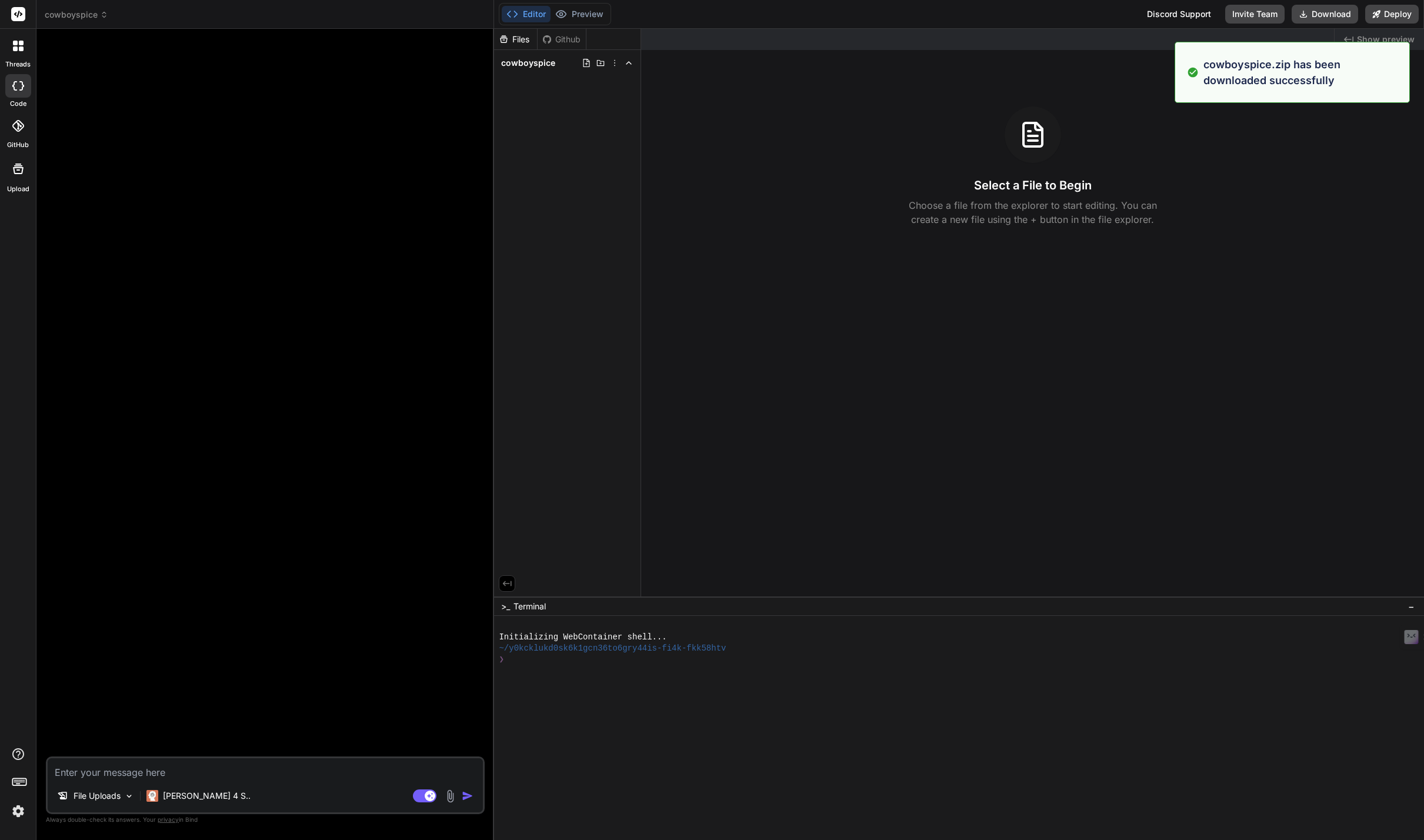
click at [1342, 32] on div "Created with Pixso. Show preview" at bounding box center [1379, 39] width 89 height 21
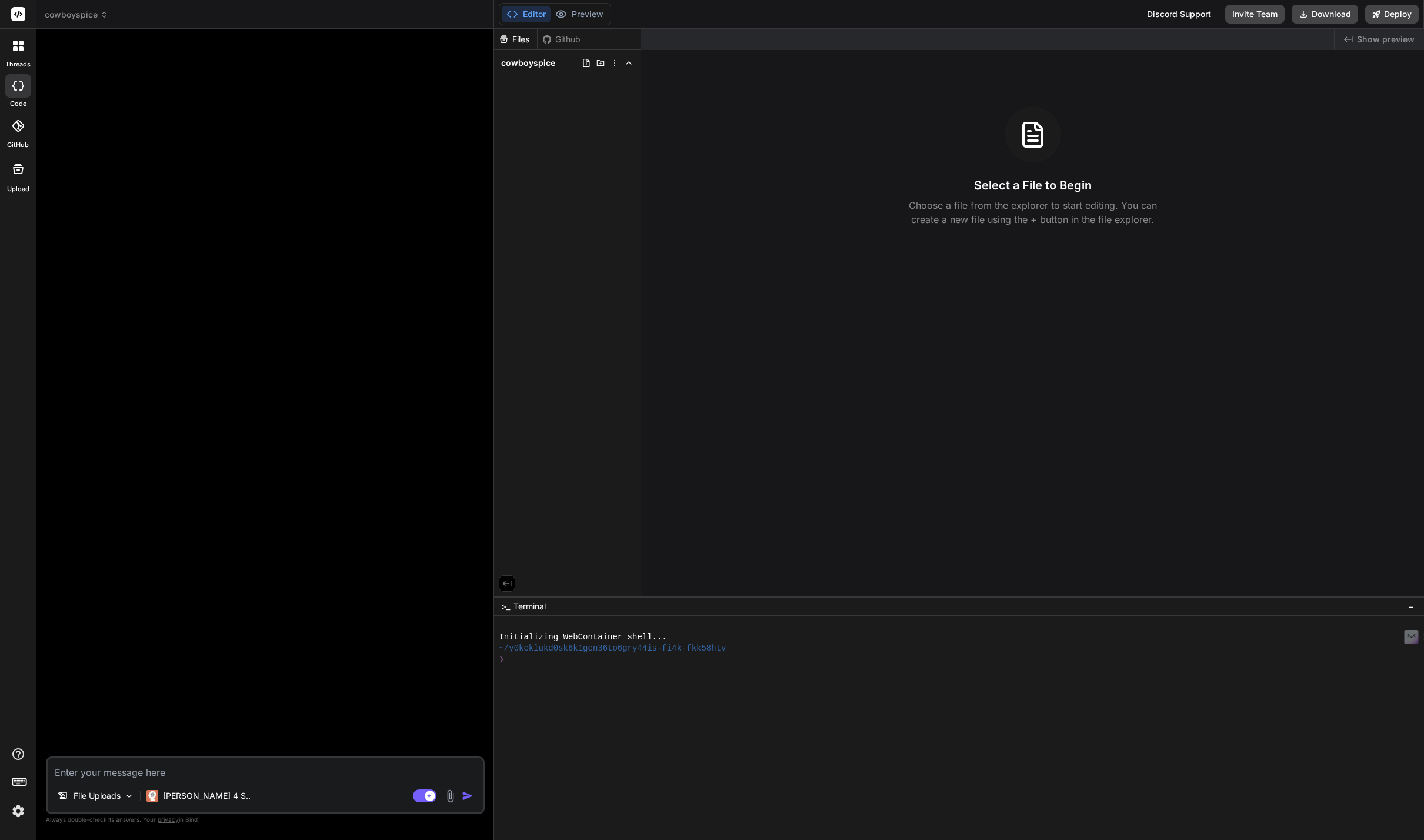
click at [18, 120] on icon at bounding box center [17, 126] width 12 height 12
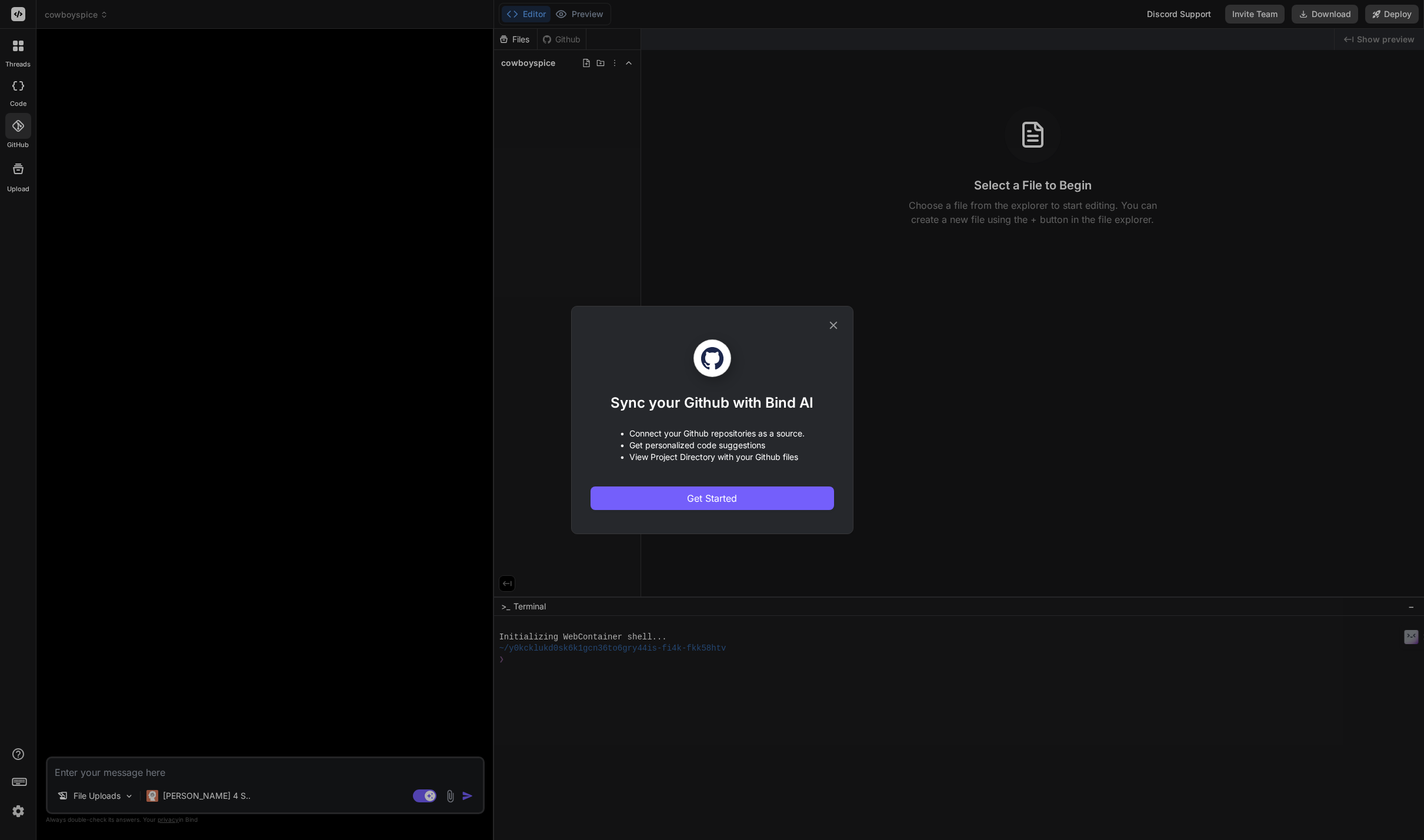
click at [93, 152] on div "Sync your Github with Bind AI • Connect your Github repositories as a source. •…" at bounding box center [712, 420] width 1424 height 840
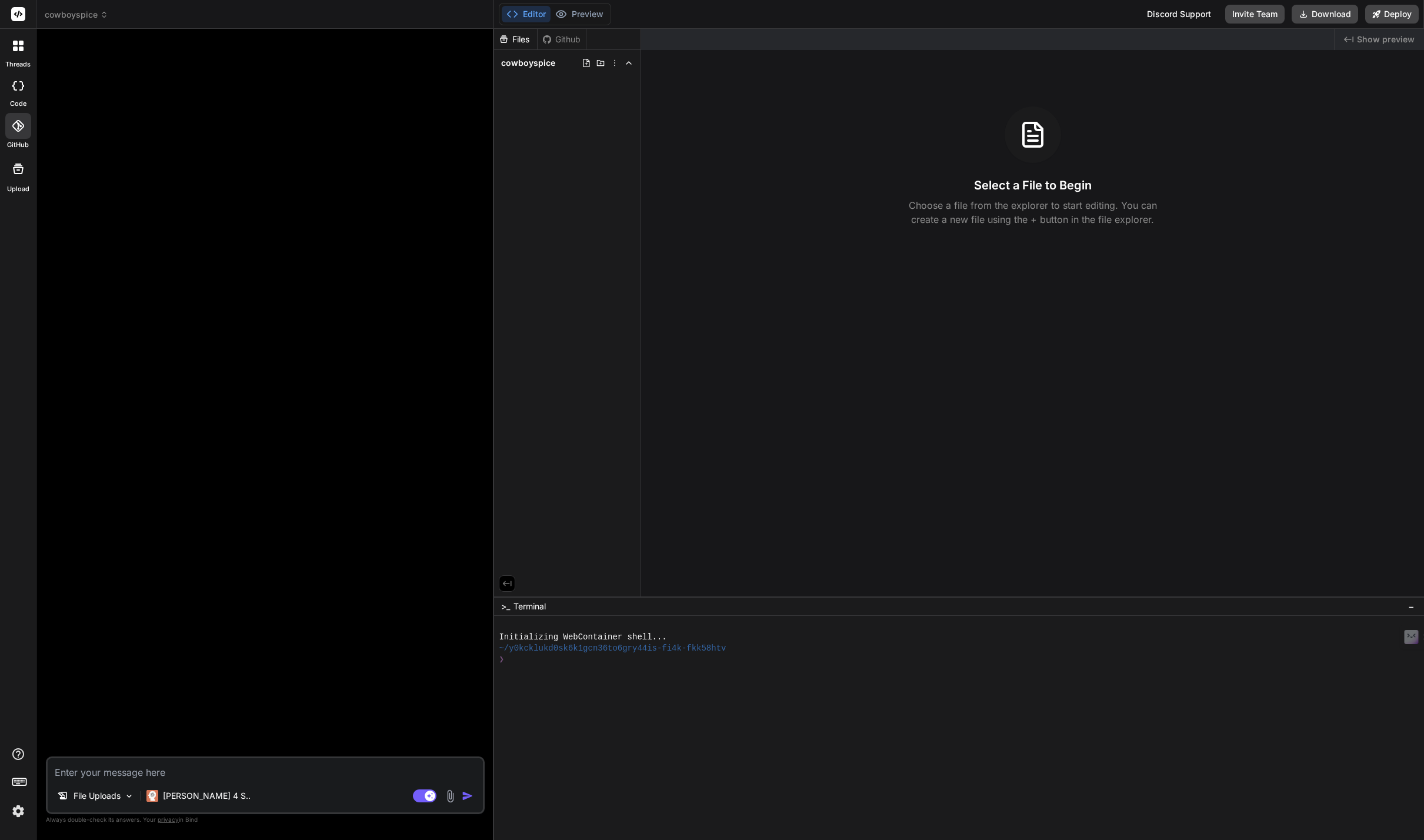
click at [17, 82] on icon at bounding box center [18, 86] width 12 height 10
click at [17, 59] on div "threads" at bounding box center [17, 48] width 36 height 40
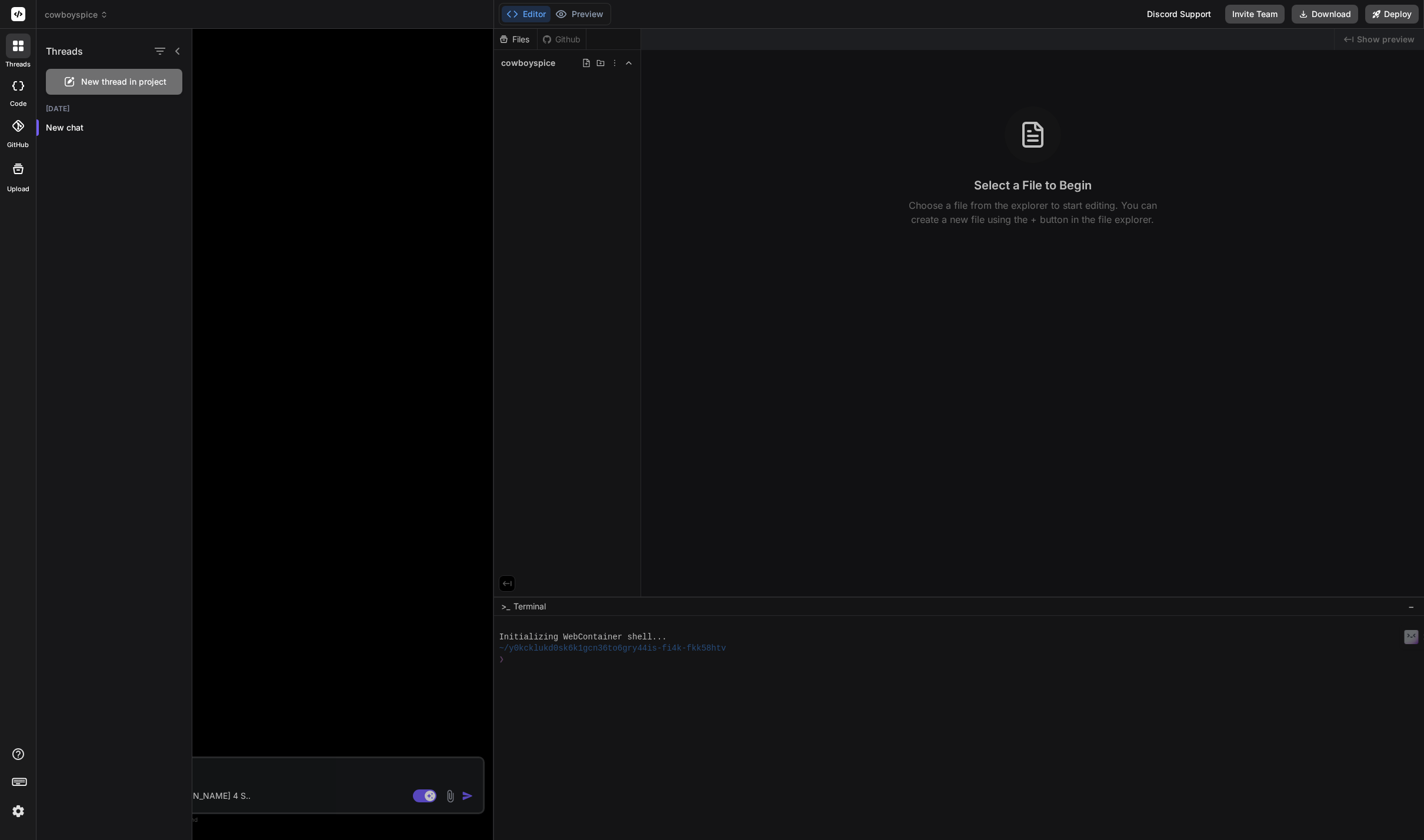
click at [615, 63] on div at bounding box center [808, 434] width 1232 height 811
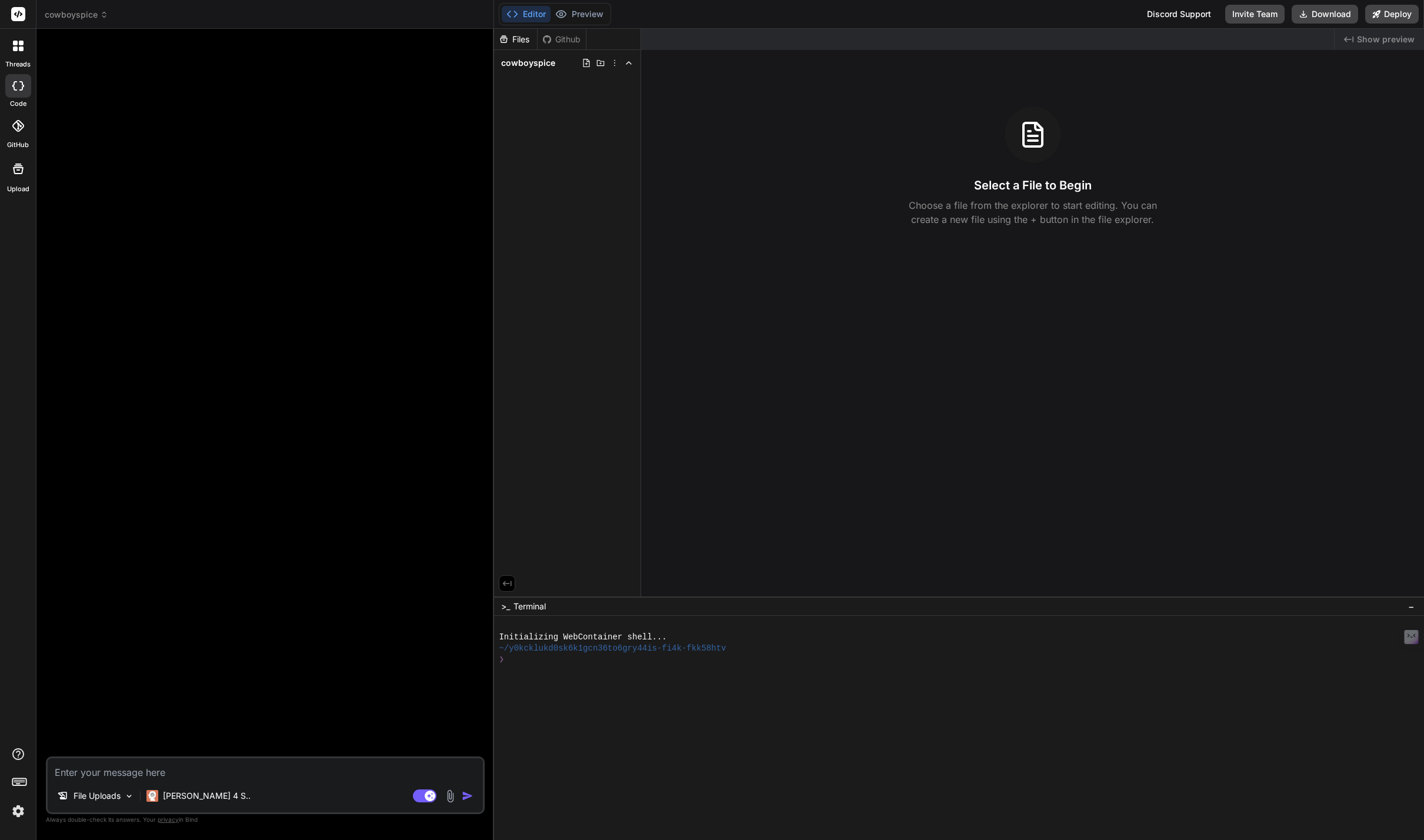
click at [615, 63] on icon at bounding box center [615, 63] width 10 height 10
click at [615, 63] on div at bounding box center [959, 434] width 930 height 811
click at [16, 87] on icon at bounding box center [18, 86] width 12 height 10
type textarea "x"
click at [17, 813] on img at bounding box center [17, 811] width 20 height 20
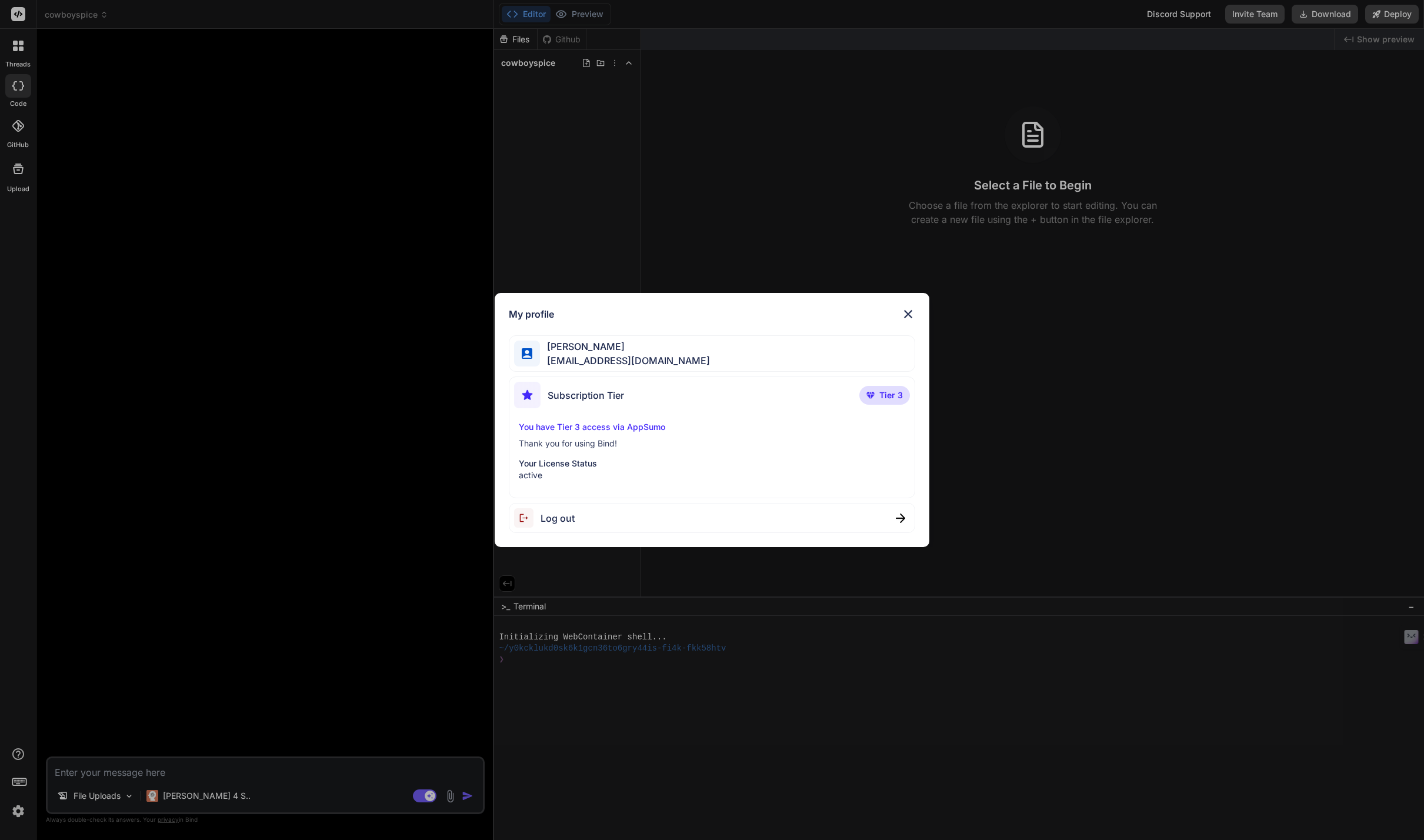
click at [577, 449] on p "Thank you for using Bind!" at bounding box center [712, 443] width 387 height 12
click at [588, 426] on p "You have Tier 3 access via AppSumo" at bounding box center [712, 427] width 387 height 12
click at [579, 392] on span "Subscription Tier" at bounding box center [586, 395] width 77 height 14
click at [580, 340] on span "Ridgeway Lawrence" at bounding box center [625, 347] width 170 height 14
click at [909, 312] on img at bounding box center [908, 314] width 14 height 14
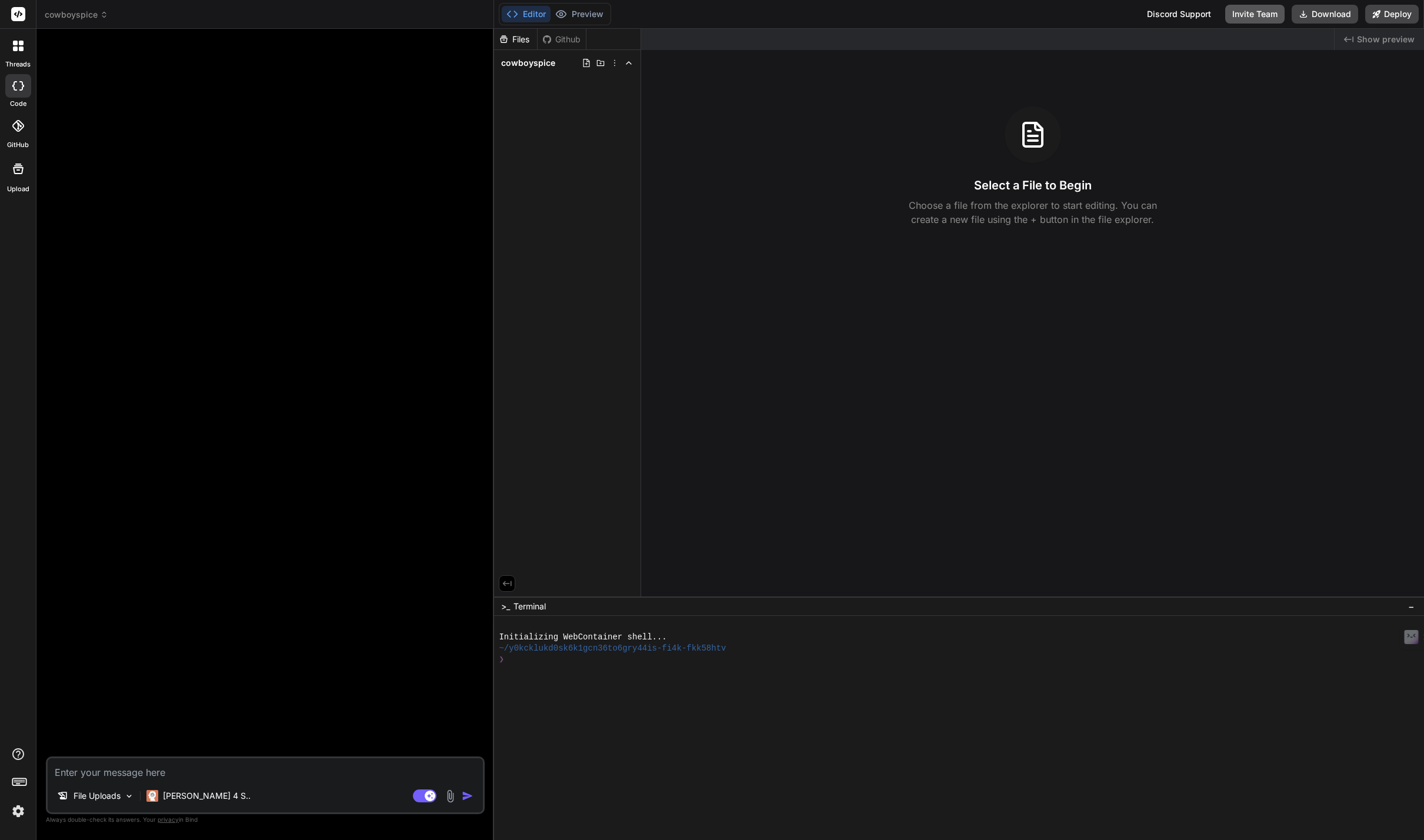
click at [1247, 19] on button "Invite Team" at bounding box center [1255, 14] width 59 height 19
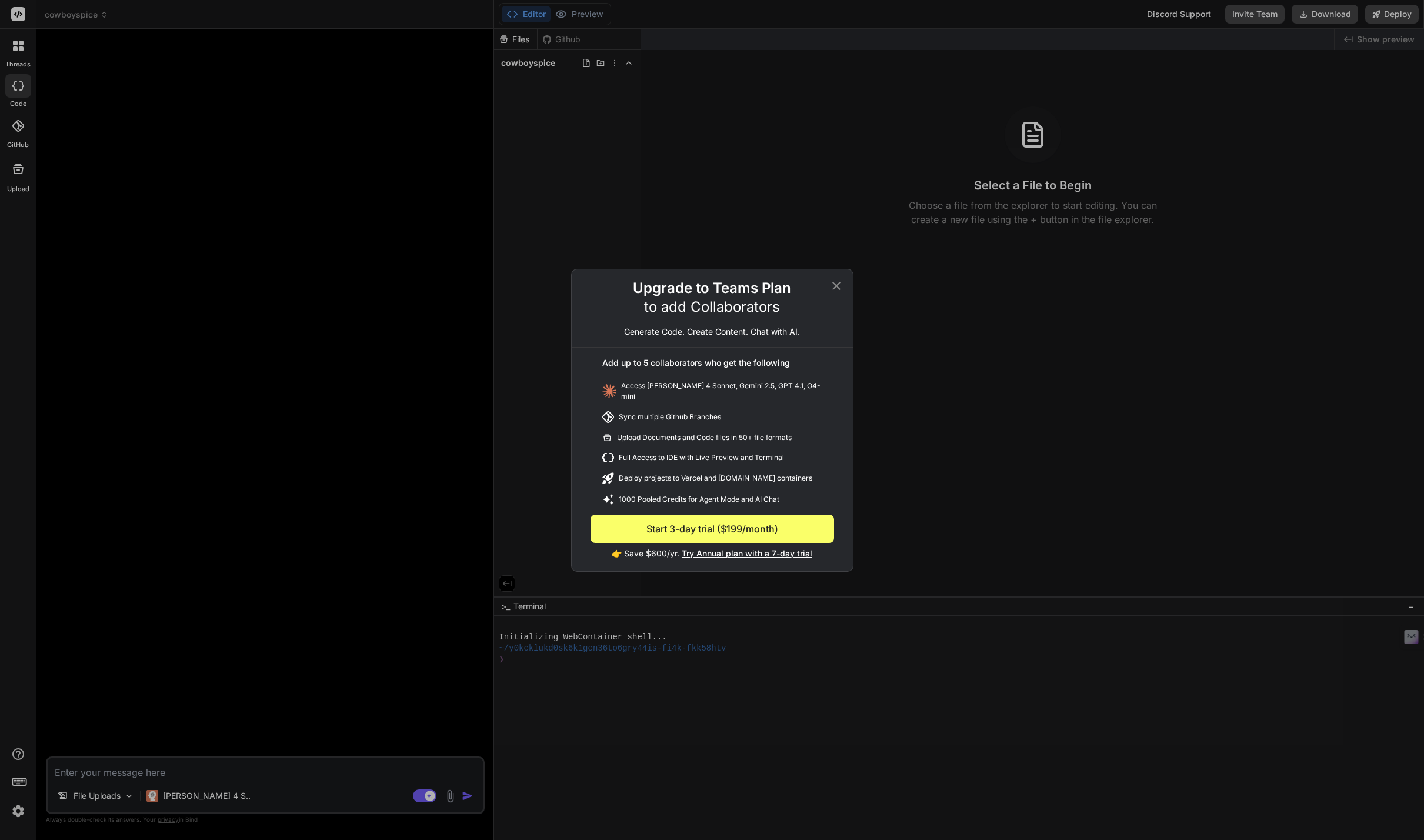
click at [676, 528] on button "Start 3-day trial ($199/month)" at bounding box center [713, 529] width 244 height 29
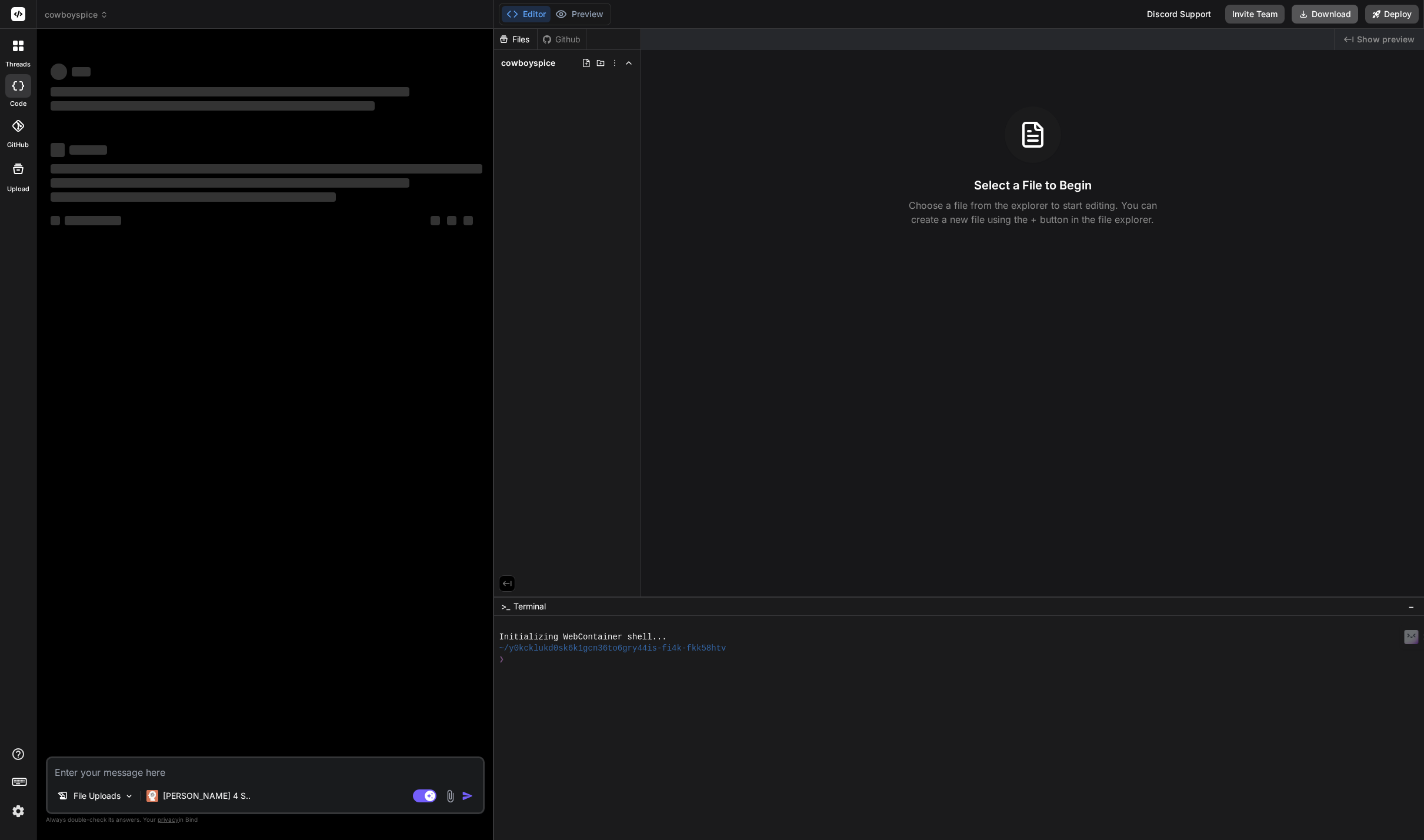
type textarea "x"
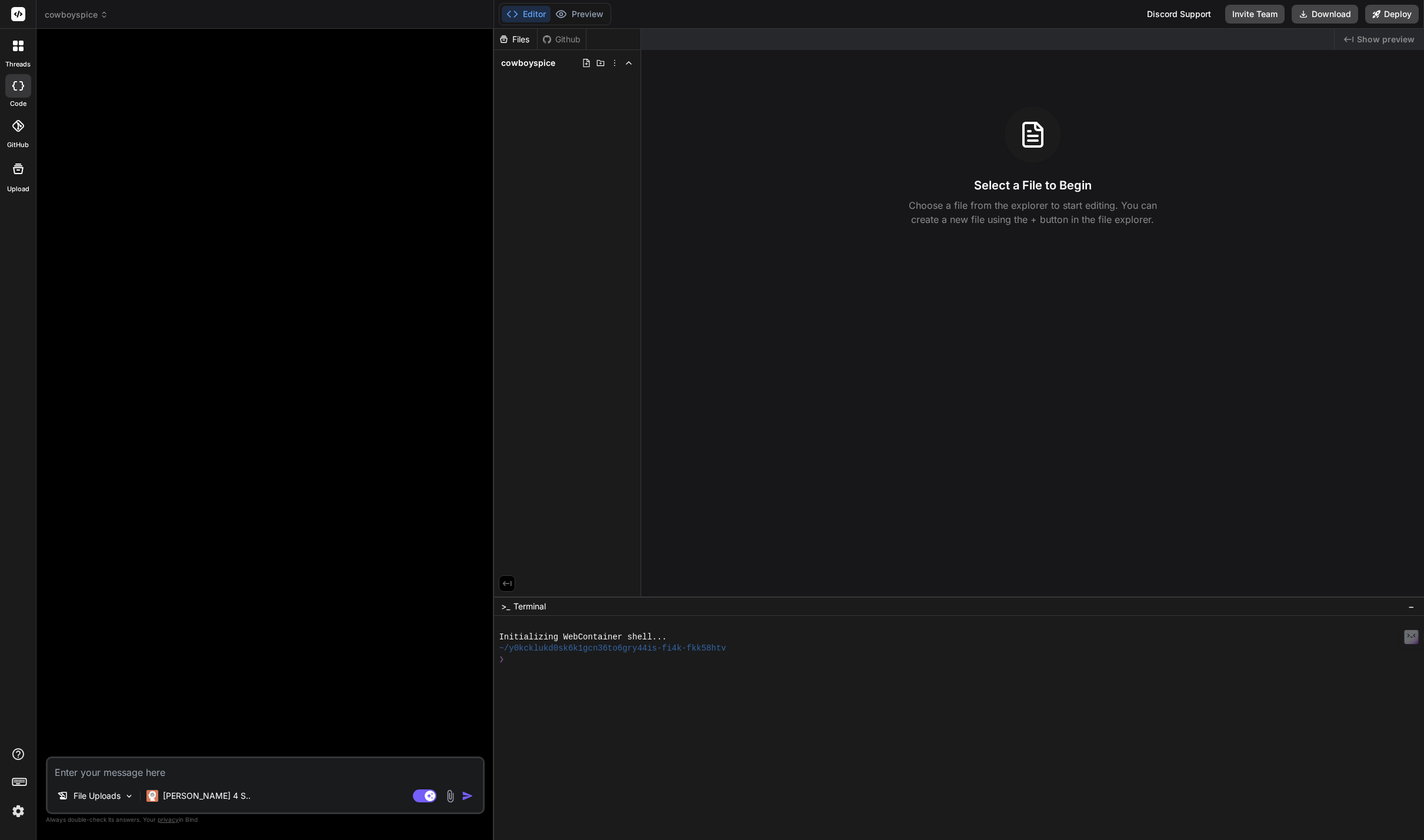
click at [558, 42] on div "Github" at bounding box center [562, 39] width 48 height 12
